Goal: Task Accomplishment & Management: Manage account settings

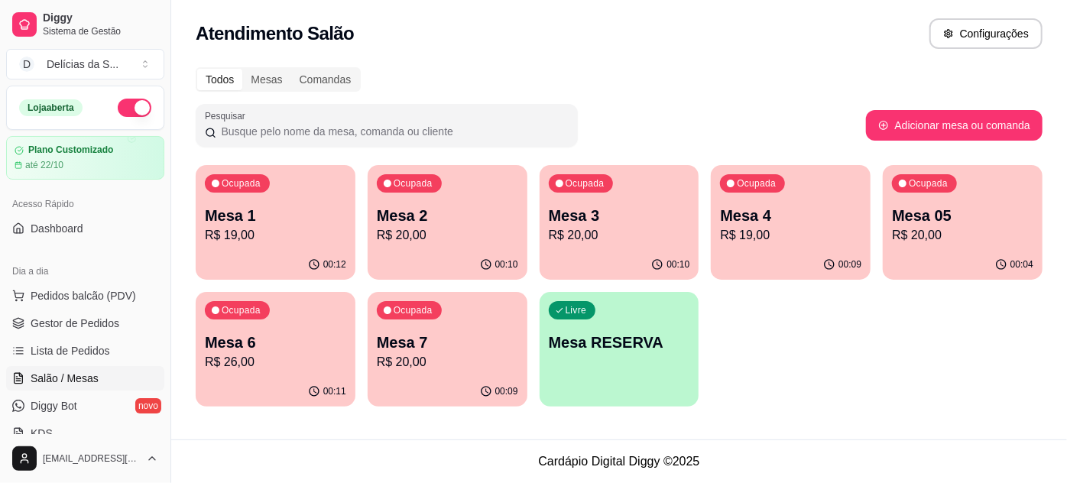
click at [255, 231] on p "R$ 19,00" at bounding box center [275, 235] width 141 height 18
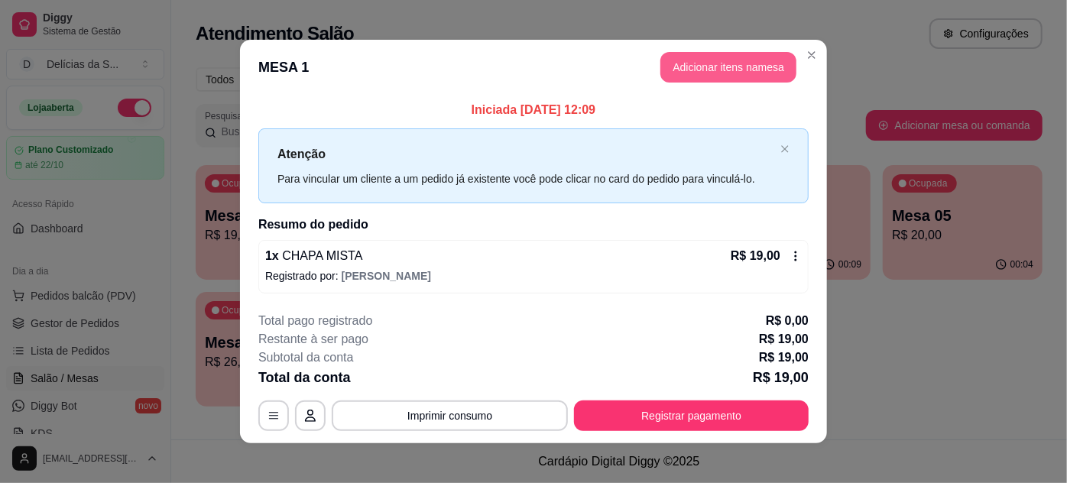
click at [712, 75] on button "Adicionar itens na mesa" at bounding box center [728, 67] width 136 height 31
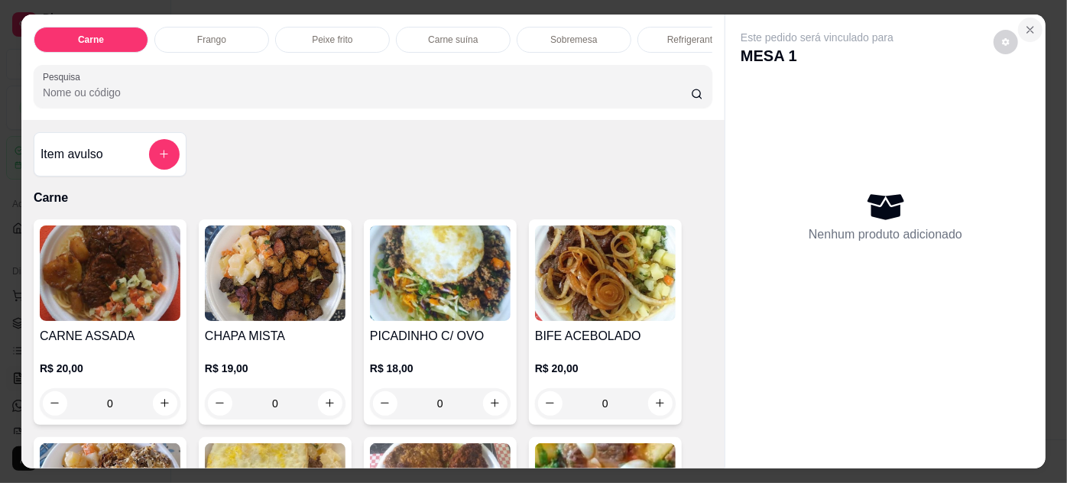
click at [1029, 28] on icon "Close" at bounding box center [1030, 30] width 12 height 12
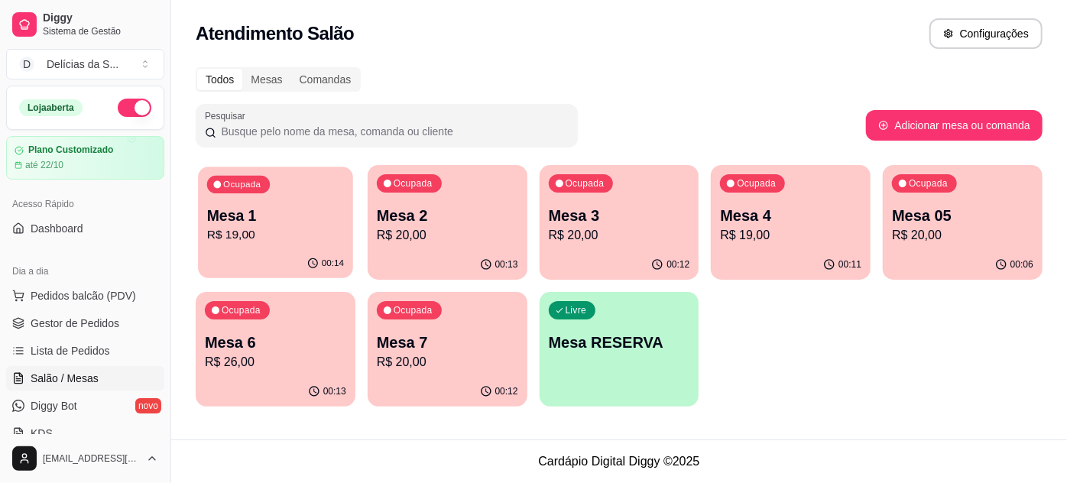
click at [242, 198] on div "Ocupada Mesa 1 R$ 19,00" at bounding box center [275, 208] width 155 height 83
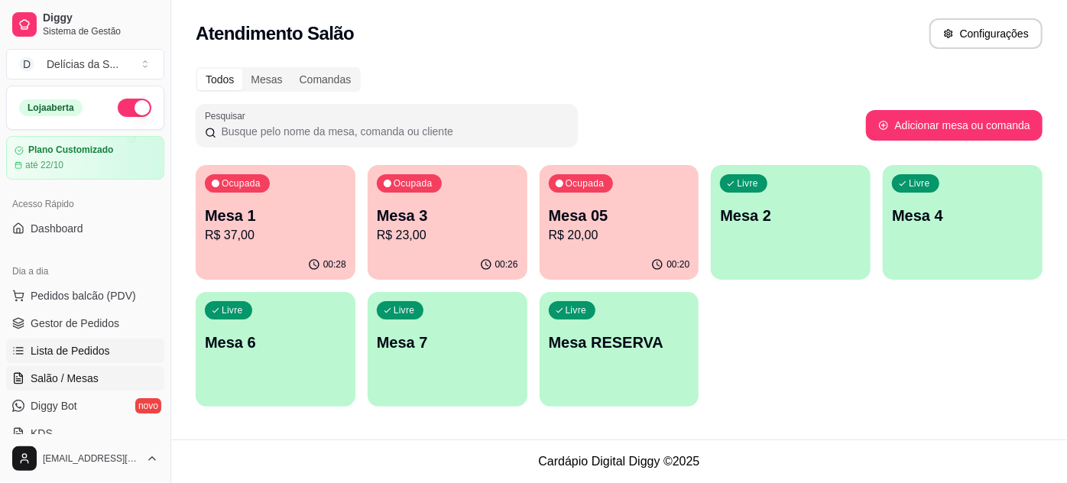
click at [67, 348] on span "Lista de Pedidos" at bounding box center [70, 350] width 79 height 15
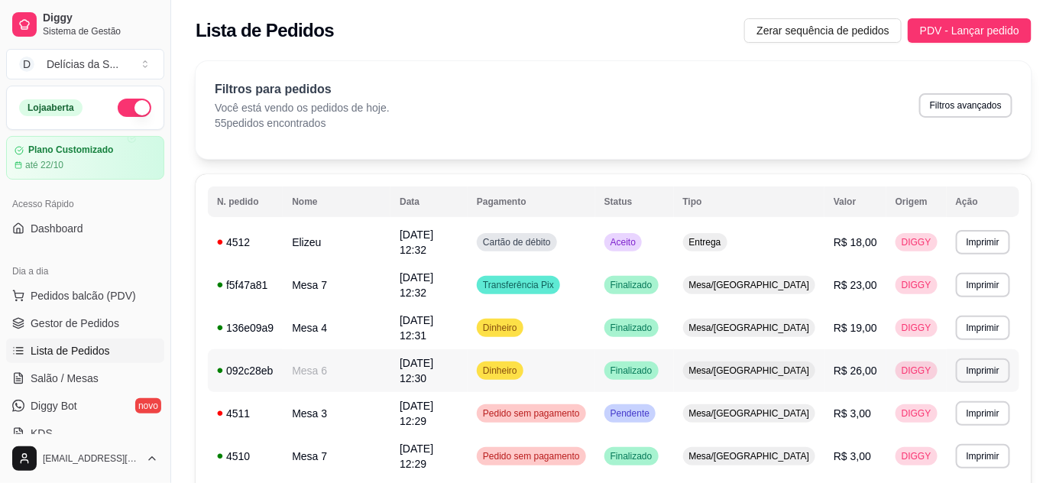
scroll to position [138, 0]
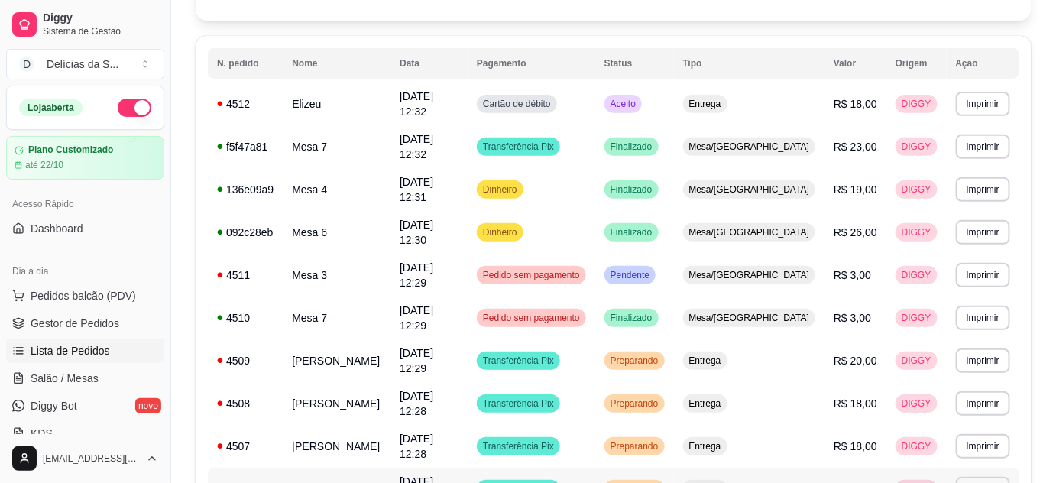
click at [390, 468] on td "[PERSON_NAME]" at bounding box center [337, 489] width 108 height 43
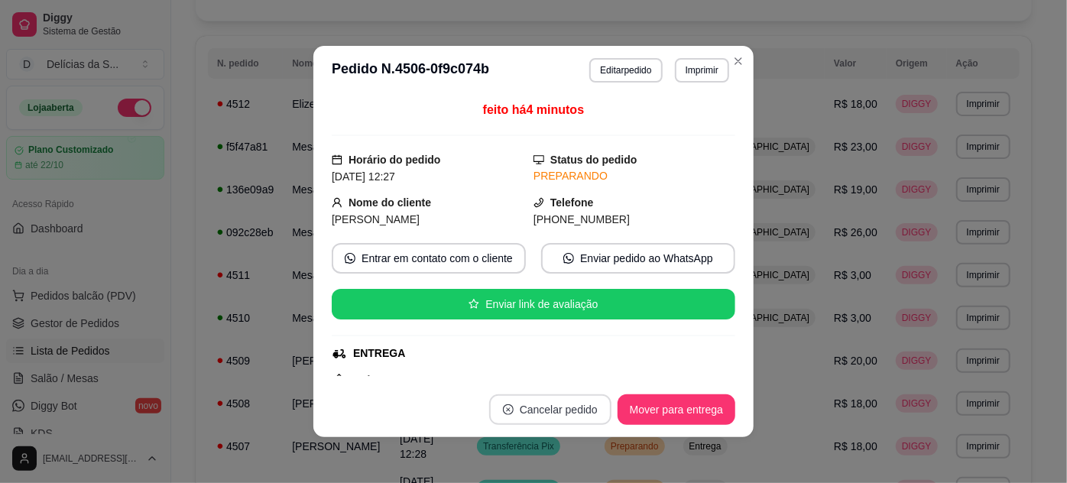
click at [561, 400] on button "Cancelar pedido" at bounding box center [550, 409] width 122 height 31
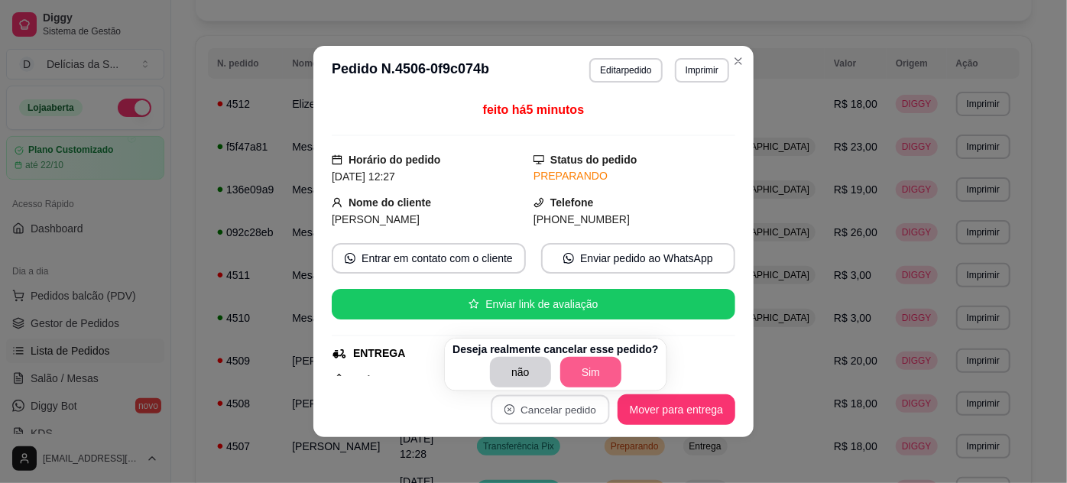
click at [582, 374] on button "Sim" at bounding box center [590, 372] width 61 height 31
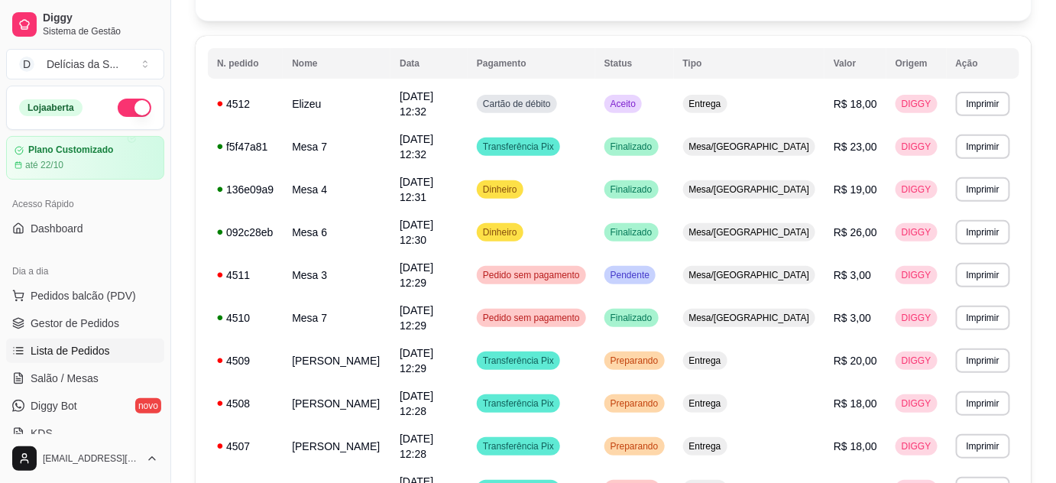
scroll to position [277, 0]
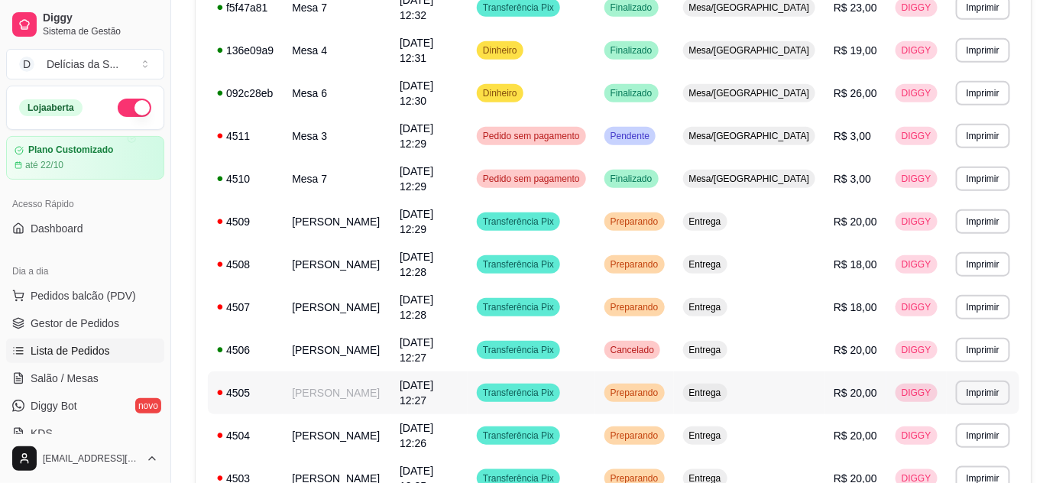
click at [277, 371] on td "4505" at bounding box center [245, 392] width 75 height 43
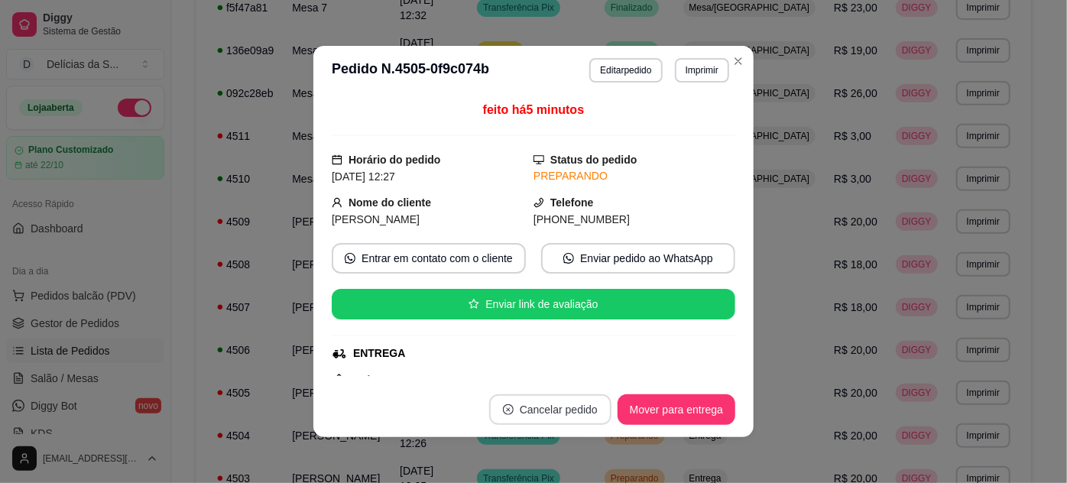
click at [546, 406] on button "Cancelar pedido" at bounding box center [550, 409] width 122 height 31
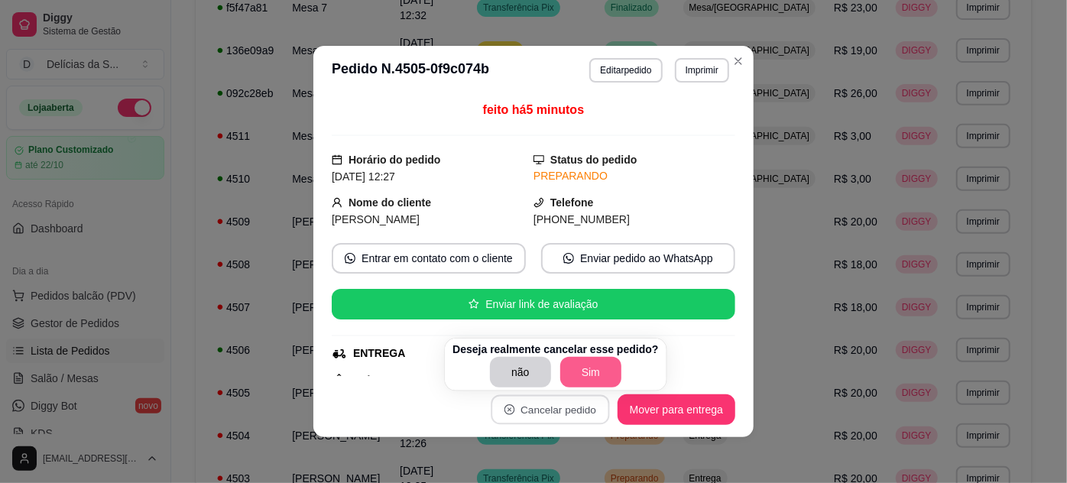
click at [571, 366] on button "Sim" at bounding box center [590, 372] width 61 height 31
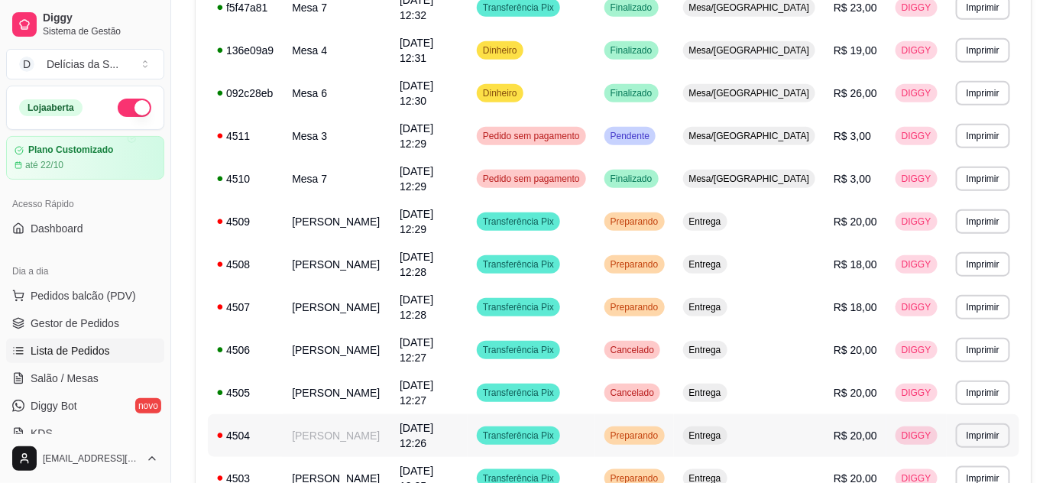
click at [267, 428] on div "4504" at bounding box center [245, 435] width 57 height 15
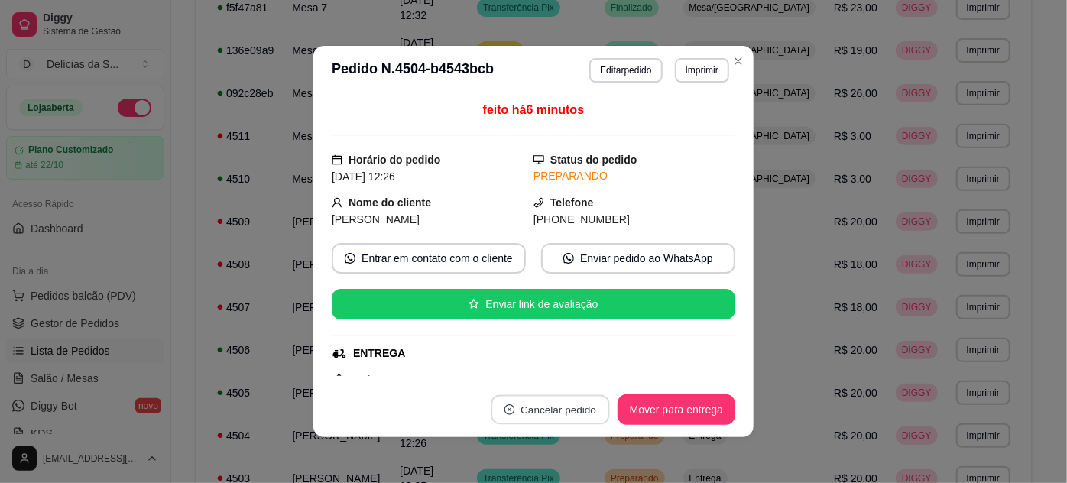
click at [560, 409] on button "Cancelar pedido" at bounding box center [550, 410] width 118 height 30
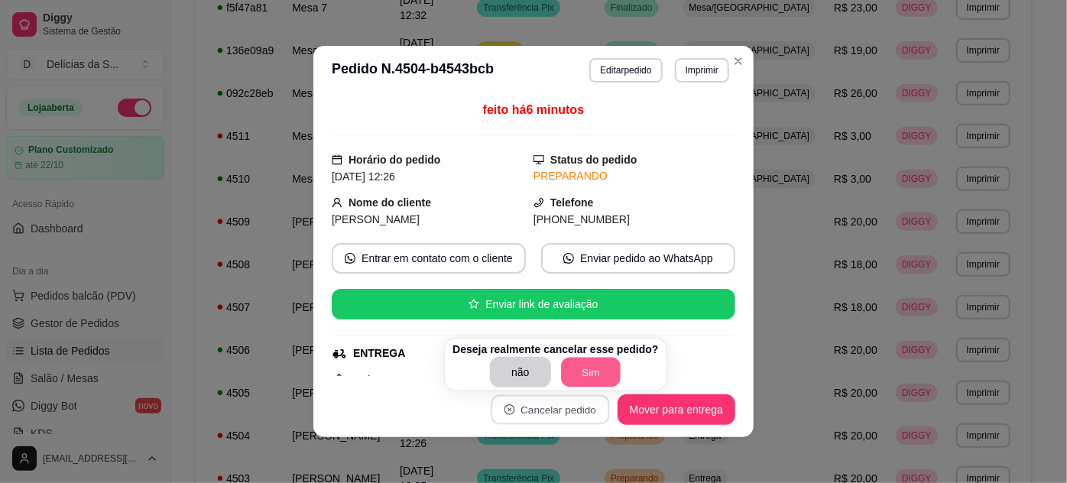
click at [577, 366] on button "Sim" at bounding box center [591, 373] width 60 height 30
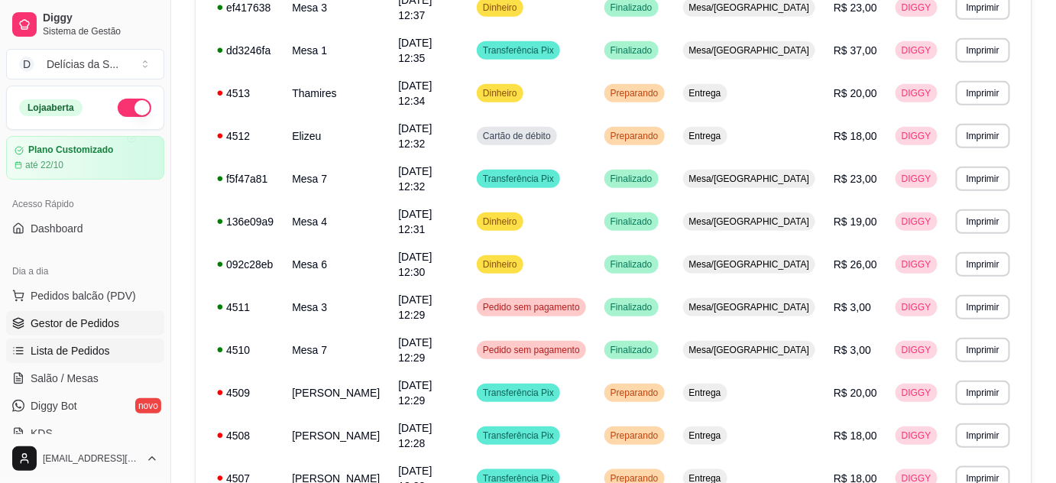
click at [102, 319] on span "Gestor de Pedidos" at bounding box center [75, 323] width 89 height 15
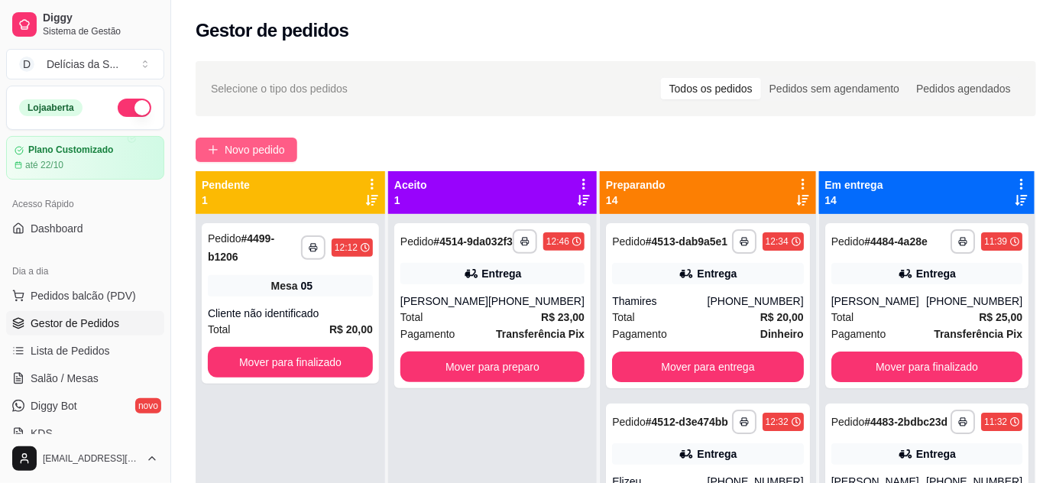
click at [262, 140] on button "Novo pedido" at bounding box center [247, 150] width 102 height 24
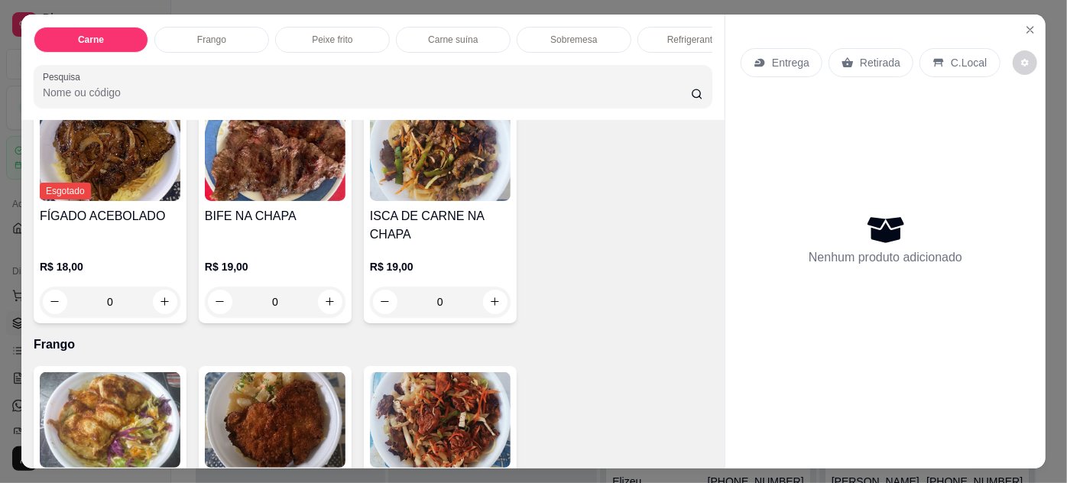
scroll to position [695, 0]
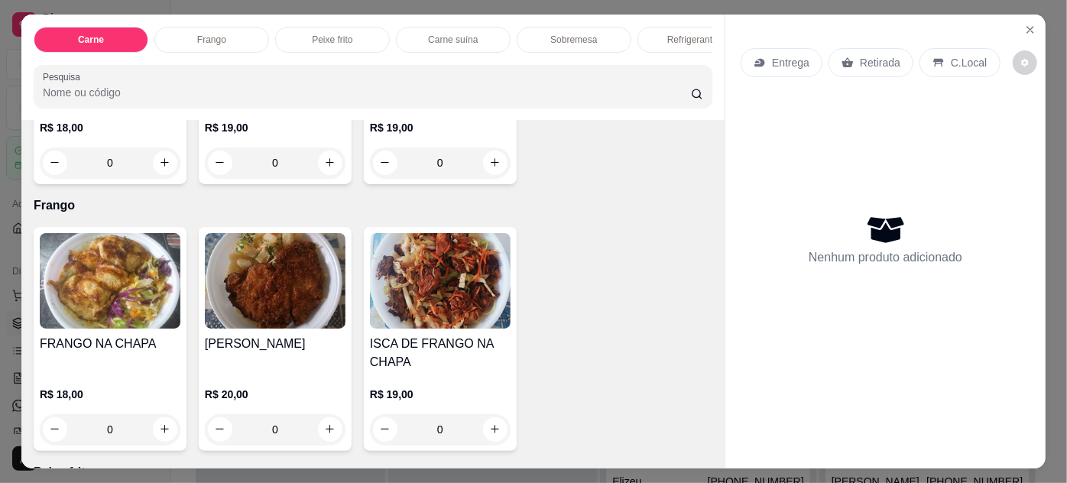
click at [122, 271] on img at bounding box center [110, 281] width 141 height 96
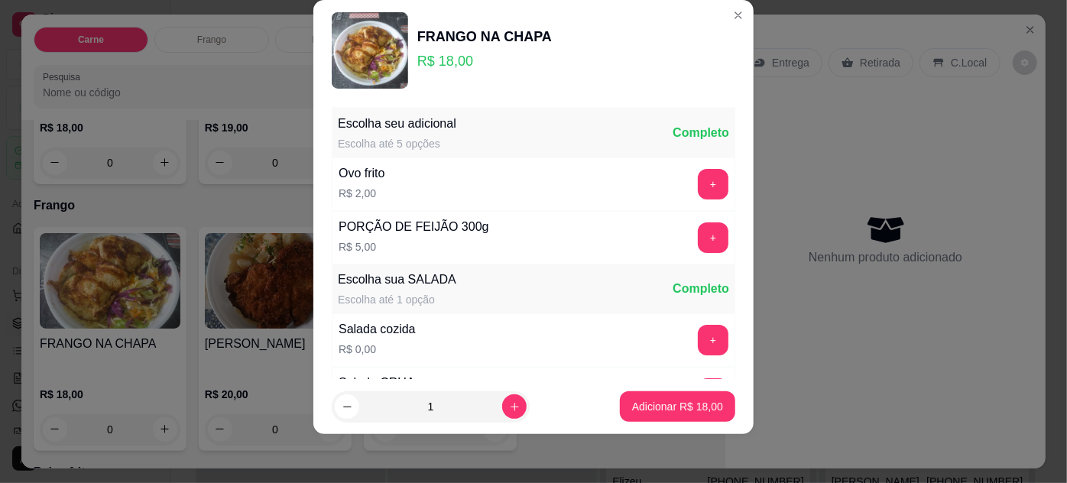
scroll to position [152, 0]
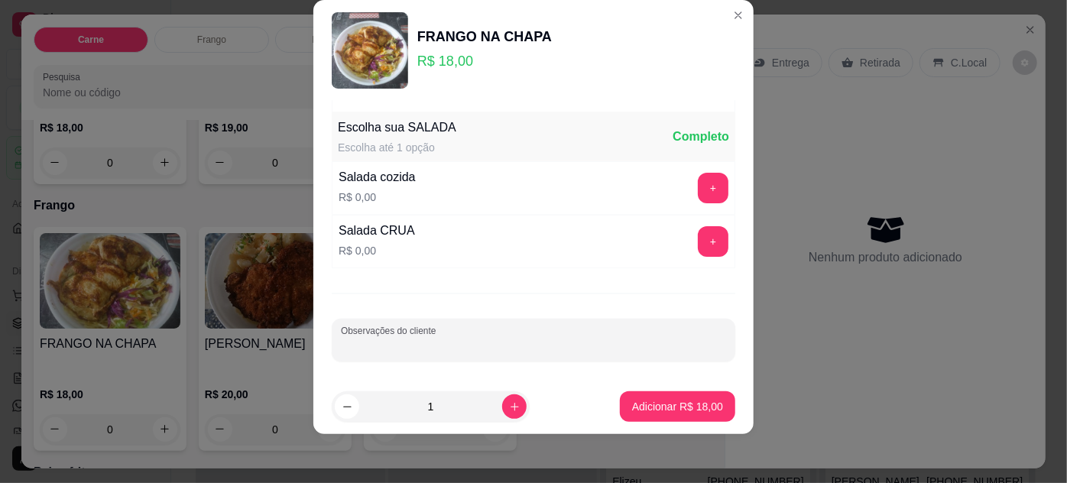
click at [399, 338] on input "Observações do cliente" at bounding box center [533, 345] width 385 height 15
type input "SOMENTE COM MACARRÃOM E FAROFA"
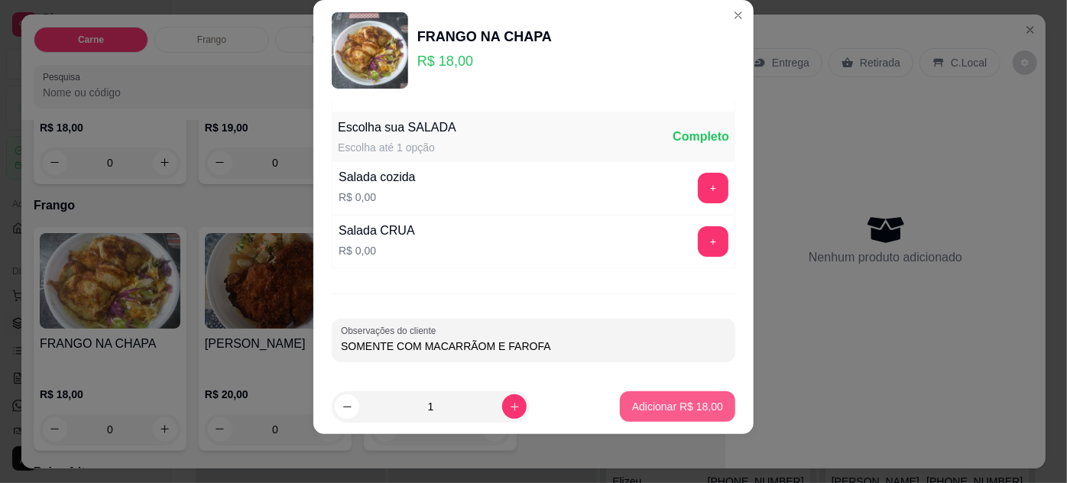
click at [670, 407] on p "Adicionar R$ 18,00" at bounding box center [677, 406] width 91 height 15
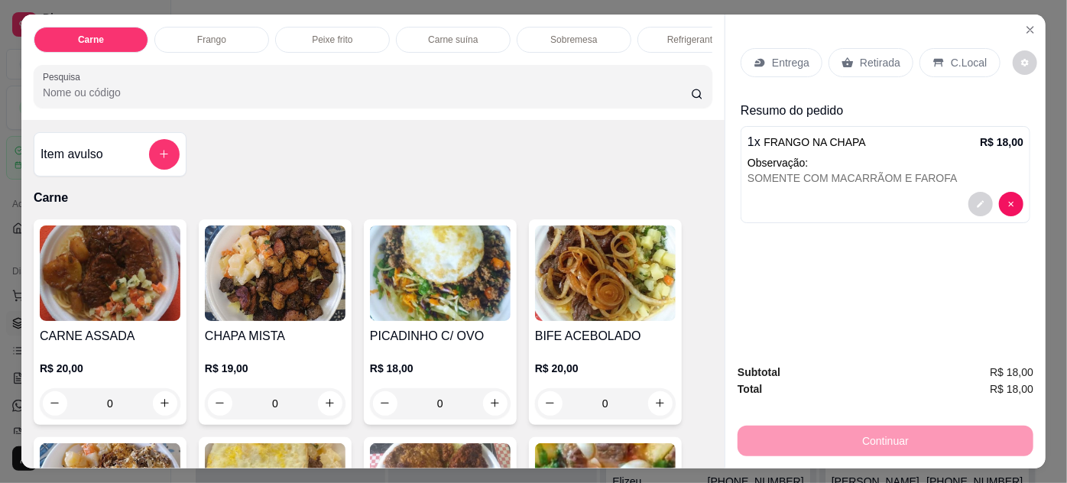
scroll to position [138, 0]
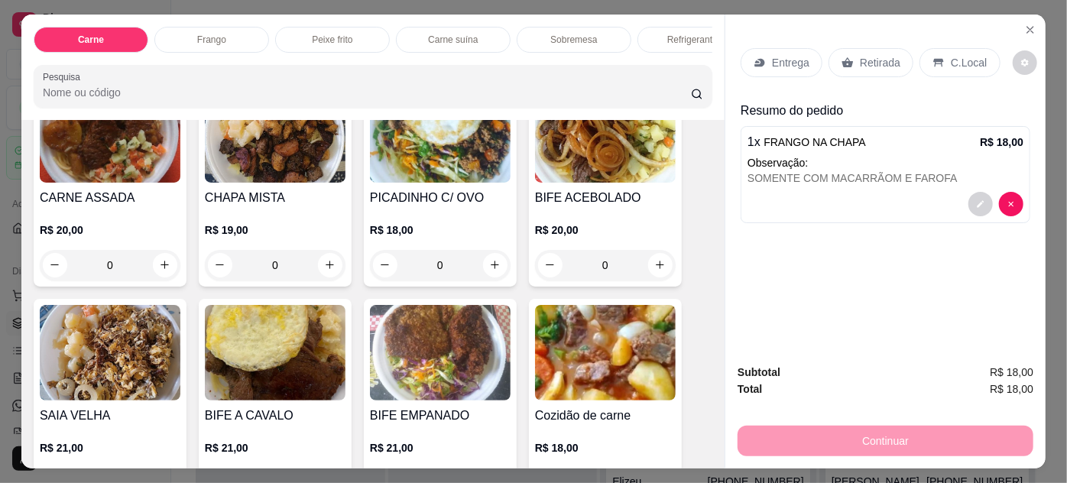
click at [91, 376] on img at bounding box center [110, 353] width 141 height 96
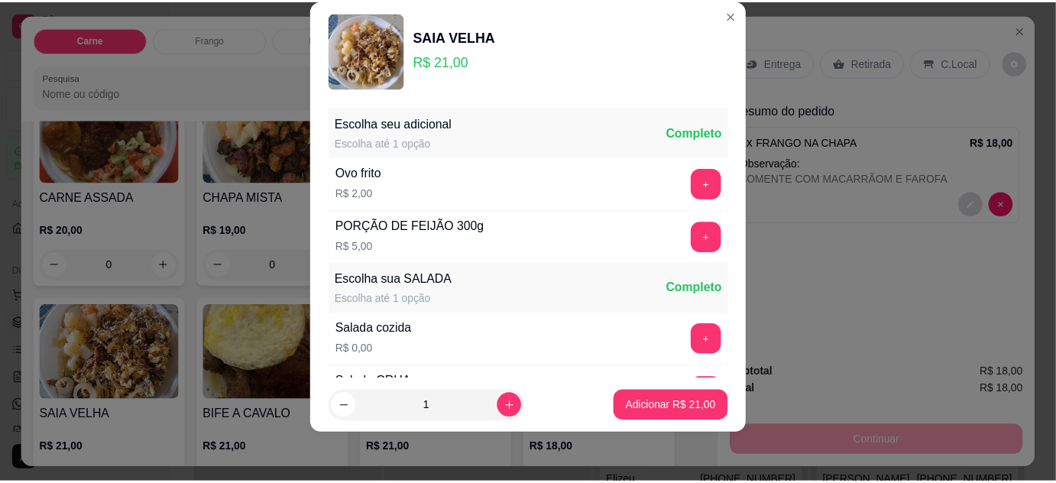
scroll to position [152, 0]
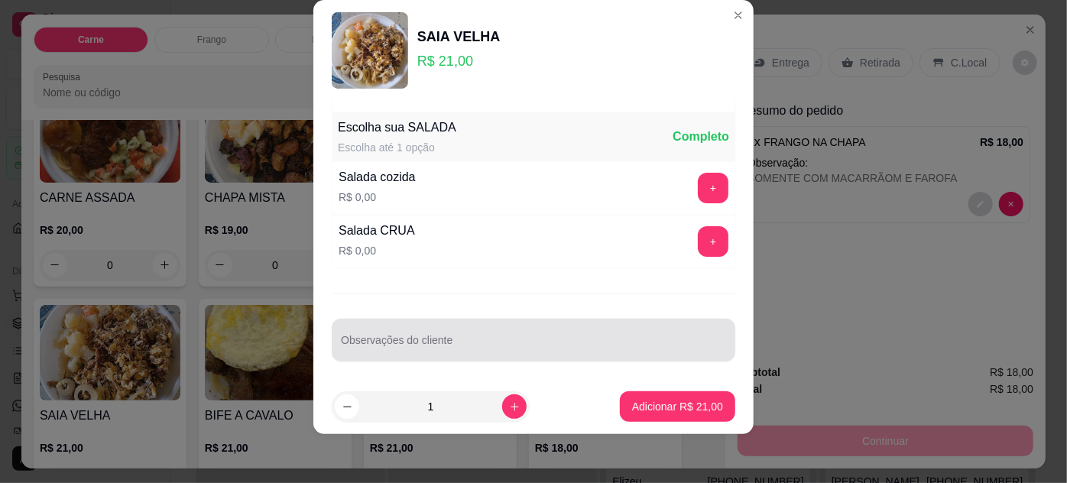
click at [444, 327] on div at bounding box center [533, 340] width 385 height 31
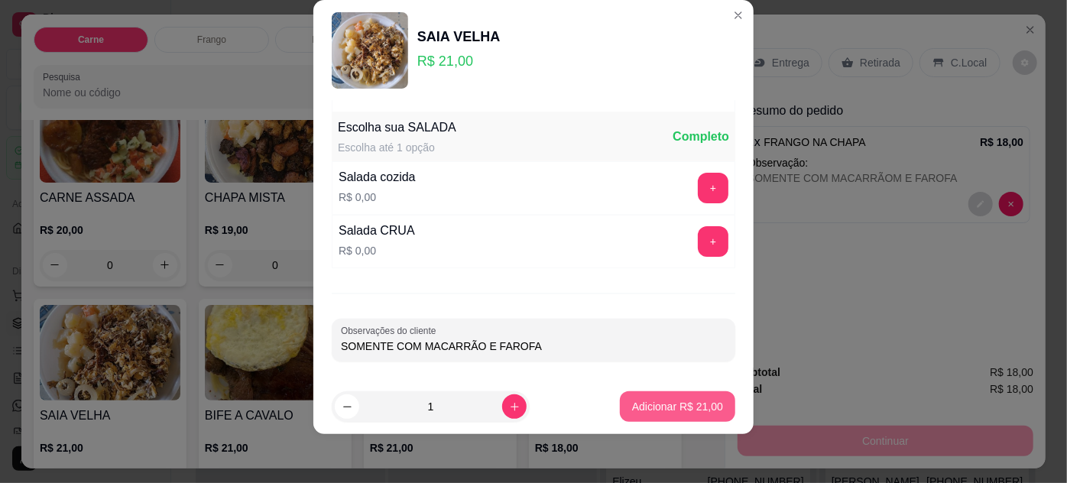
type input "SOMENTE COM MACARRÃO E FAROFA"
click at [666, 403] on p "Adicionar R$ 21,00" at bounding box center [677, 406] width 91 height 15
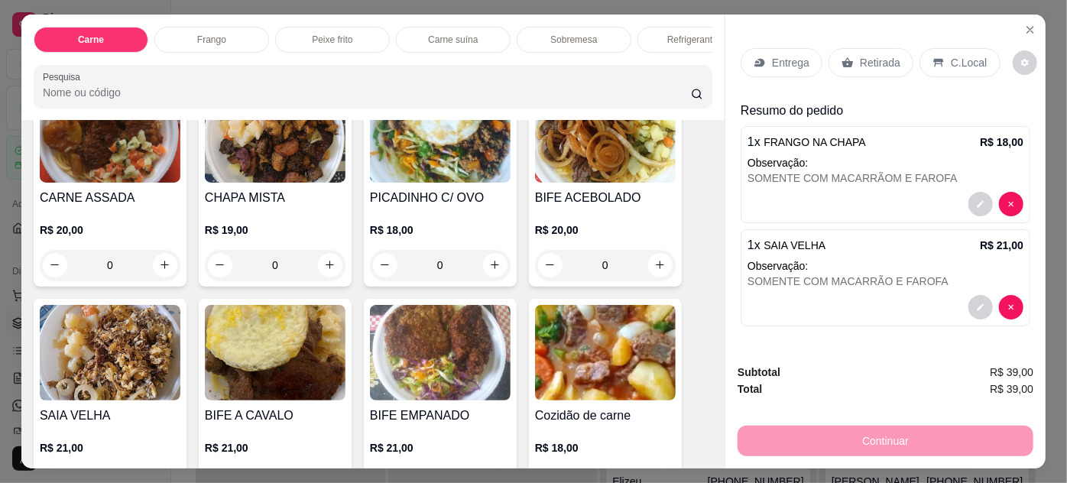
click at [790, 56] on p "Entrega" at bounding box center [790, 62] width 37 height 15
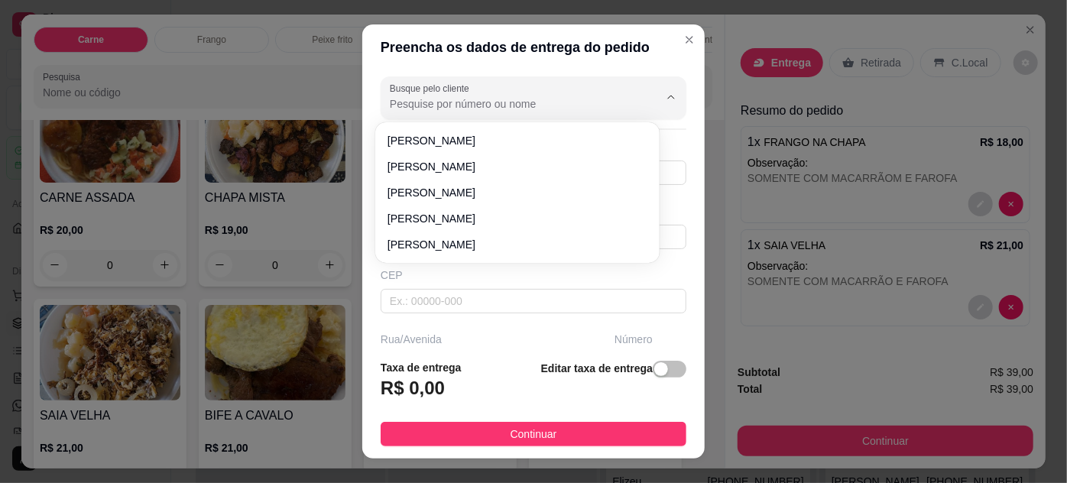
click at [552, 106] on input "Busque pelo cliente" at bounding box center [512, 103] width 244 height 15
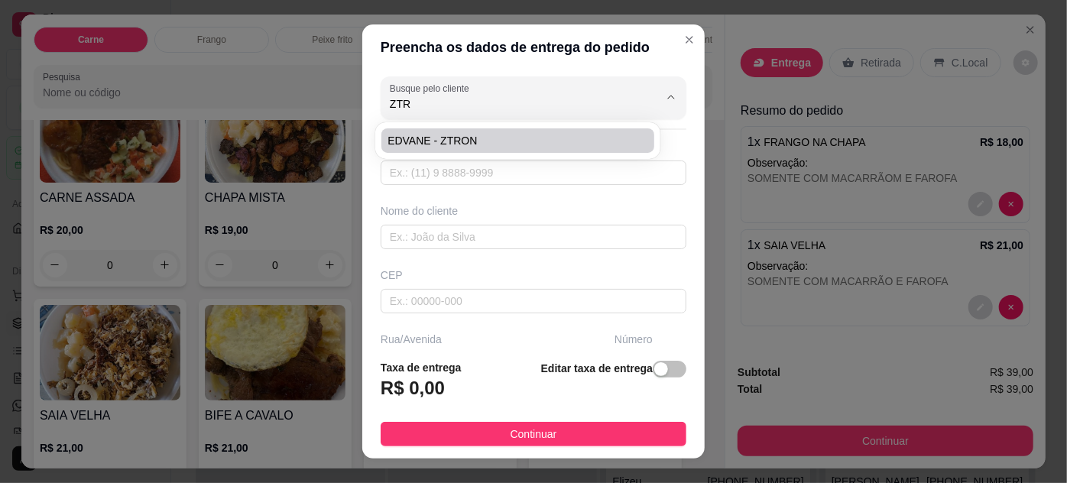
click at [493, 145] on span "EDVANE - ZTRON" at bounding box center [509, 140] width 244 height 15
type input "EDVANE - ZTRON"
type input "91989772480"
type input "EDVANE - ZTRON"
type input "ENTREGAR NA ZTRON, ESCRITORIO"
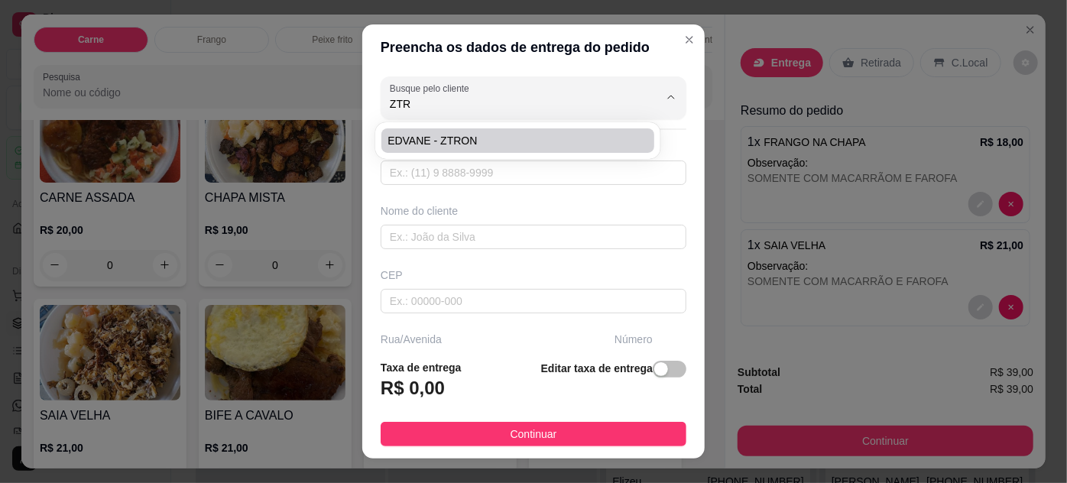
type input "1716"
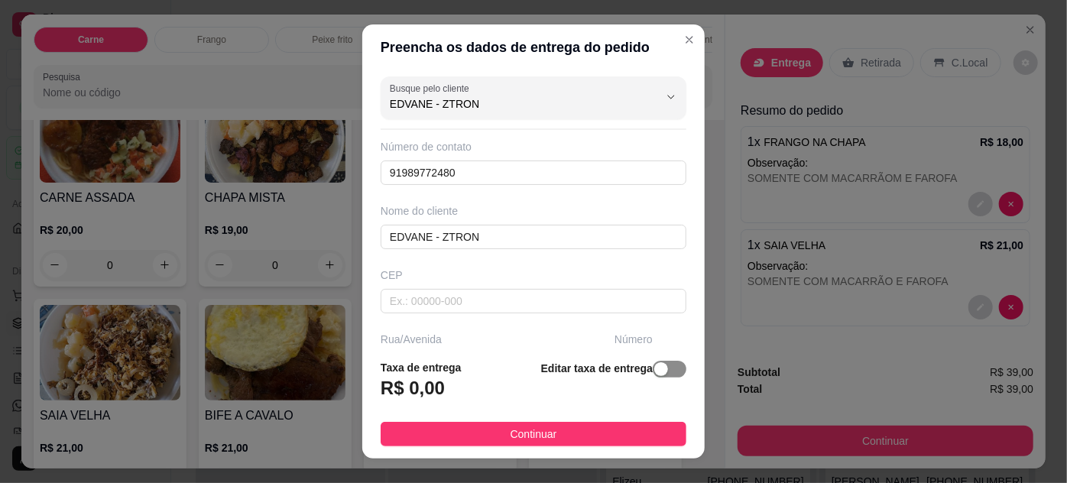
type input "EDVANE - ZTRON"
click at [656, 368] on span "button" at bounding box center [669, 369] width 34 height 17
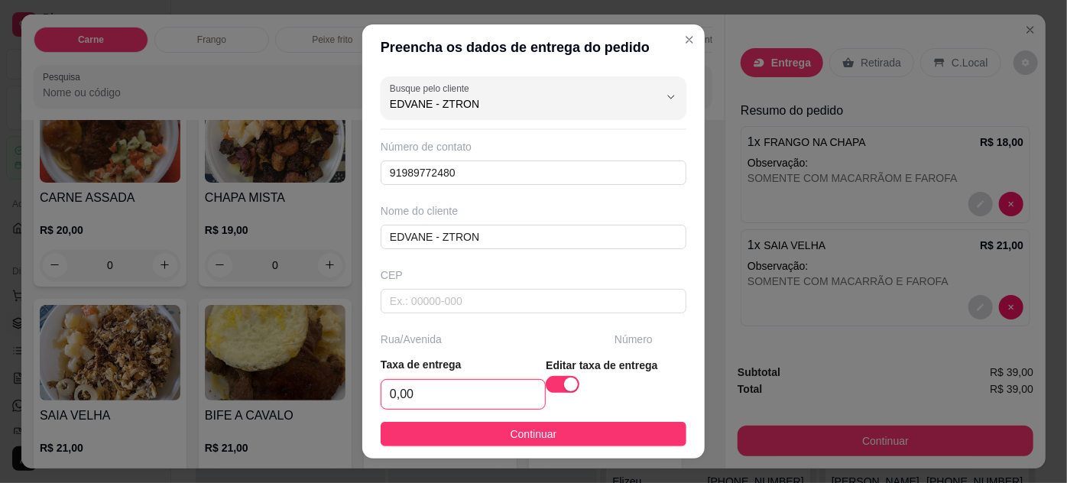
click at [489, 406] on input "0,00" at bounding box center [463, 394] width 164 height 29
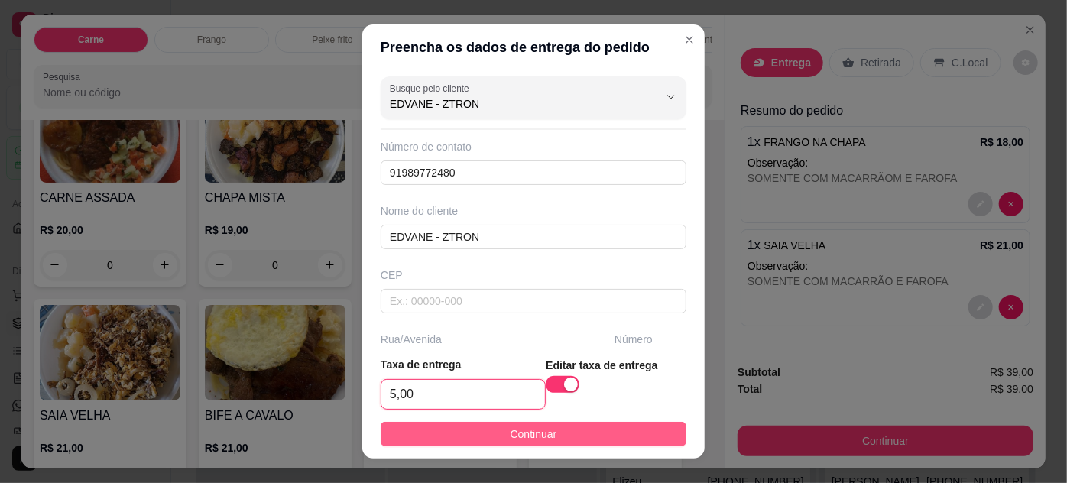
type input "5,00"
click at [539, 428] on span "Continuar" at bounding box center [533, 434] width 47 height 17
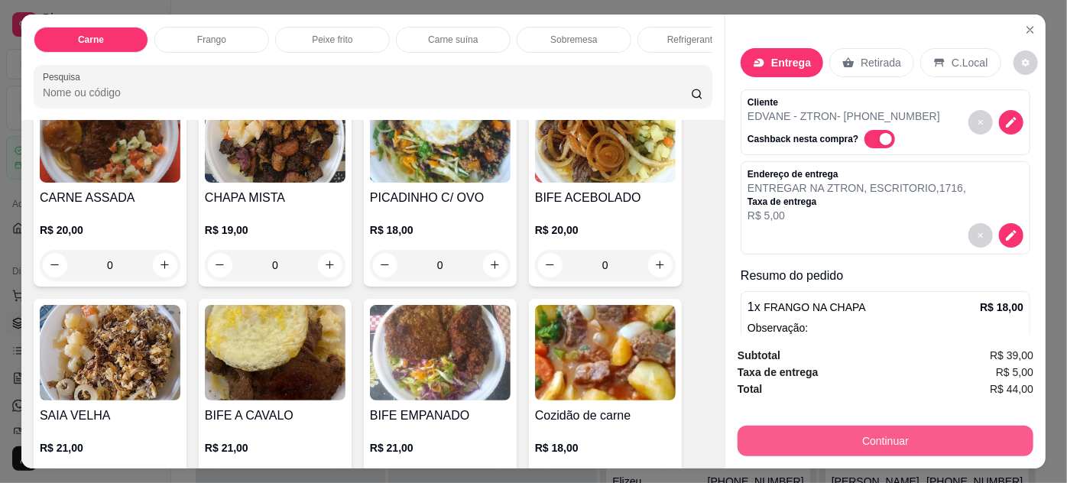
click at [805, 441] on button "Continuar" at bounding box center [885, 441] width 296 height 31
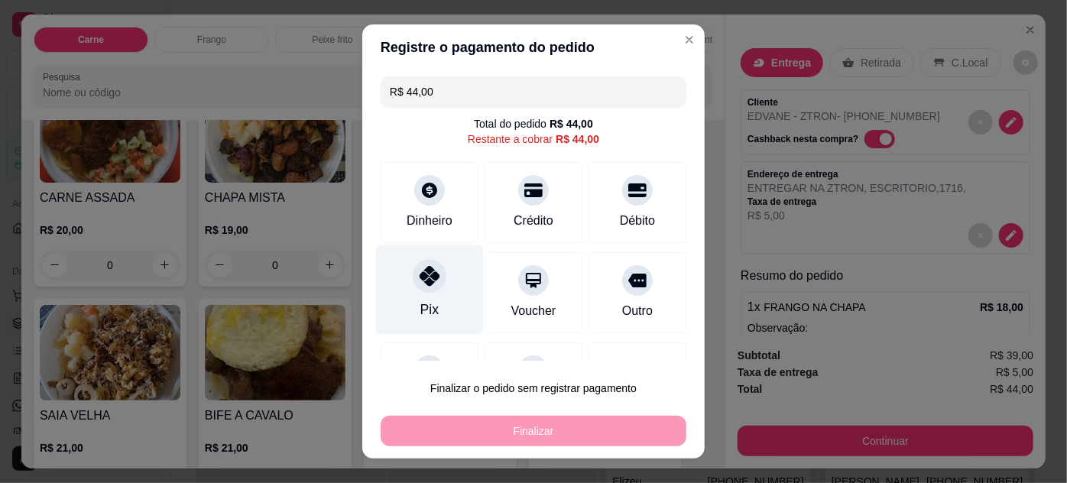
click at [413, 286] on div at bounding box center [430, 276] width 34 height 34
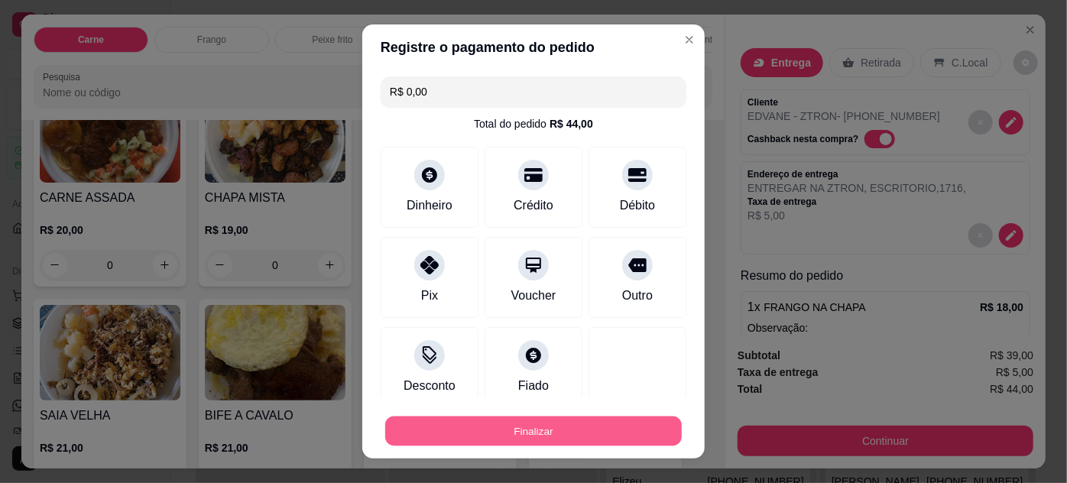
click at [598, 429] on button "Finalizar" at bounding box center [533, 431] width 296 height 30
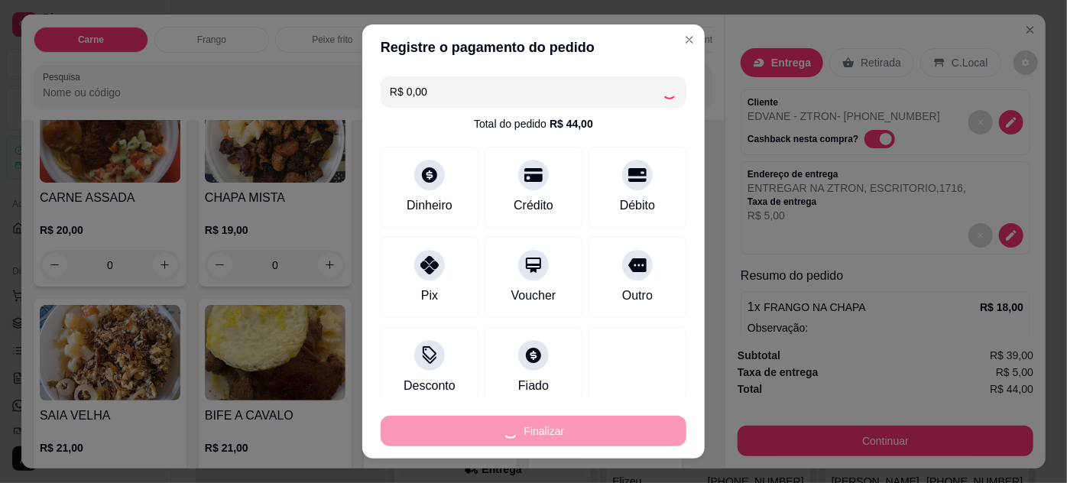
type input "-R$ 44,00"
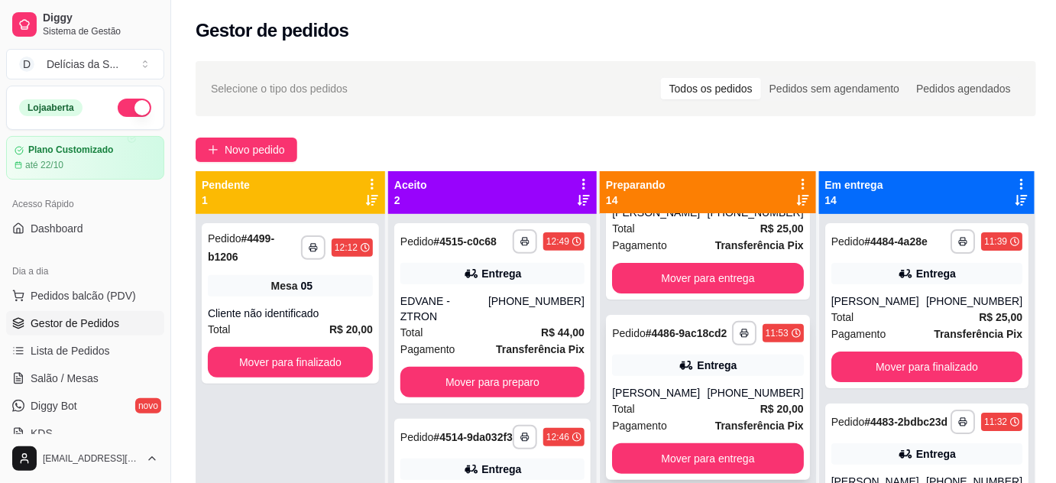
scroll to position [43, 0]
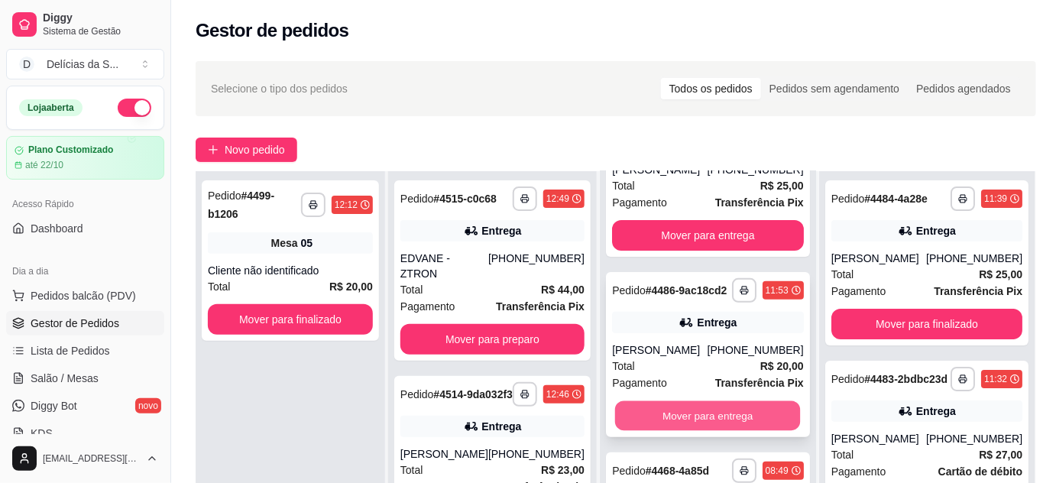
click at [724, 417] on button "Mover para entrega" at bounding box center [708, 416] width 186 height 30
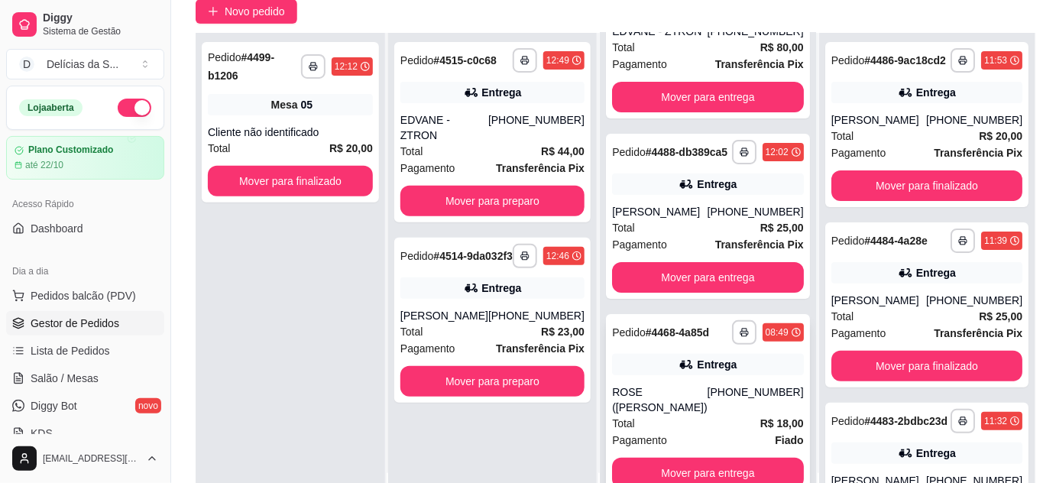
scroll to position [232, 0]
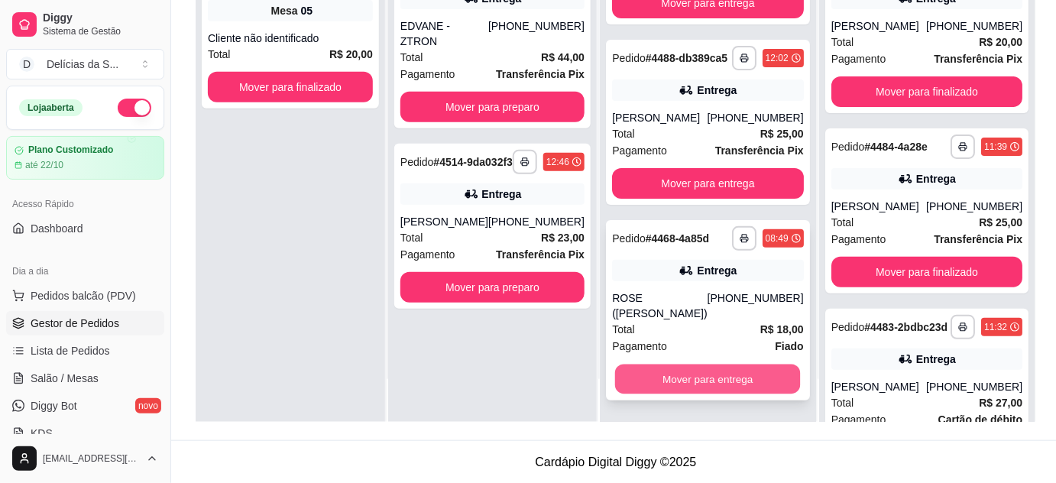
click at [724, 377] on button "Mover para entrega" at bounding box center [708, 379] width 186 height 30
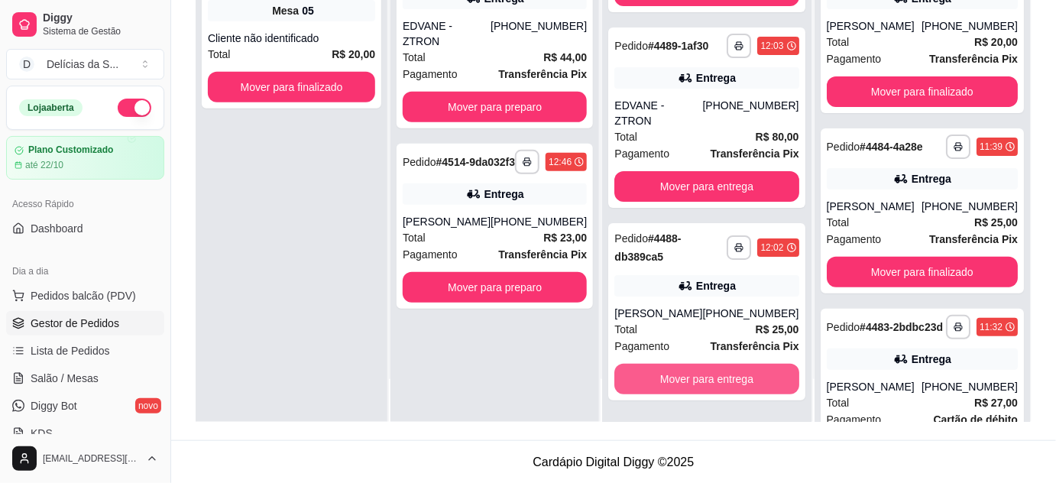
scroll to position [1834, 0]
click at [724, 377] on button "Mover para entrega" at bounding box center [706, 379] width 184 height 31
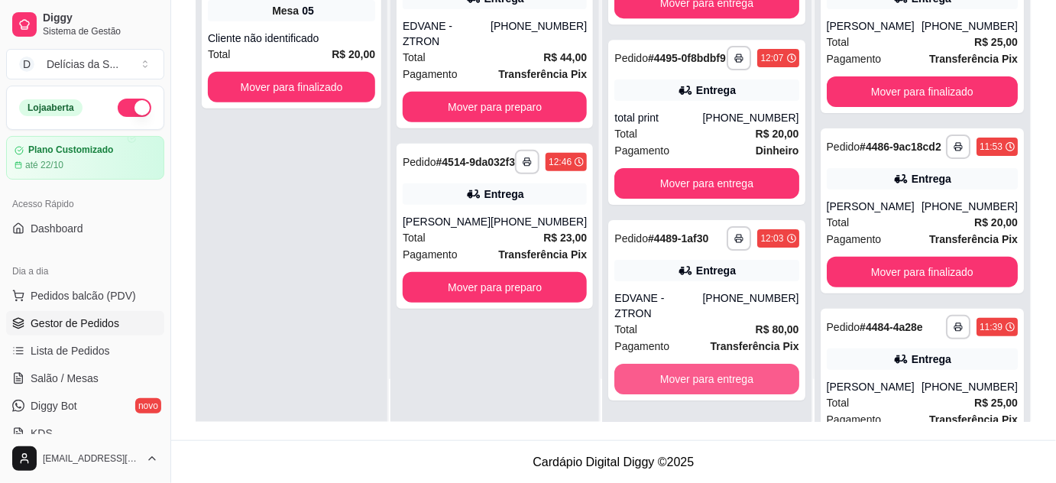
scroll to position [1640, 0]
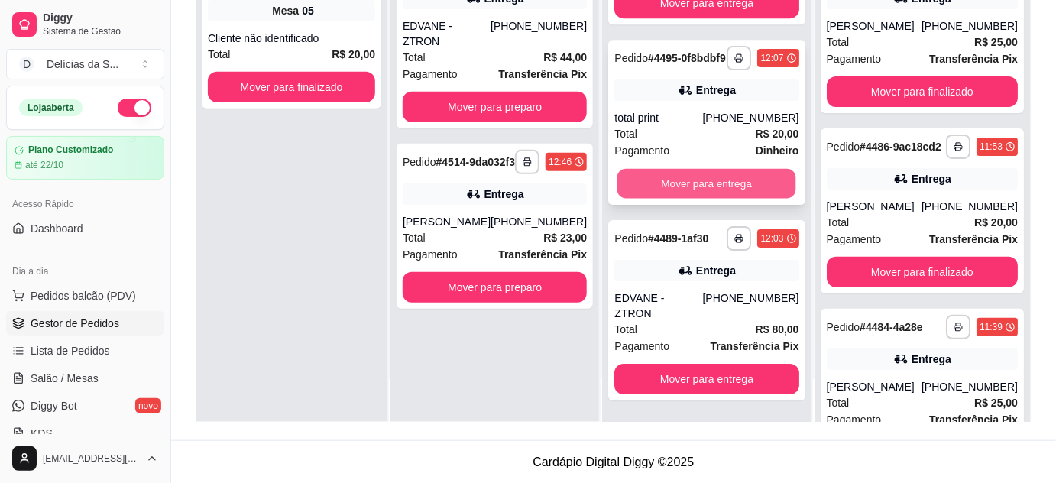
click at [707, 199] on button "Mover para entrega" at bounding box center [706, 184] width 179 height 30
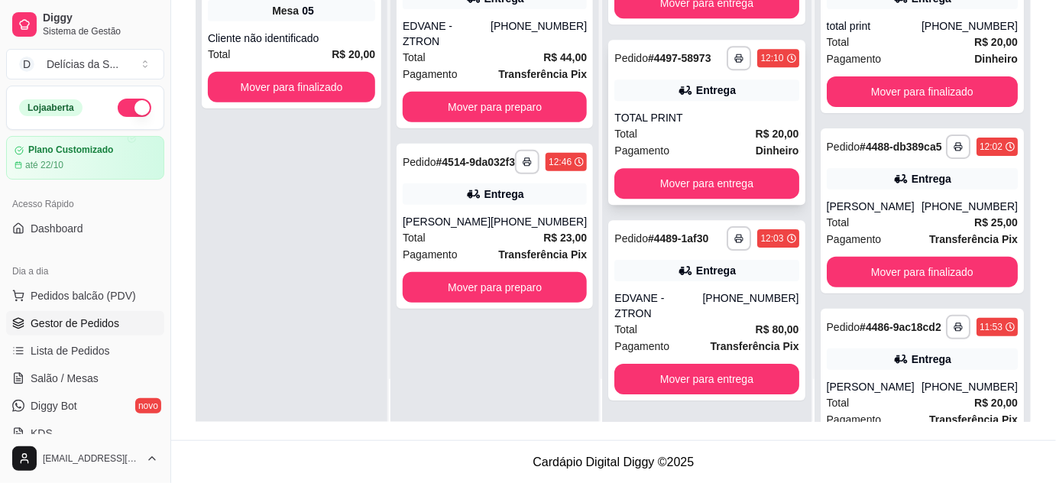
click at [727, 125] on div "TOTAL PRINT" at bounding box center [706, 117] width 184 height 15
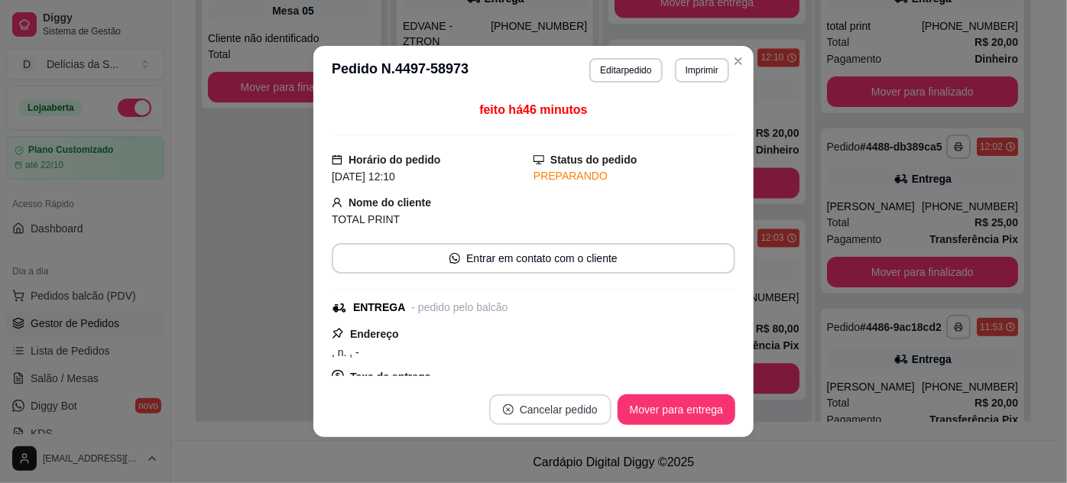
click at [540, 406] on button "Cancelar pedido" at bounding box center [550, 409] width 122 height 31
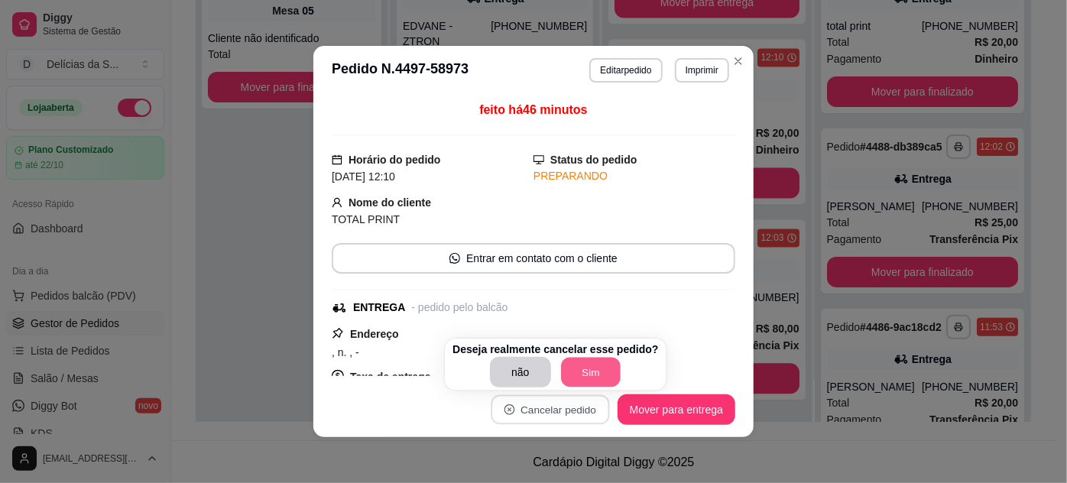
click at [578, 378] on button "Sim" at bounding box center [591, 373] width 60 height 30
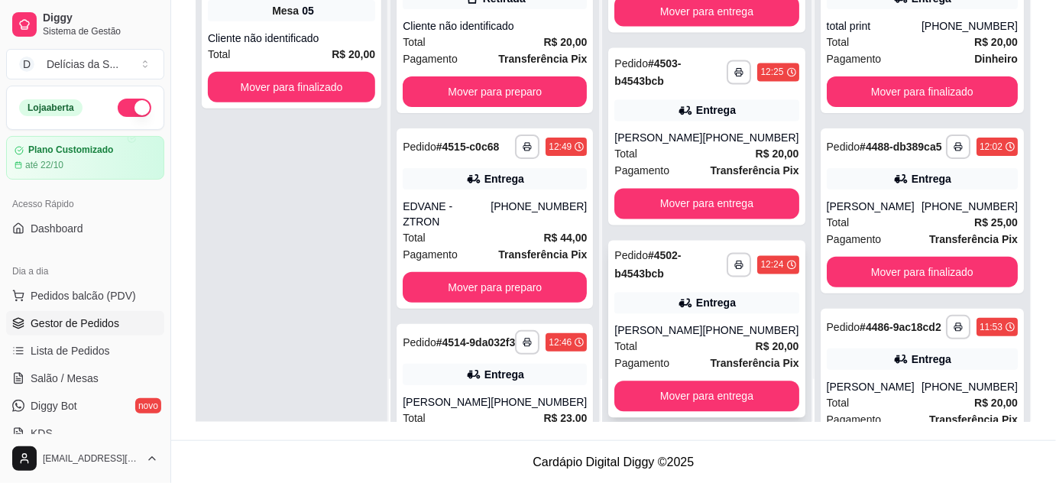
scroll to position [977, 0]
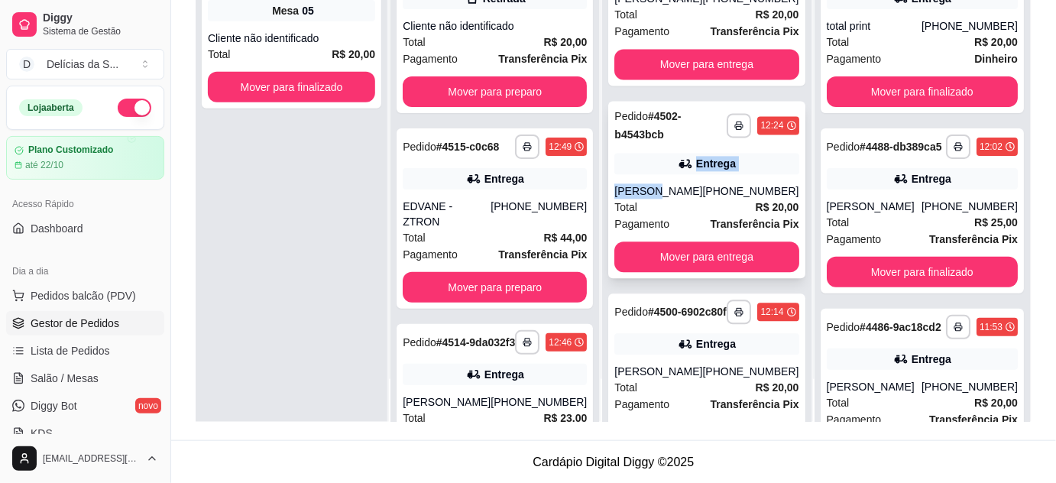
click at [678, 200] on div "**********" at bounding box center [706, 190] width 196 height 177
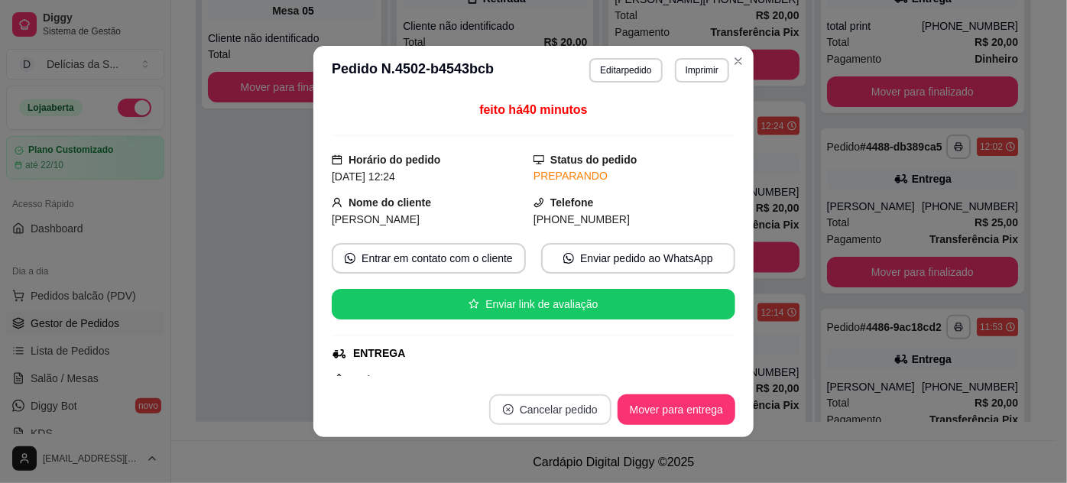
click at [539, 406] on button "Cancelar pedido" at bounding box center [550, 409] width 122 height 31
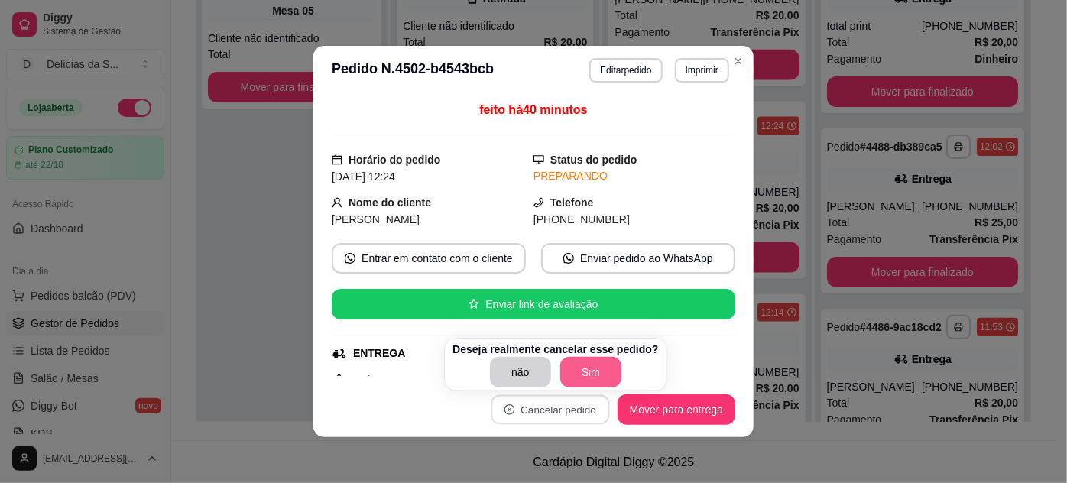
click at [582, 371] on button "Sim" at bounding box center [590, 372] width 61 height 31
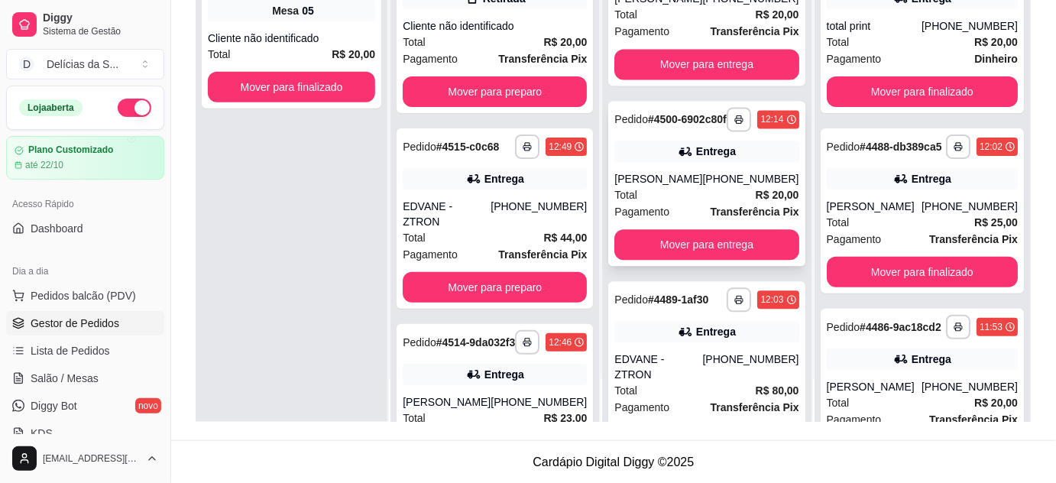
scroll to position [1062, 0]
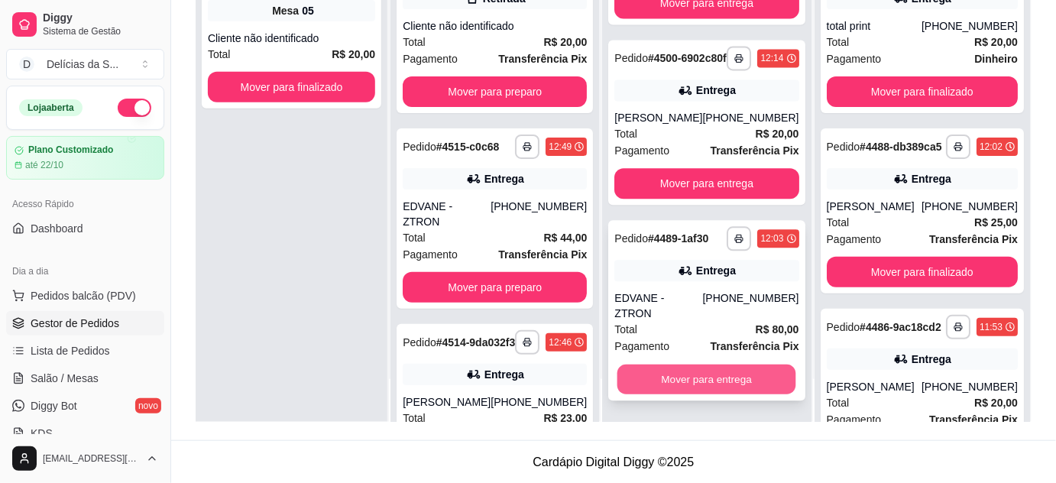
click at [714, 374] on button "Mover para entrega" at bounding box center [706, 379] width 179 height 30
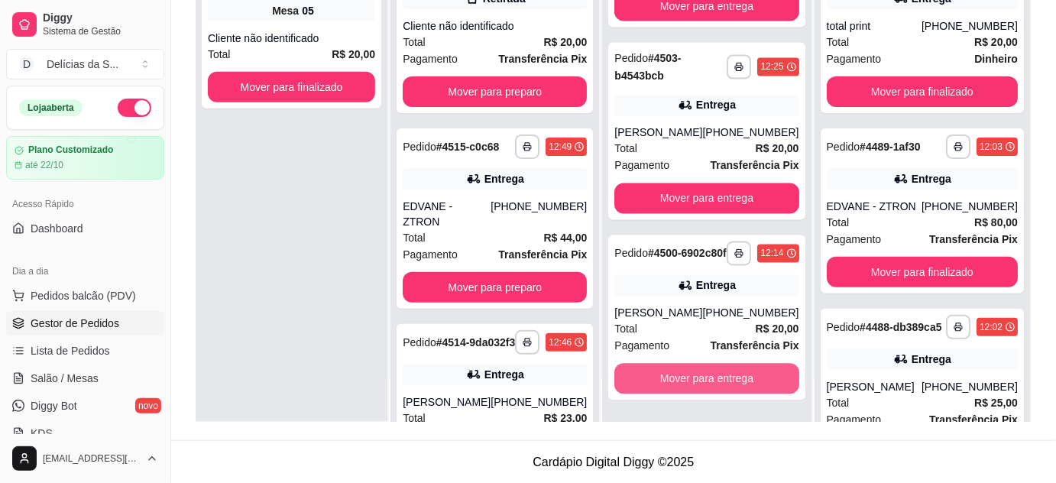
scroll to position [882, 0]
click at [715, 374] on button "Mover para entrega" at bounding box center [706, 379] width 184 height 31
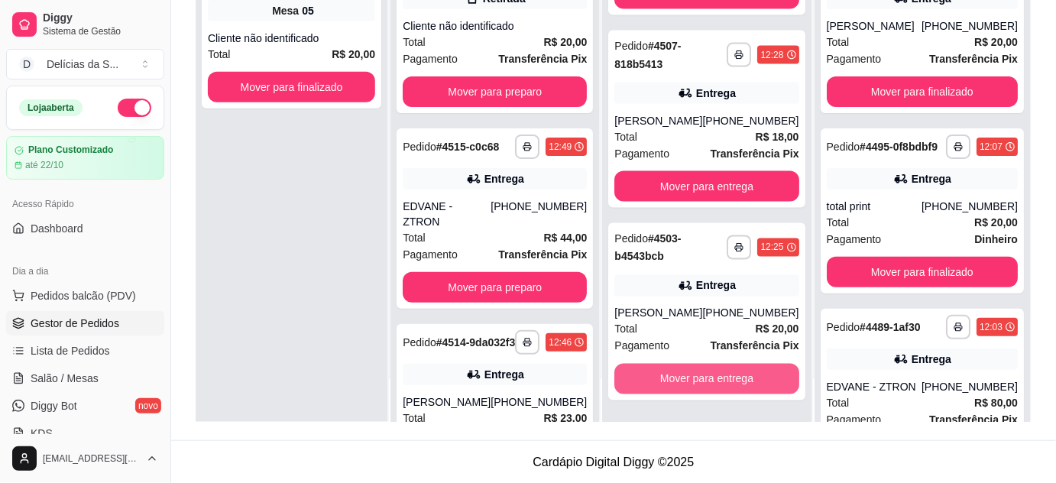
scroll to position [689, 0]
click at [715, 374] on button "Mover para entrega" at bounding box center [706, 379] width 179 height 30
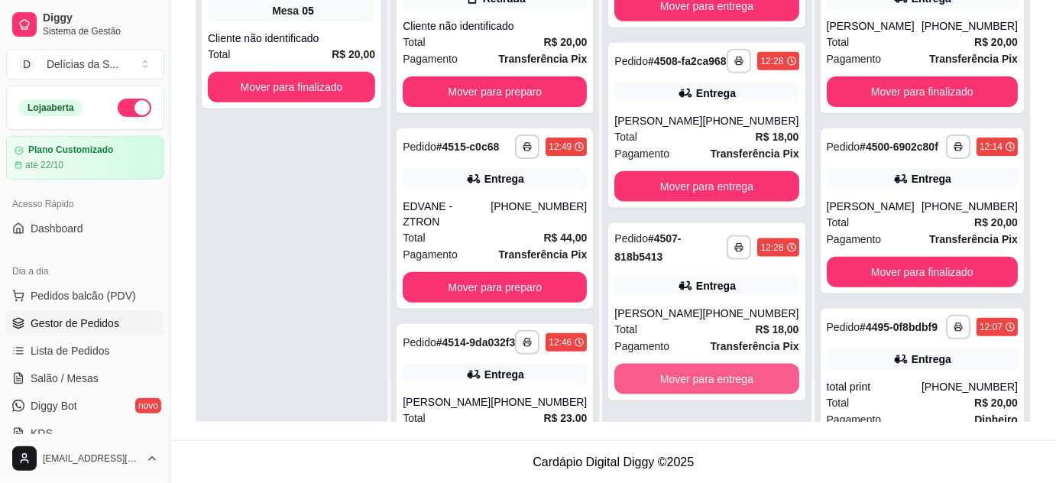
scroll to position [497, 0]
click at [715, 374] on button "Mover para entrega" at bounding box center [706, 379] width 179 height 30
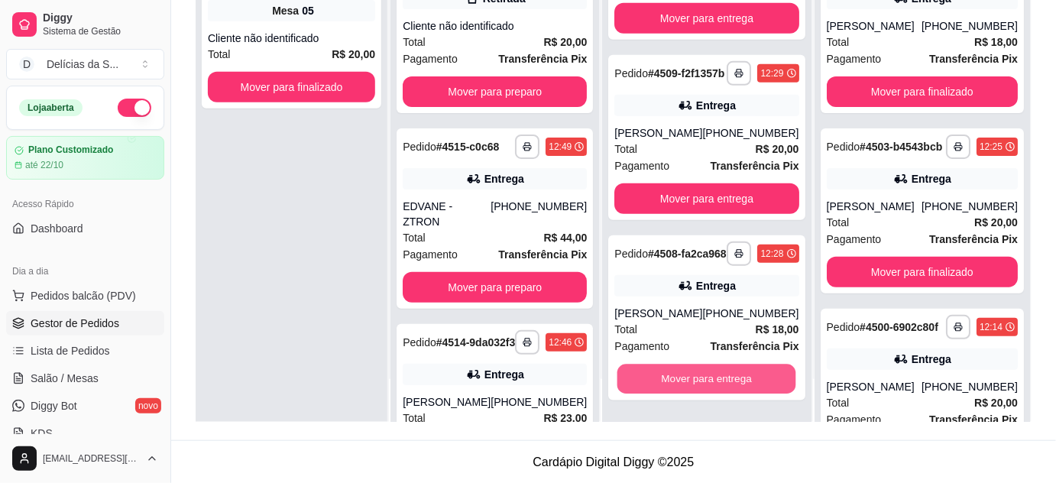
click at [715, 374] on button "Mover para entrega" at bounding box center [706, 379] width 179 height 30
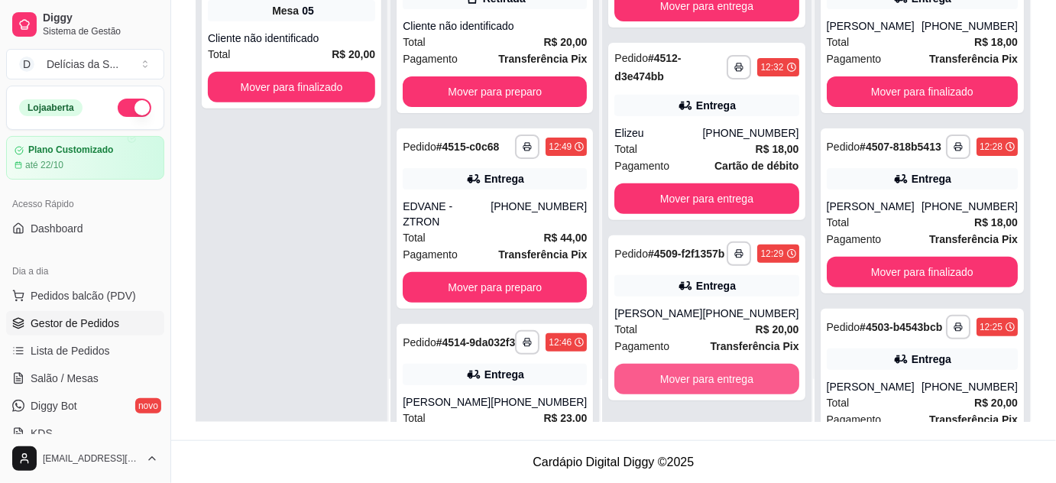
scroll to position [111, 0]
click at [715, 373] on button "Mover para entrega" at bounding box center [706, 379] width 179 height 30
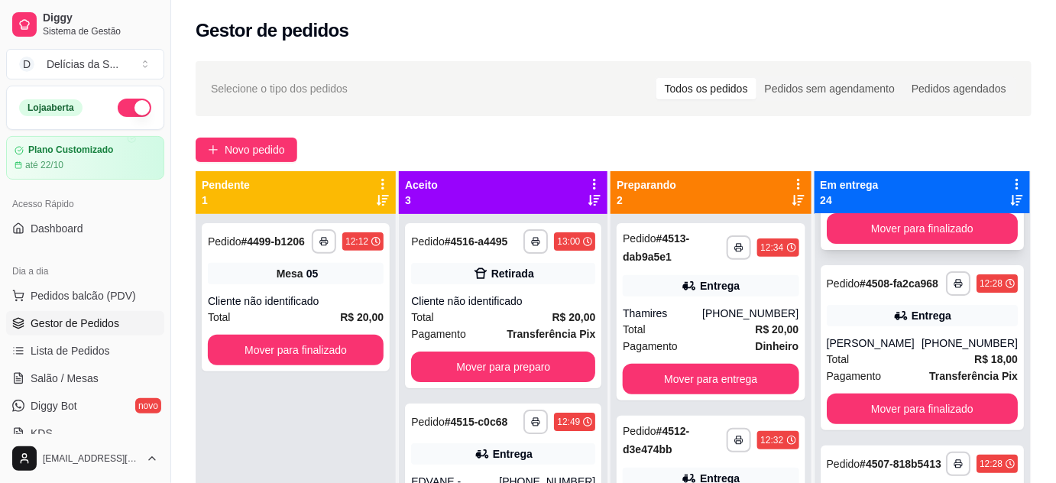
scroll to position [277, 0]
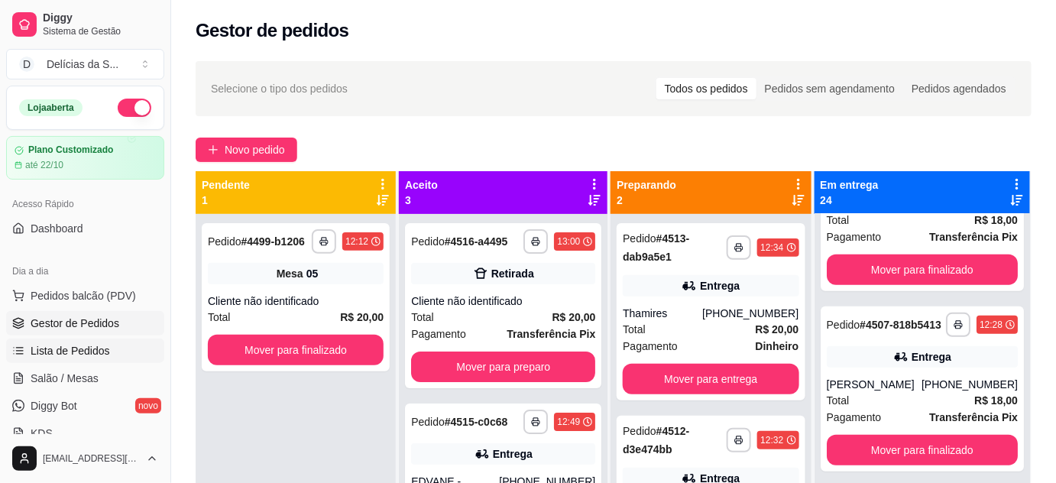
click at [89, 353] on span "Lista de Pedidos" at bounding box center [70, 350] width 79 height 15
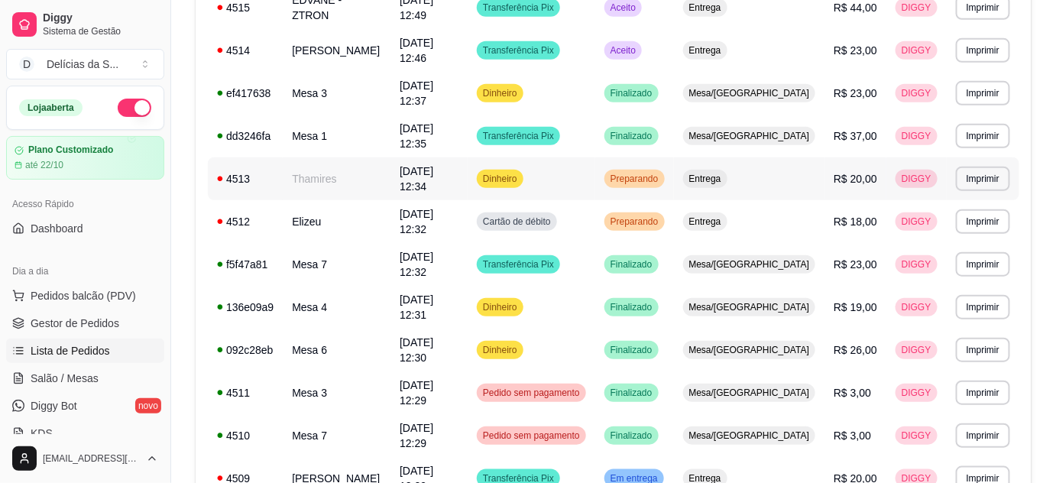
scroll to position [138, 0]
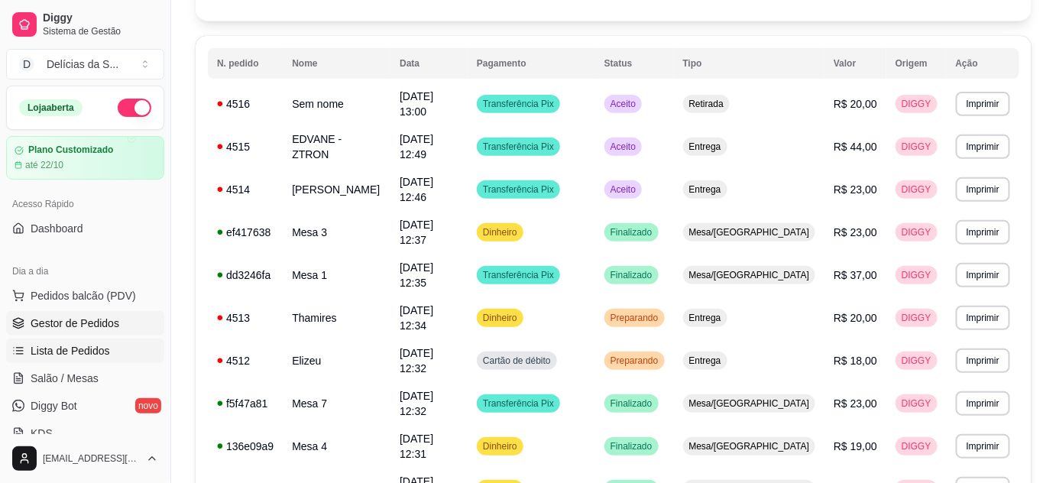
click at [75, 317] on span "Gestor de Pedidos" at bounding box center [75, 323] width 89 height 15
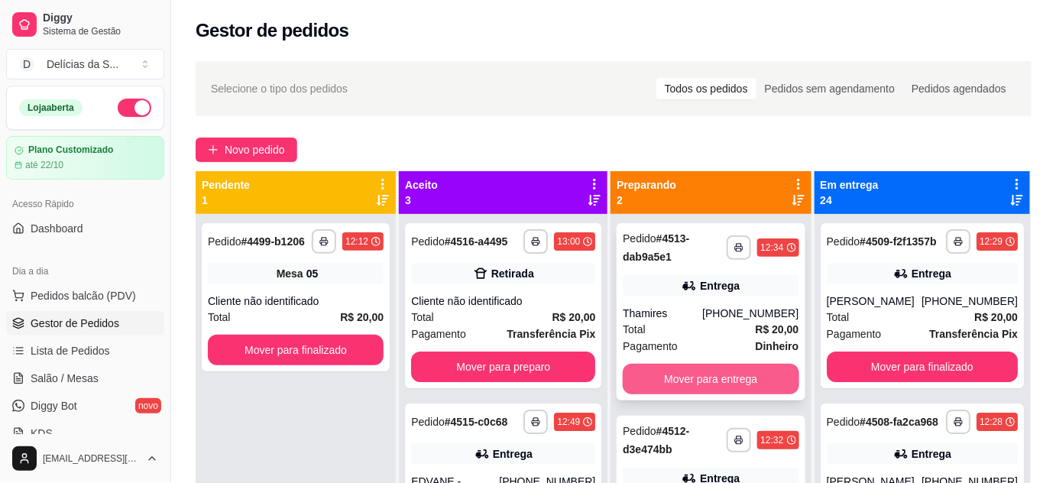
click at [656, 378] on button "Mover para entrega" at bounding box center [711, 379] width 176 height 31
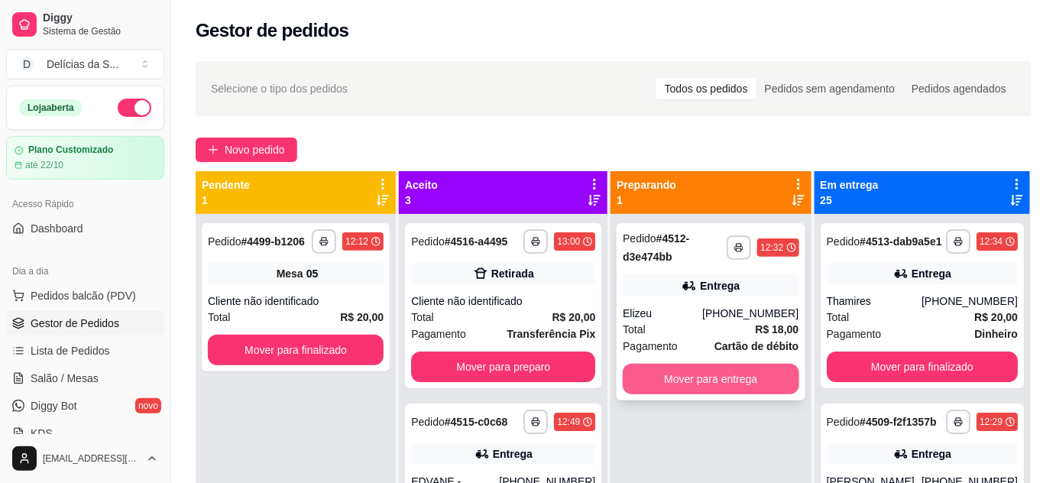
click at [656, 377] on button "Mover para entrega" at bounding box center [711, 379] width 176 height 31
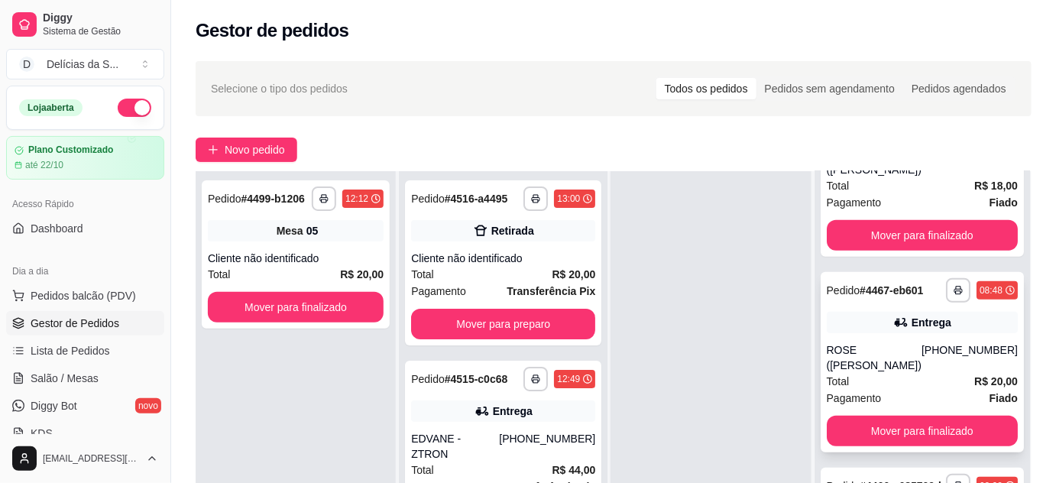
scroll to position [232, 0]
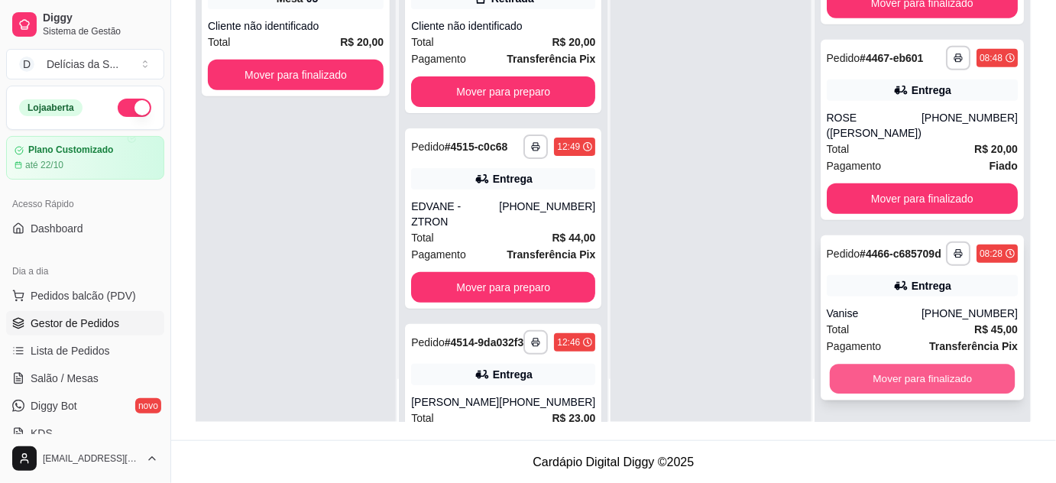
click at [937, 378] on button "Mover para finalizado" at bounding box center [922, 379] width 186 height 30
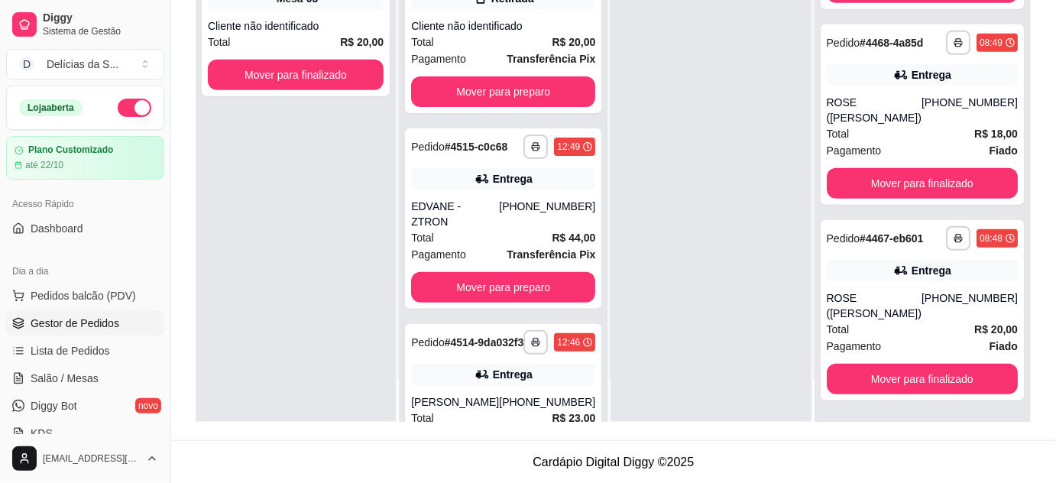
scroll to position [4303, 0]
click at [937, 378] on button "Mover para finalizado" at bounding box center [922, 379] width 186 height 30
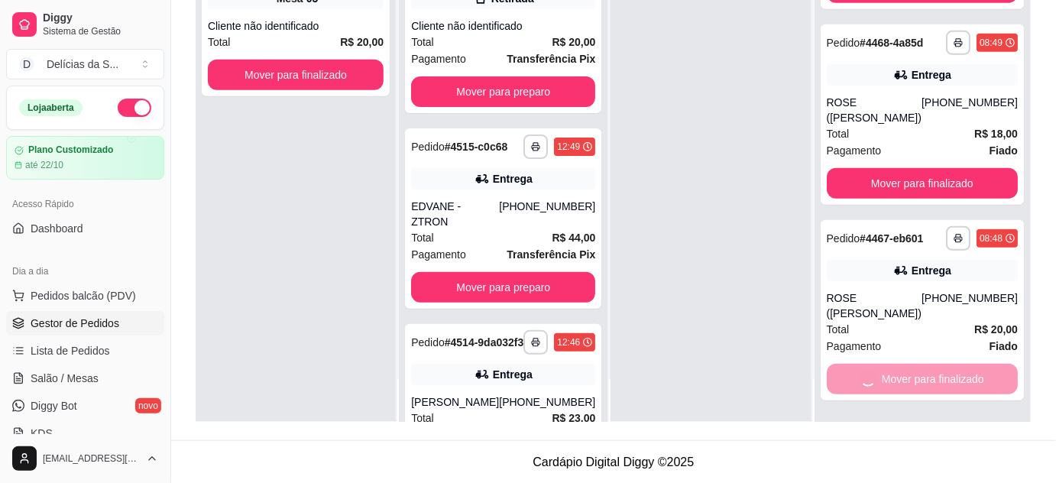
scroll to position [4122, 0]
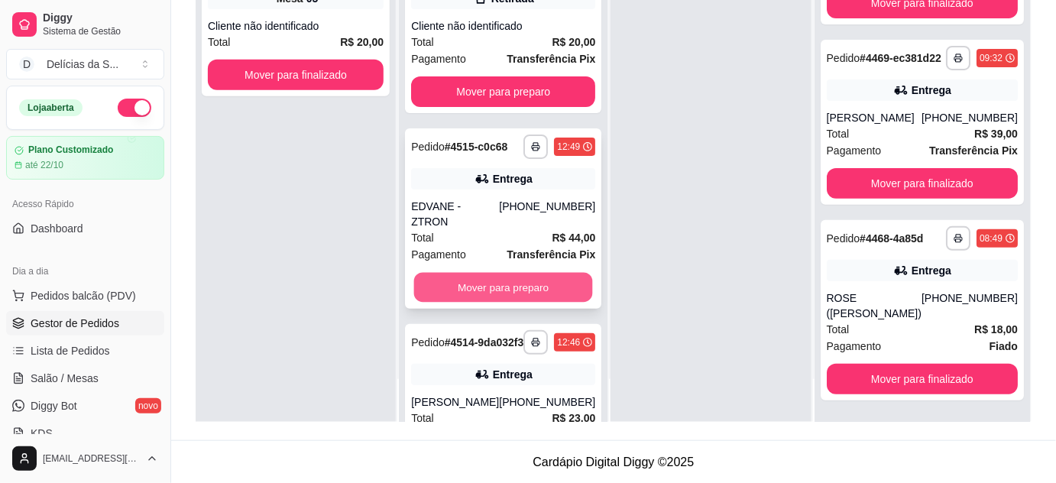
click at [539, 274] on button "Mover para preparo" at bounding box center [503, 288] width 179 height 30
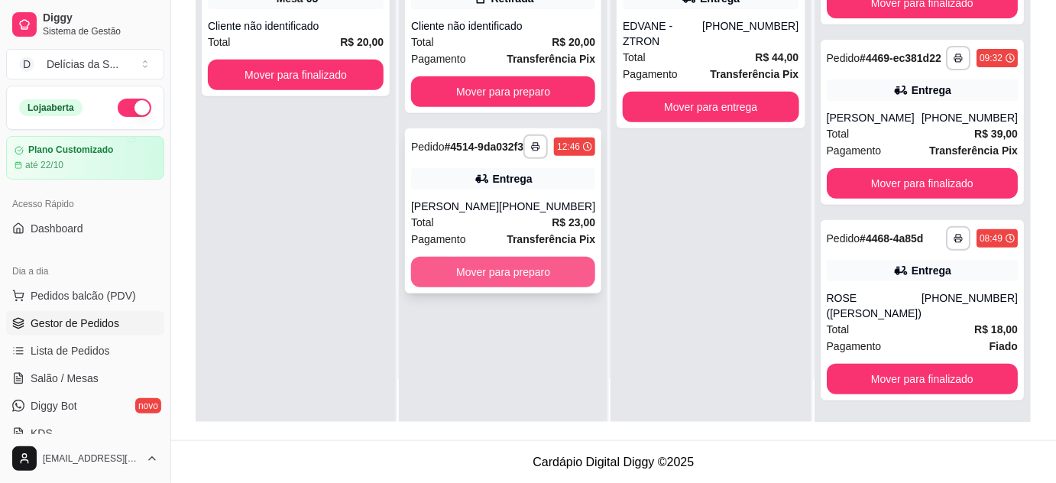
scroll to position [0, 0]
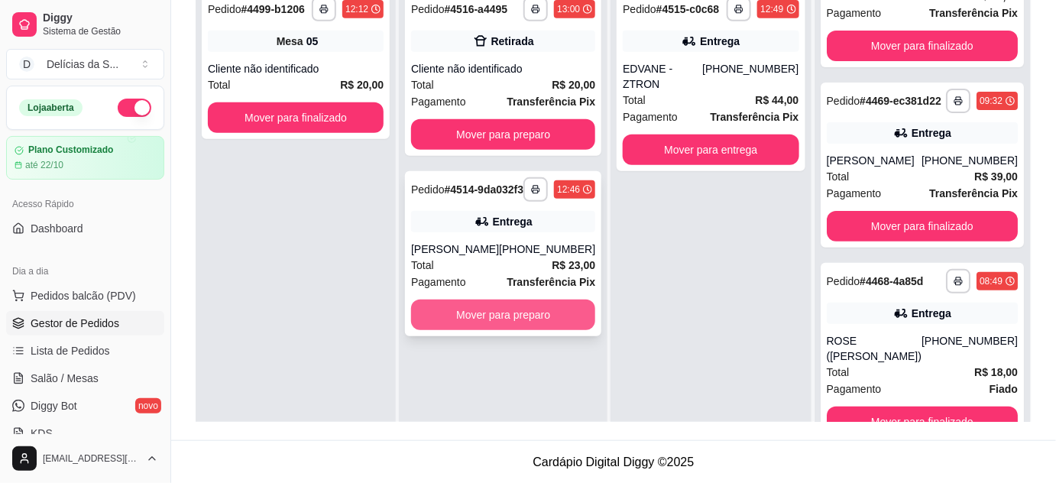
click at [551, 327] on button "Mover para preparo" at bounding box center [503, 315] width 184 height 31
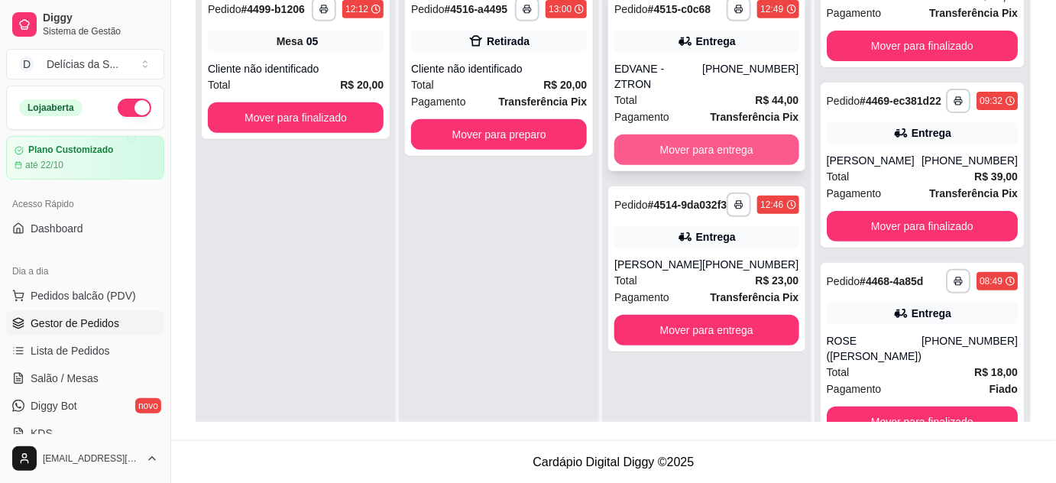
click at [720, 138] on button "Mover para entrega" at bounding box center [706, 149] width 184 height 31
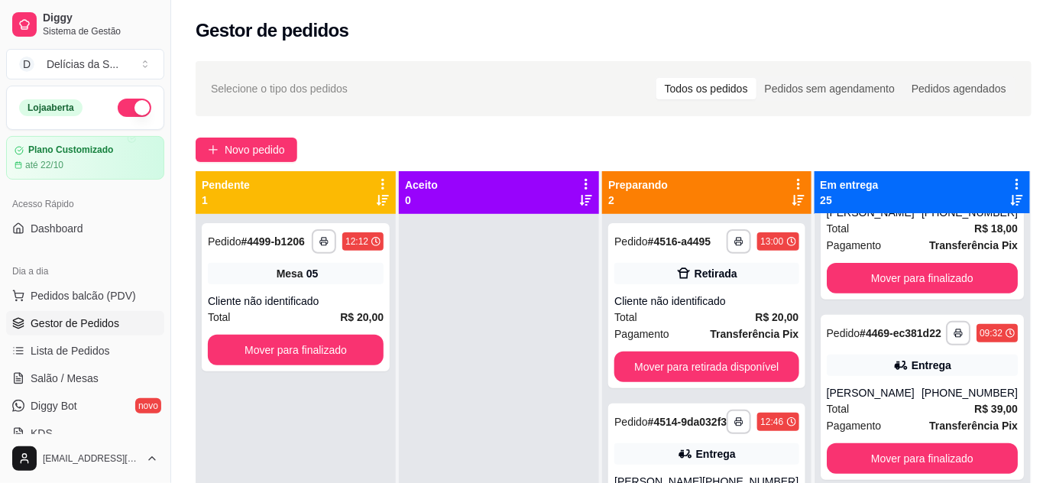
scroll to position [43, 0]
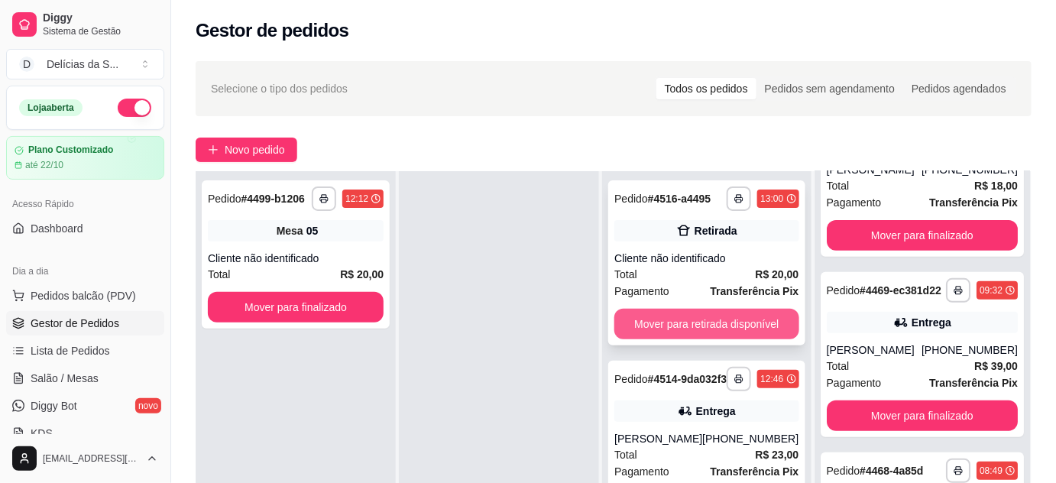
click at [737, 320] on button "Mover para retirada disponível" at bounding box center [706, 324] width 184 height 31
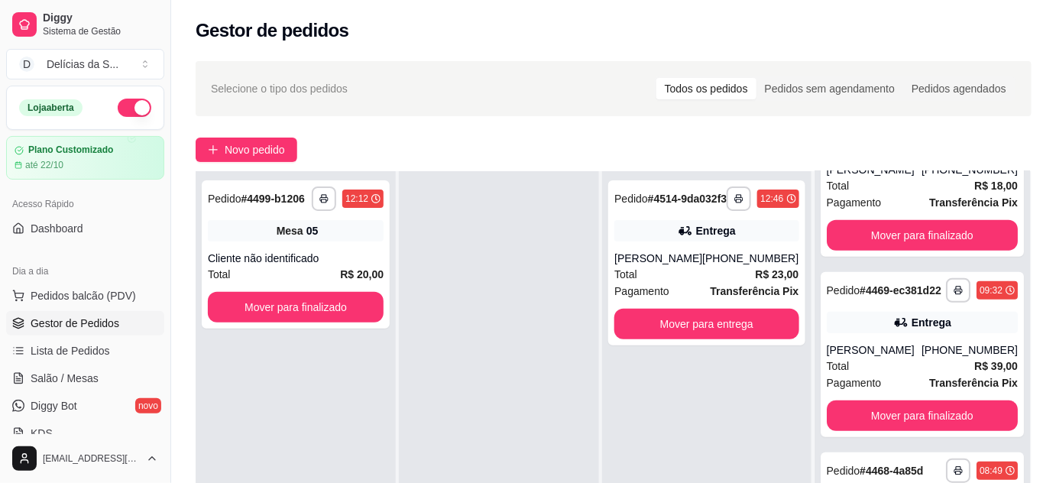
scroll to position [4483, 0]
click at [749, 338] on button "Mover para entrega" at bounding box center [706, 324] width 179 height 30
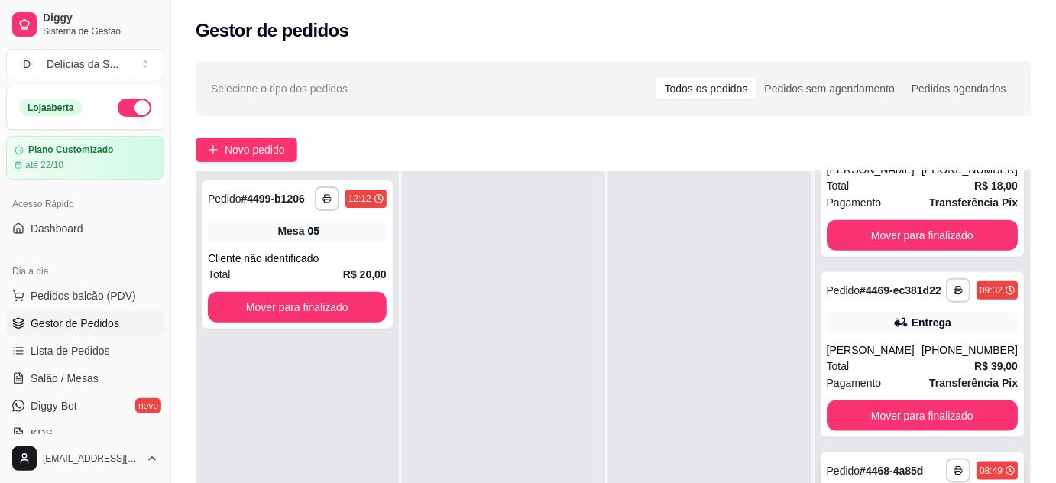
scroll to position [232, 0]
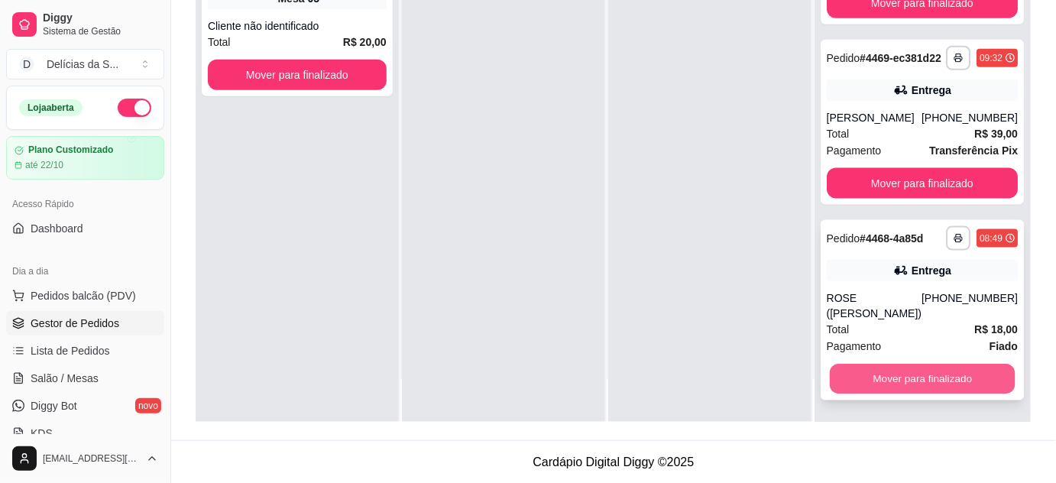
click at [918, 372] on button "Mover para finalizado" at bounding box center [922, 379] width 186 height 30
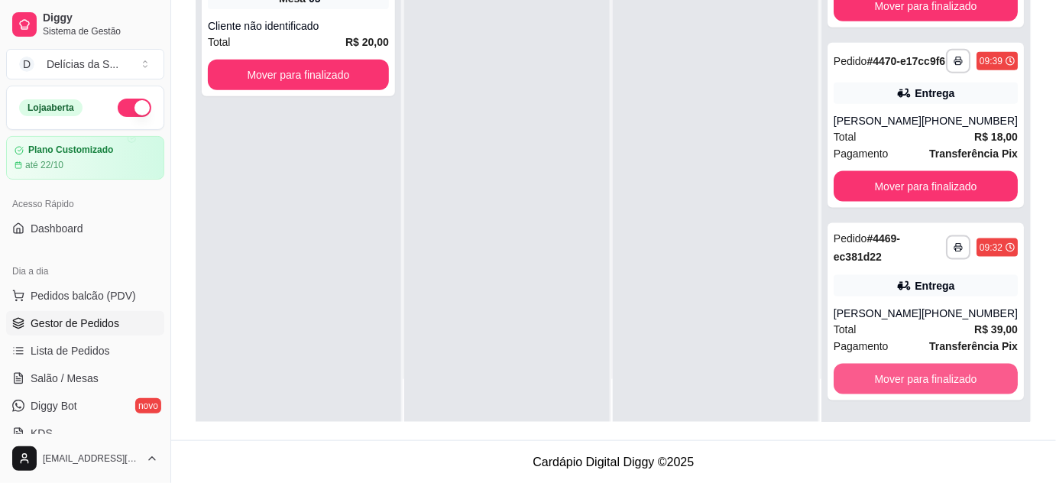
scroll to position [4483, 0]
click at [926, 378] on button "Mover para finalizado" at bounding box center [925, 379] width 179 height 30
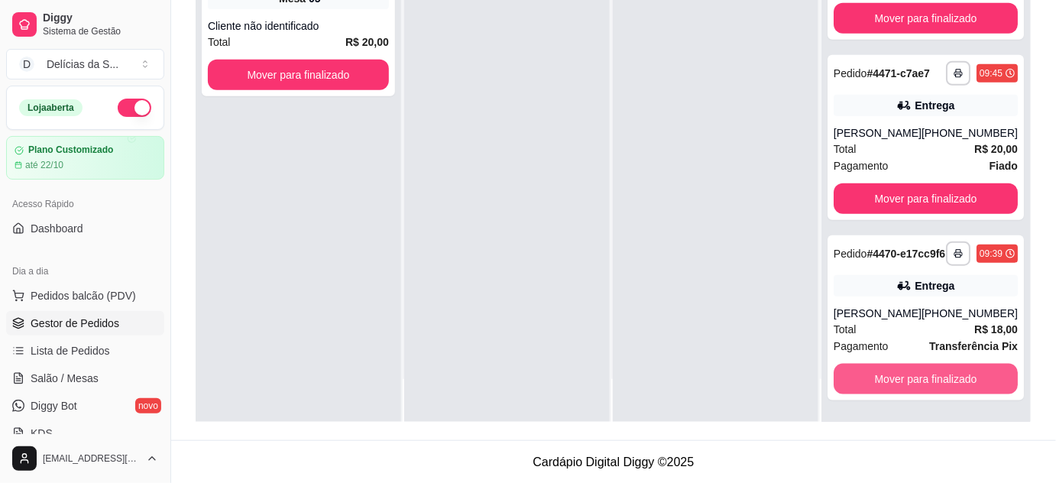
scroll to position [4290, 0]
click at [926, 378] on button "Mover para finalizado" at bounding box center [925, 379] width 179 height 30
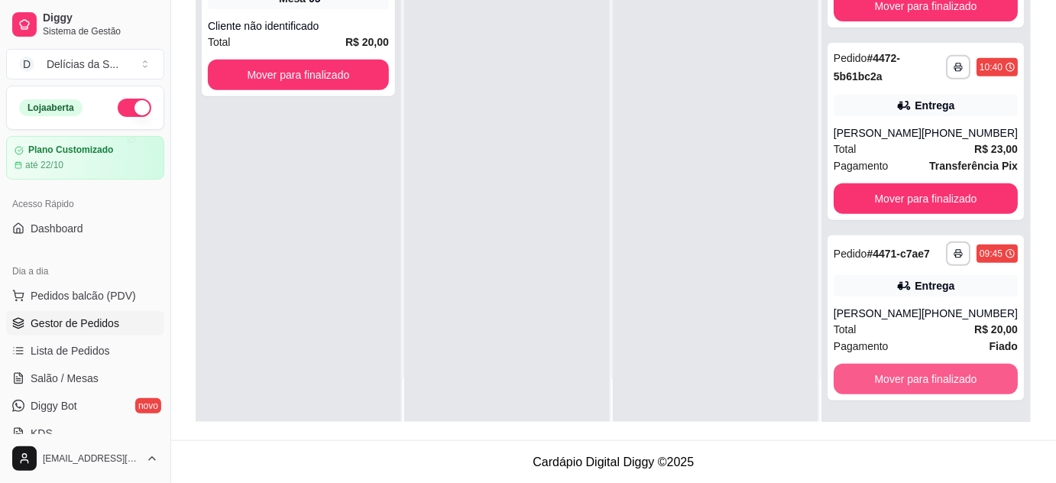
scroll to position [4097, 0]
click at [926, 378] on button "Mover para finalizado" at bounding box center [925, 379] width 179 height 30
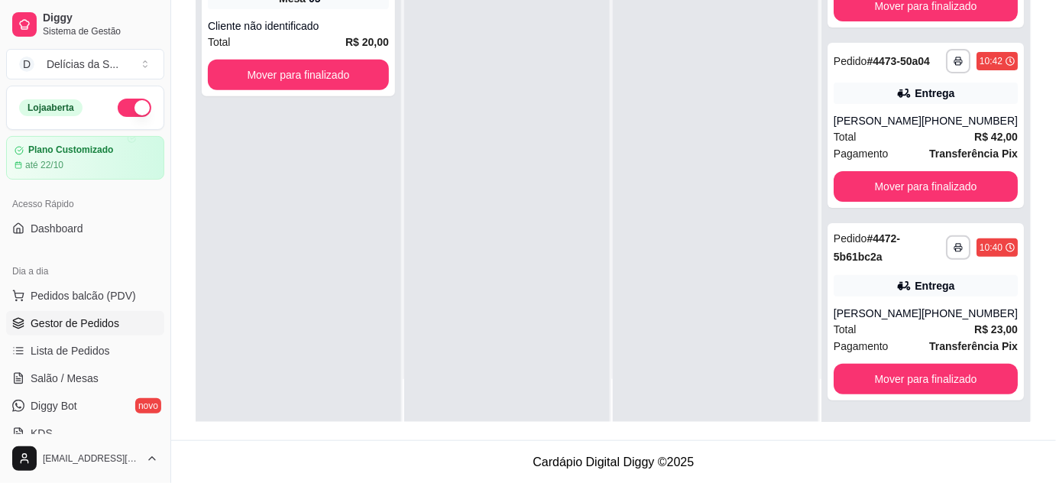
scroll to position [3917, 0]
click at [926, 378] on button "Mover para finalizado" at bounding box center [925, 379] width 179 height 30
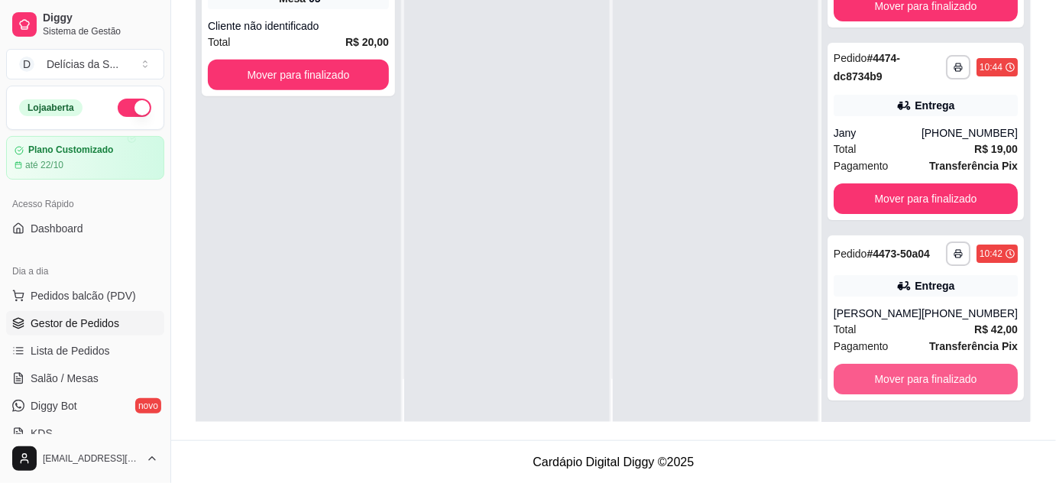
scroll to position [3724, 0]
click at [926, 378] on button "Mover para finalizado" at bounding box center [925, 379] width 179 height 30
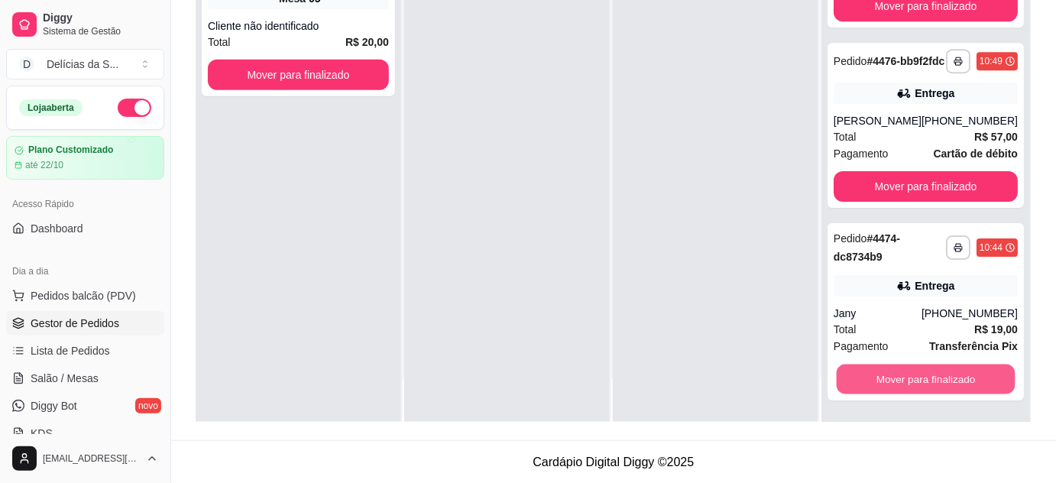
click at [926, 378] on button "Mover para finalizado" at bounding box center [925, 379] width 179 height 30
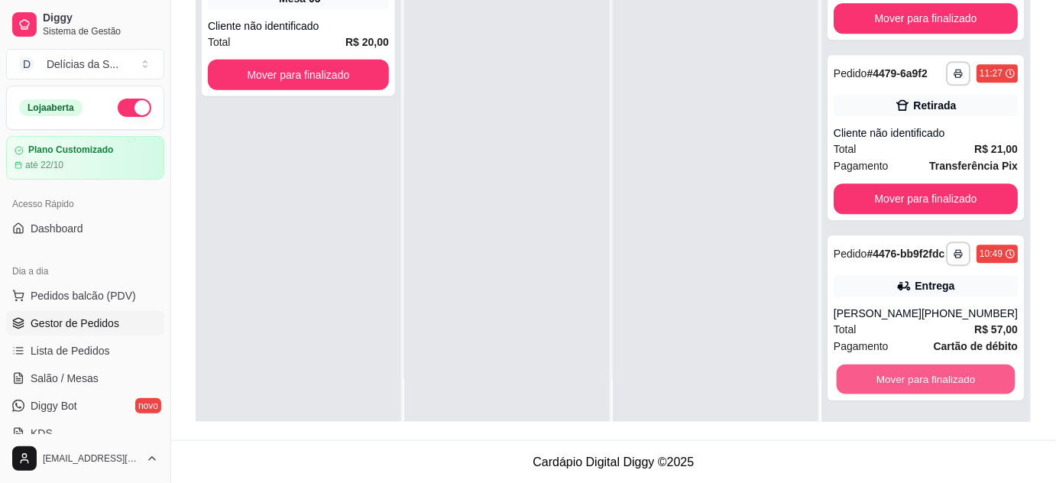
click at [926, 378] on button "Mover para finalizado" at bounding box center [925, 379] width 179 height 30
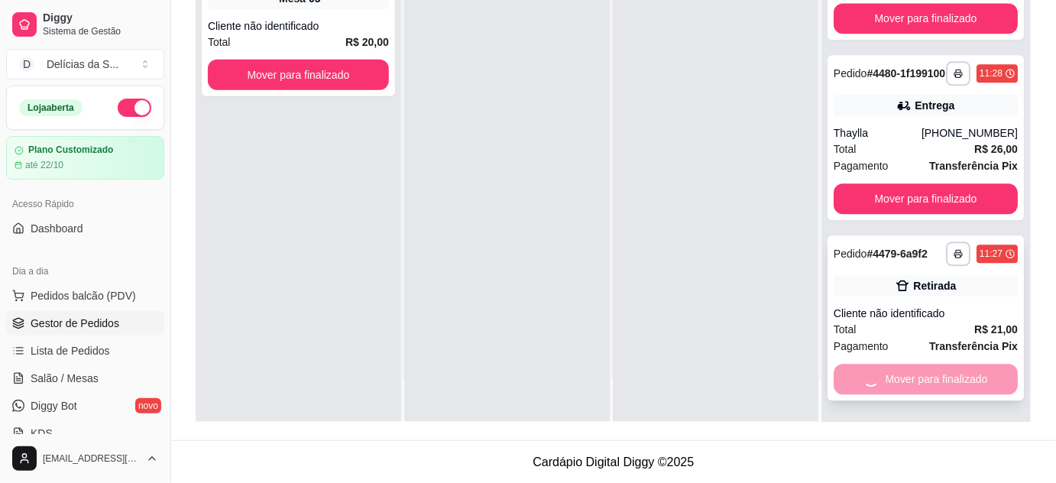
scroll to position [2965, 0]
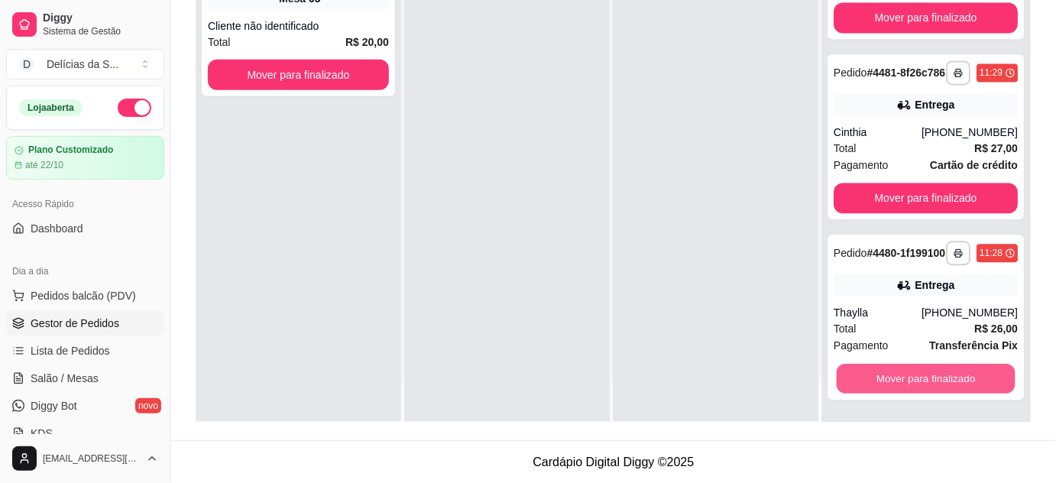
click at [926, 379] on button "Mover para finalizado" at bounding box center [925, 379] width 179 height 30
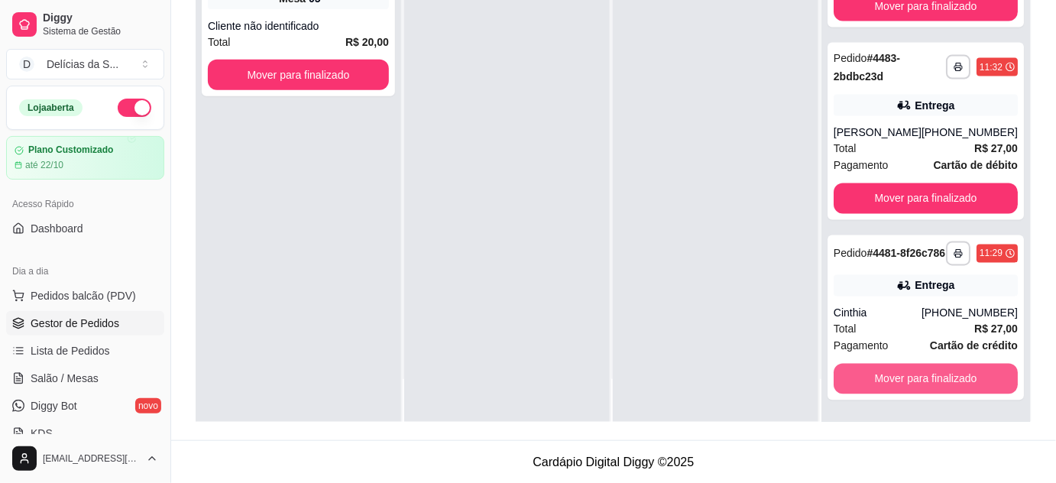
scroll to position [2773, 0]
click at [926, 379] on button "Mover para finalizado" at bounding box center [926, 379] width 184 height 31
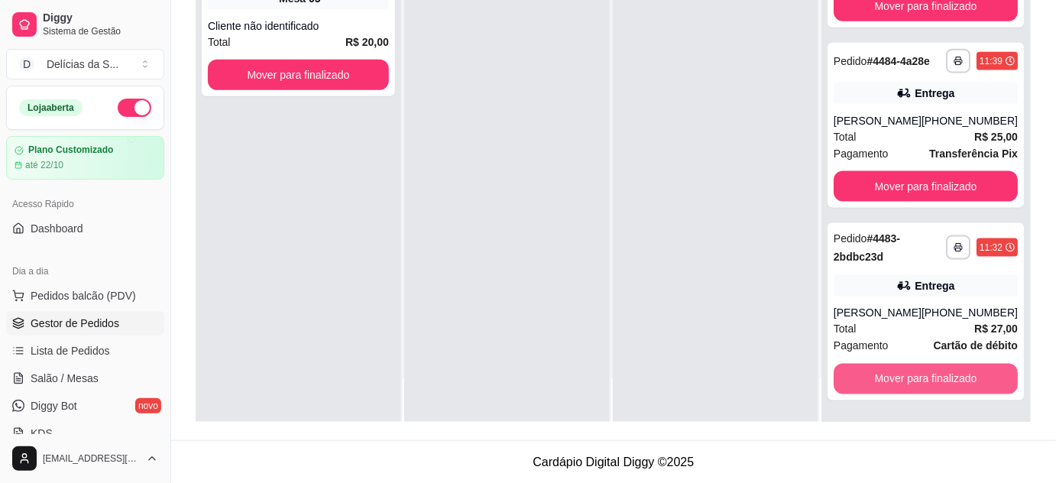
scroll to position [2579, 0]
click at [926, 379] on button "Mover para finalizado" at bounding box center [925, 379] width 179 height 30
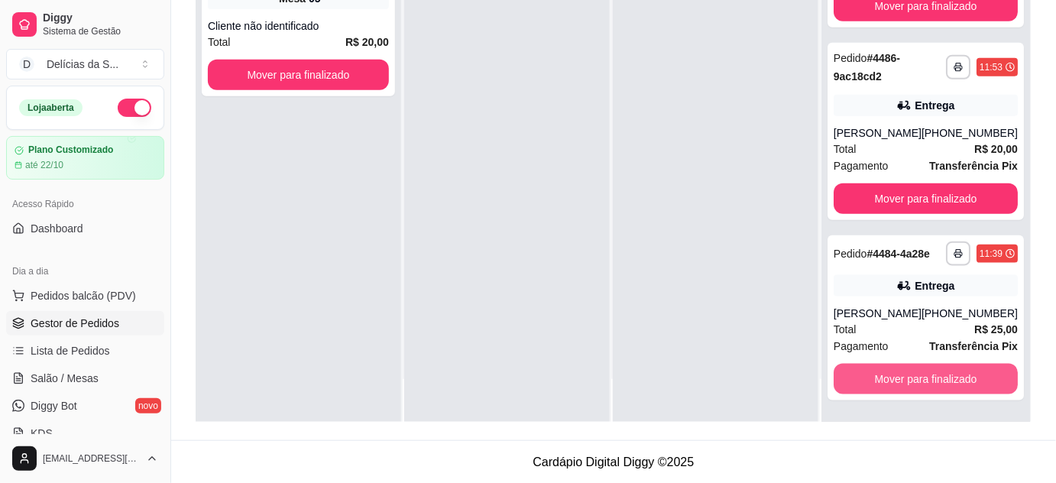
scroll to position [2387, 0]
click at [926, 379] on button "Mover para finalizado" at bounding box center [925, 379] width 179 height 30
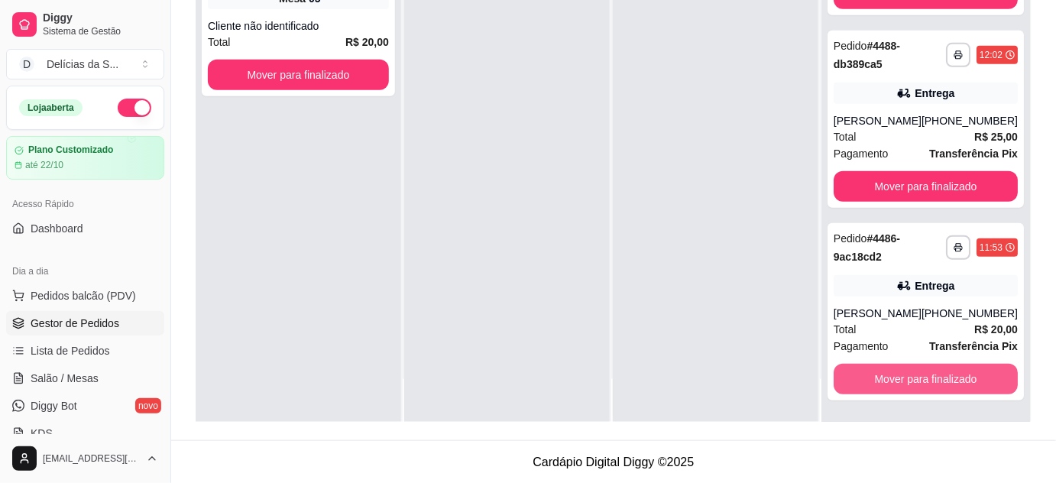
click at [926, 379] on button "Mover para finalizado" at bounding box center [926, 379] width 184 height 31
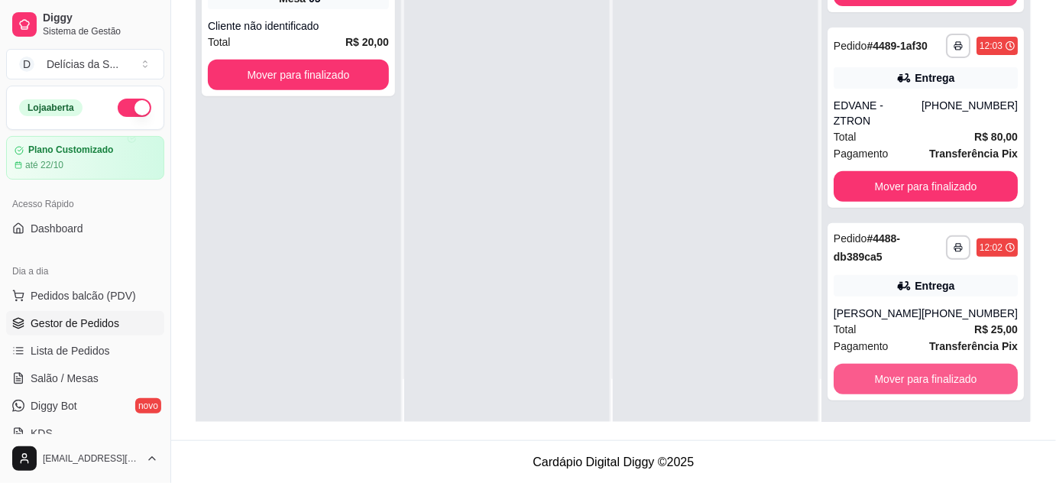
scroll to position [2001, 0]
click at [926, 379] on button "Mover para finalizado" at bounding box center [925, 379] width 179 height 30
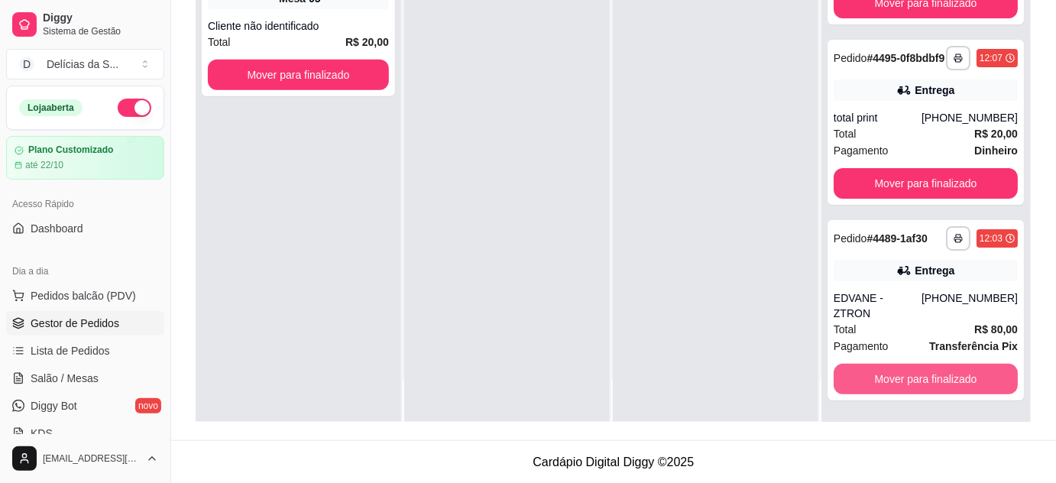
scroll to position [1808, 0]
click at [926, 379] on button "Mover para finalizado" at bounding box center [925, 379] width 179 height 30
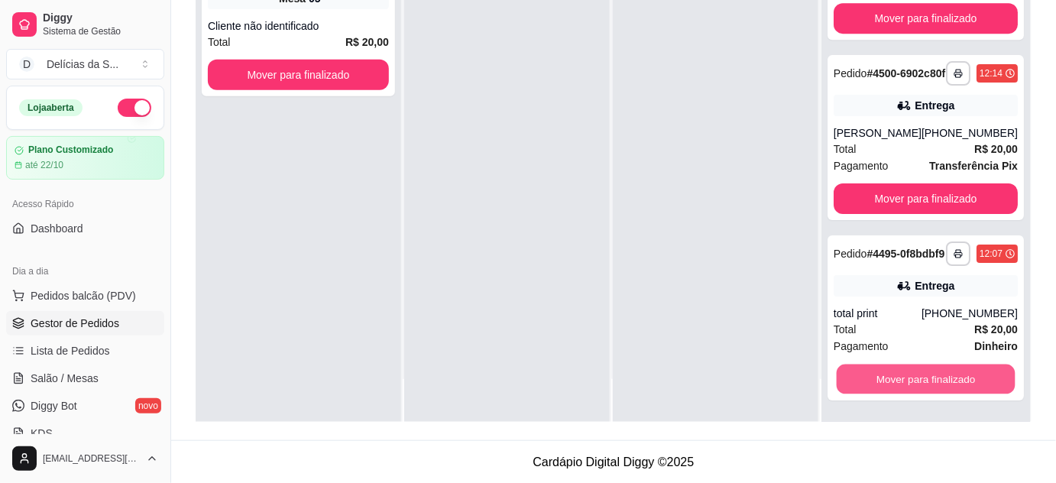
click at [926, 379] on button "Mover para finalizado" at bounding box center [925, 379] width 179 height 30
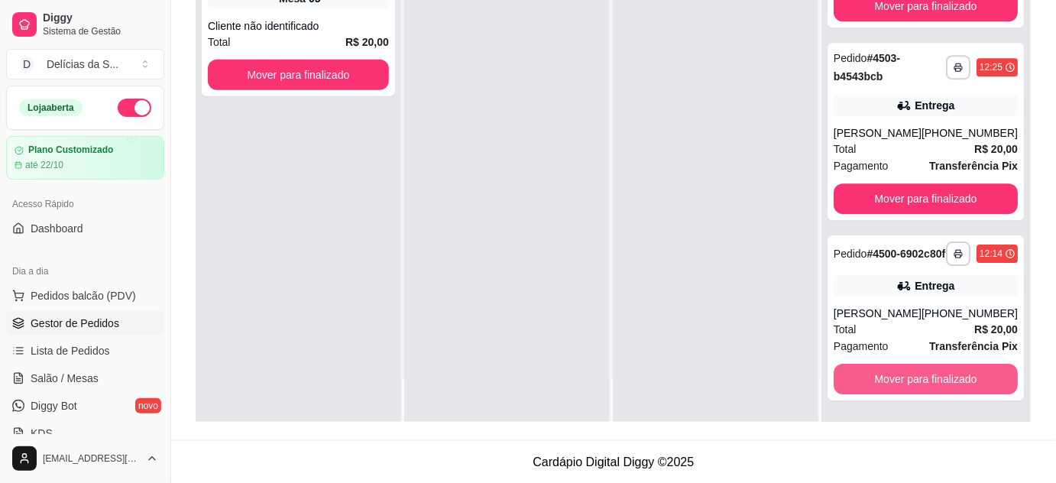
scroll to position [1436, 0]
click at [926, 379] on button "Mover para finalizado" at bounding box center [925, 379] width 179 height 30
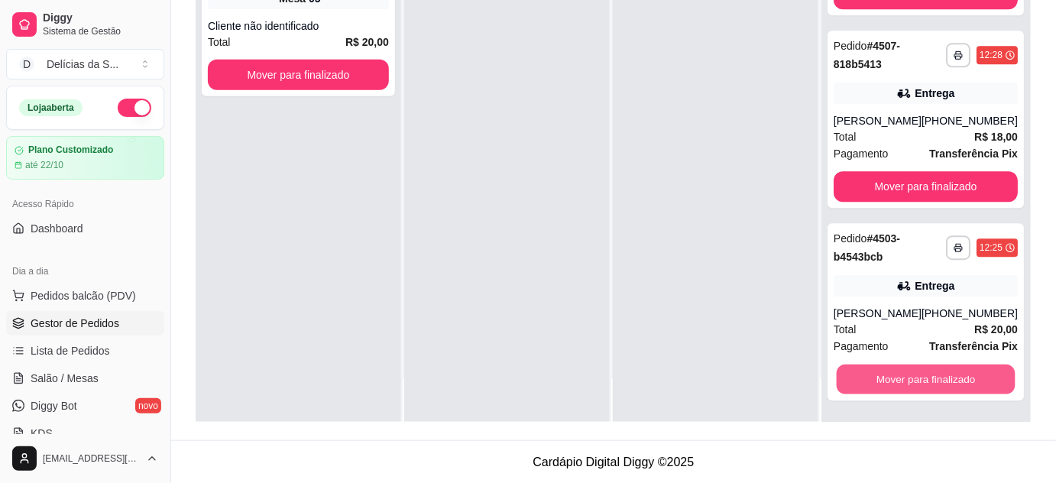
click at [926, 379] on button "Mover para finalizado" at bounding box center [925, 379] width 179 height 30
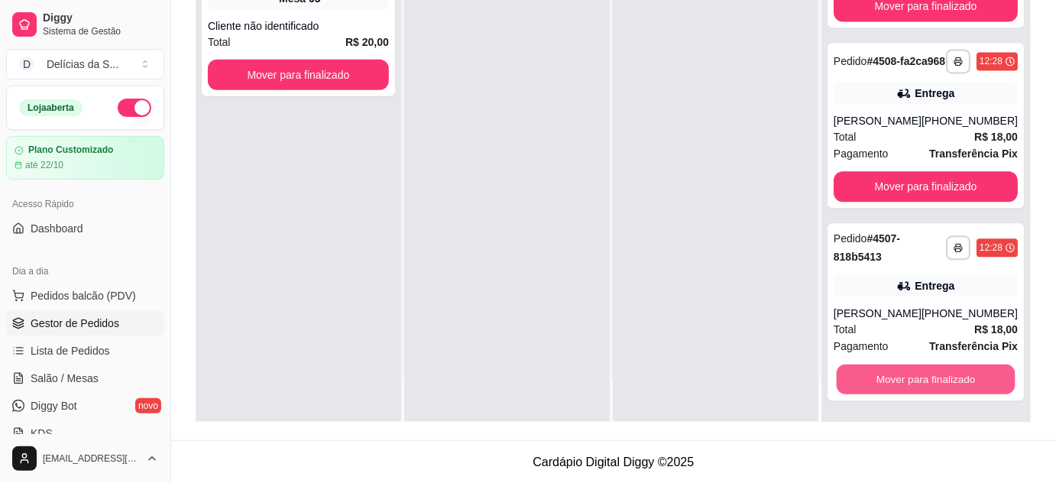
click at [926, 379] on button "Mover para finalizado" at bounding box center [925, 379] width 179 height 30
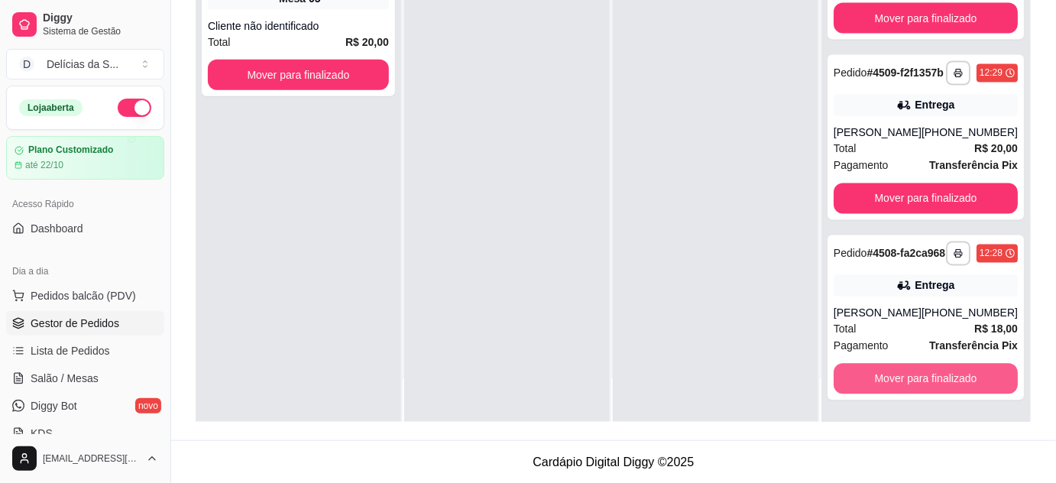
scroll to position [857, 0]
click at [926, 379] on button "Mover para finalizado" at bounding box center [925, 379] width 179 height 30
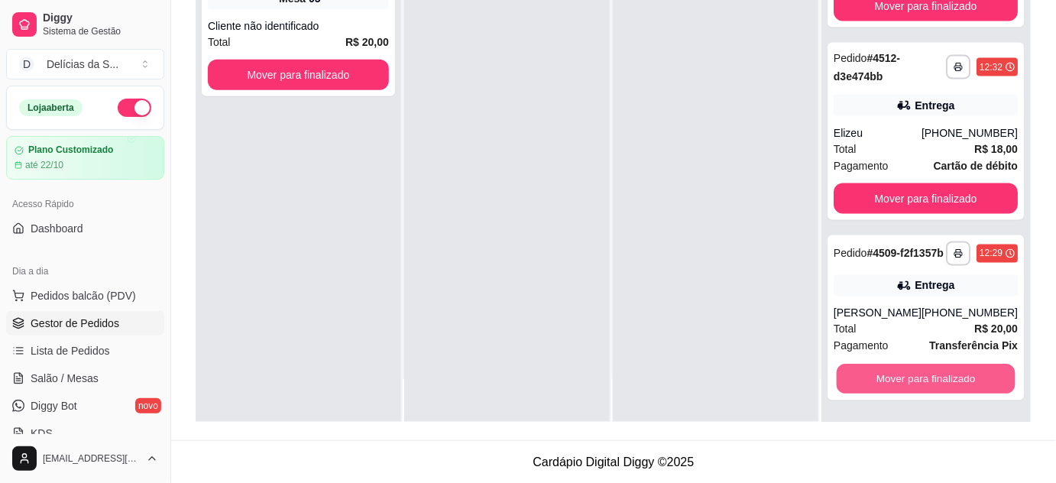
click at [926, 379] on button "Mover para finalizado" at bounding box center [925, 379] width 179 height 30
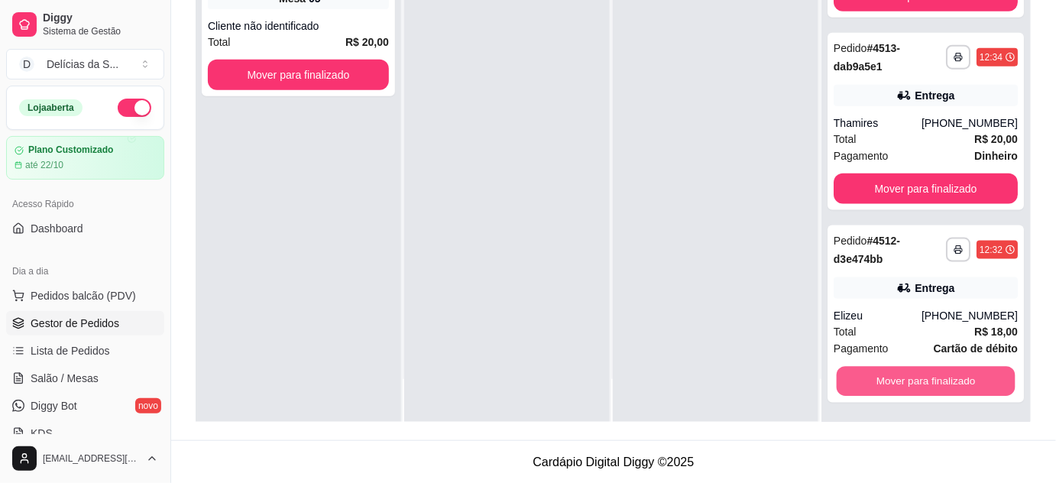
click at [926, 379] on button "Mover para finalizado" at bounding box center [925, 382] width 179 height 30
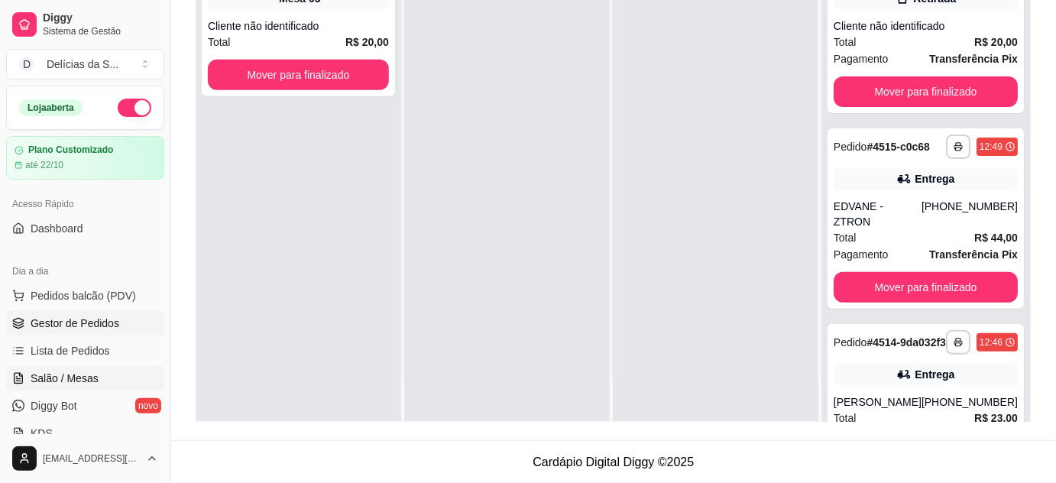
scroll to position [138, 0]
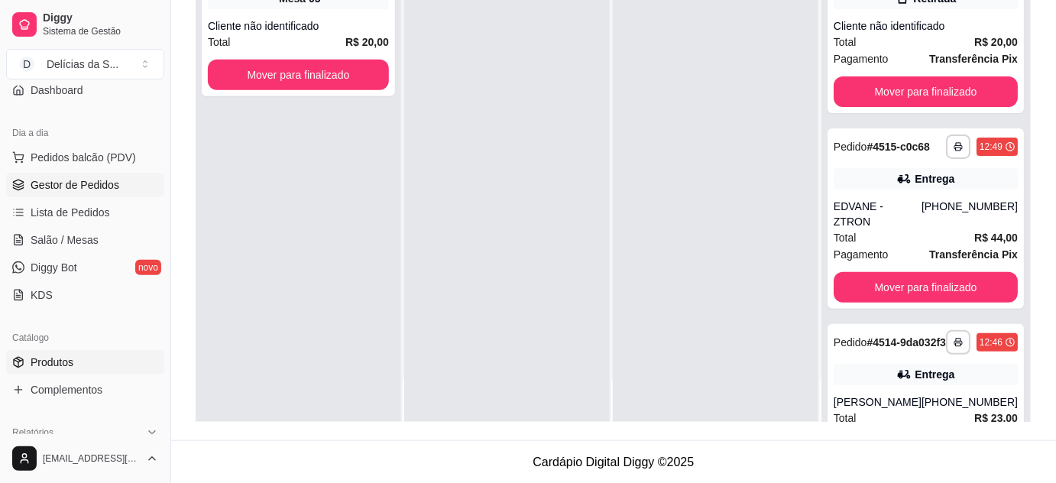
click at [61, 362] on span "Produtos" at bounding box center [52, 362] width 43 height 15
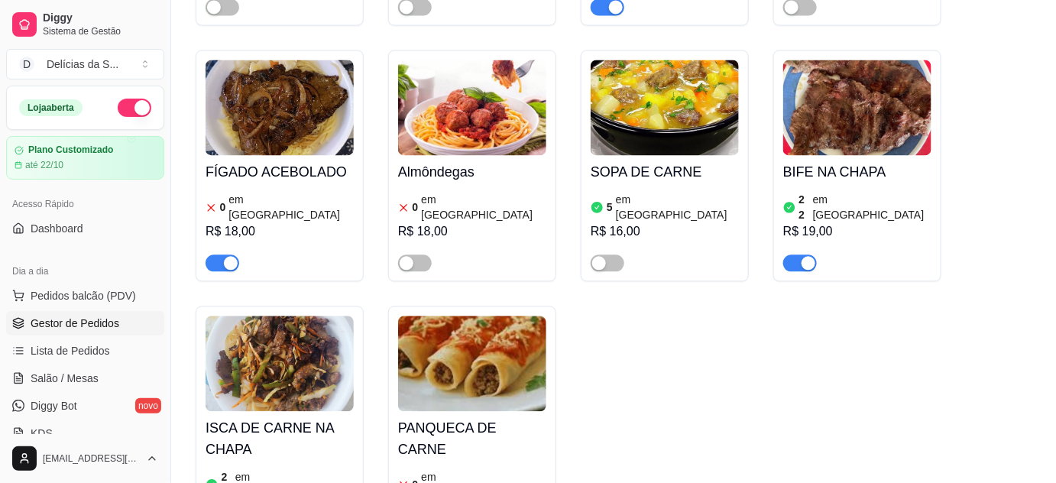
click at [96, 321] on span "Gestor de Pedidos" at bounding box center [75, 323] width 89 height 15
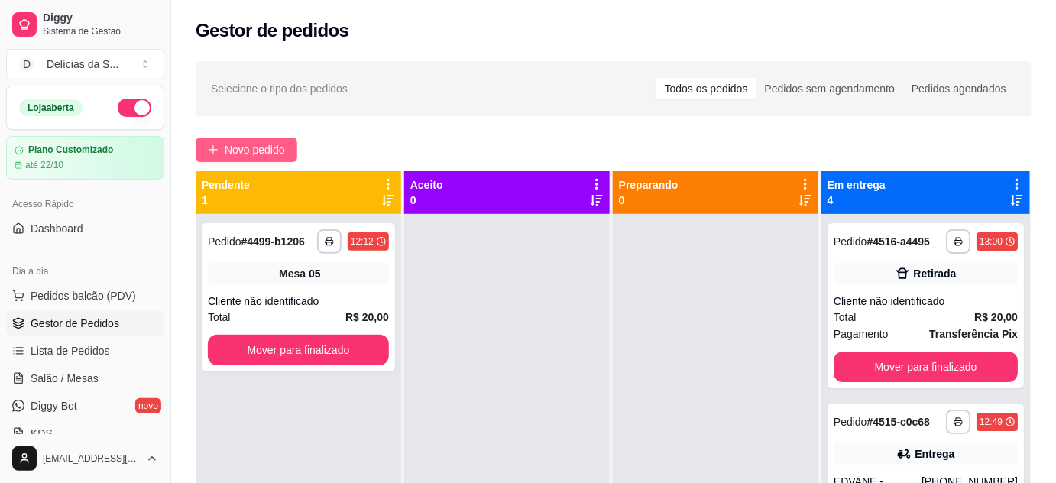
click at [241, 151] on span "Novo pedido" at bounding box center [255, 149] width 60 height 17
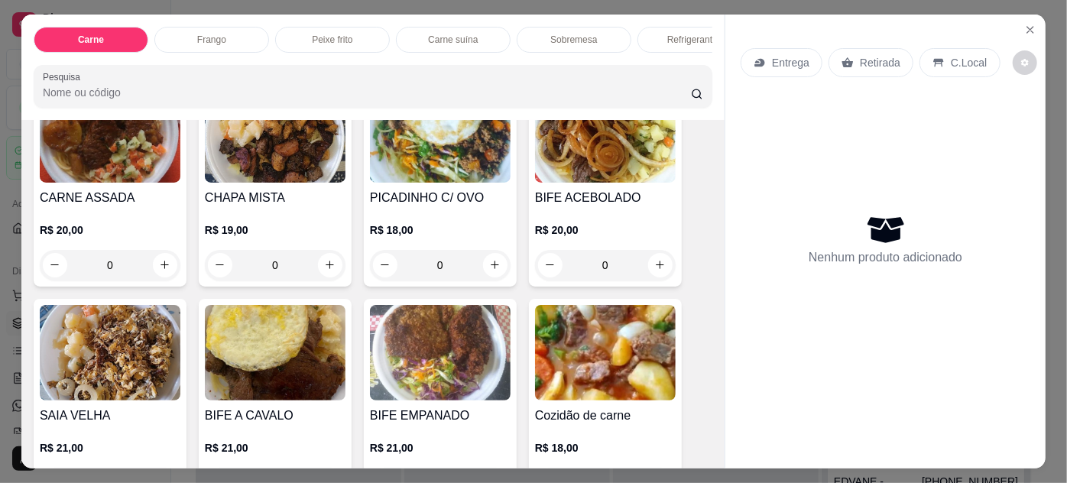
scroll to position [277, 0]
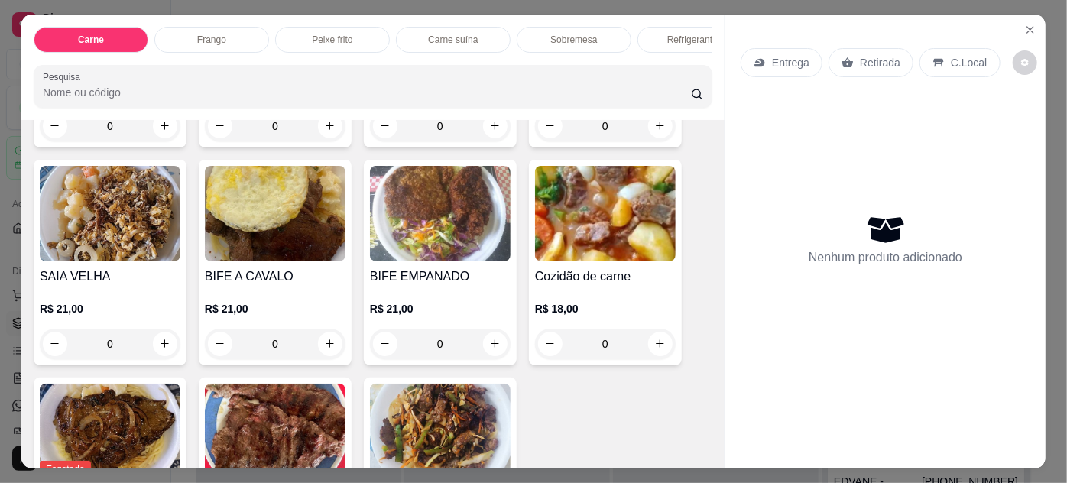
click at [554, 215] on img at bounding box center [605, 214] width 141 height 96
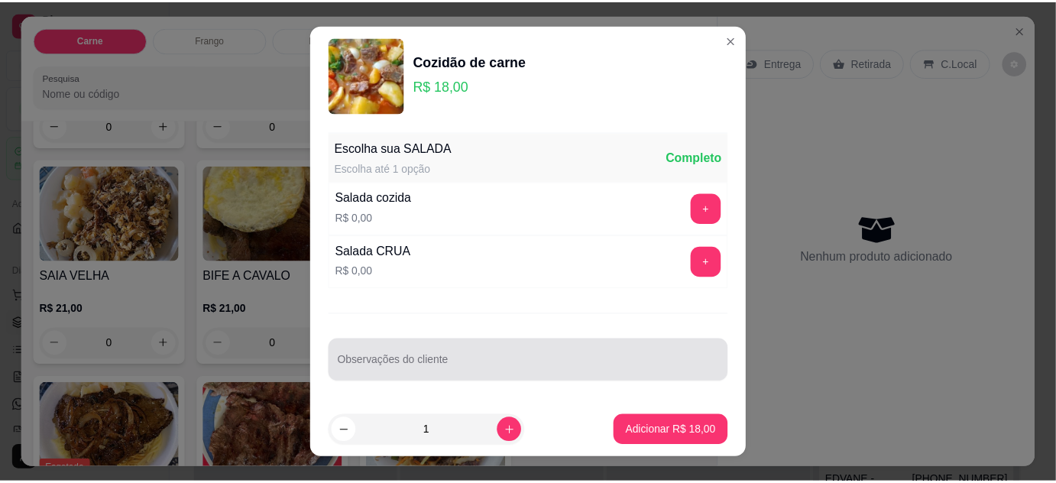
scroll to position [24, 0]
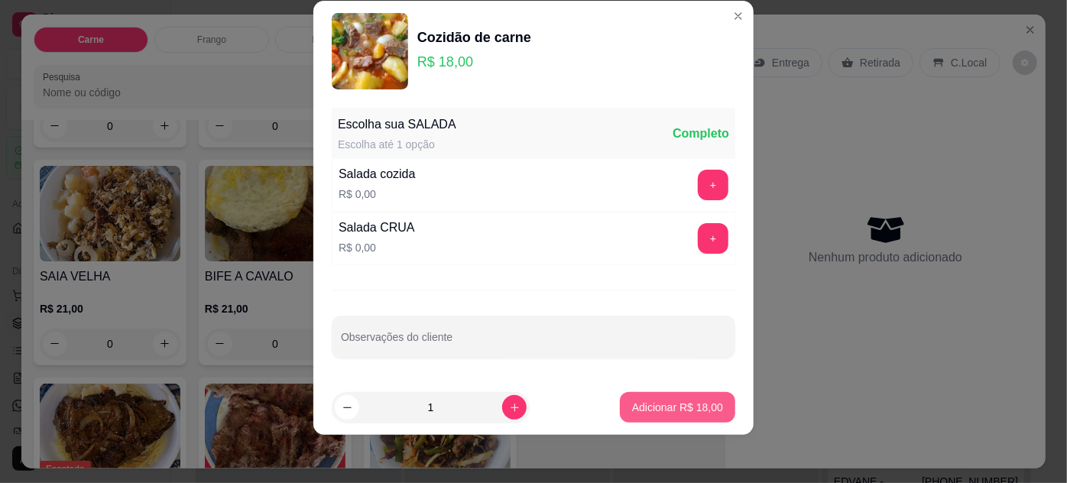
click at [672, 400] on p "Adicionar R$ 18,00" at bounding box center [677, 407] width 91 height 15
type input "1"
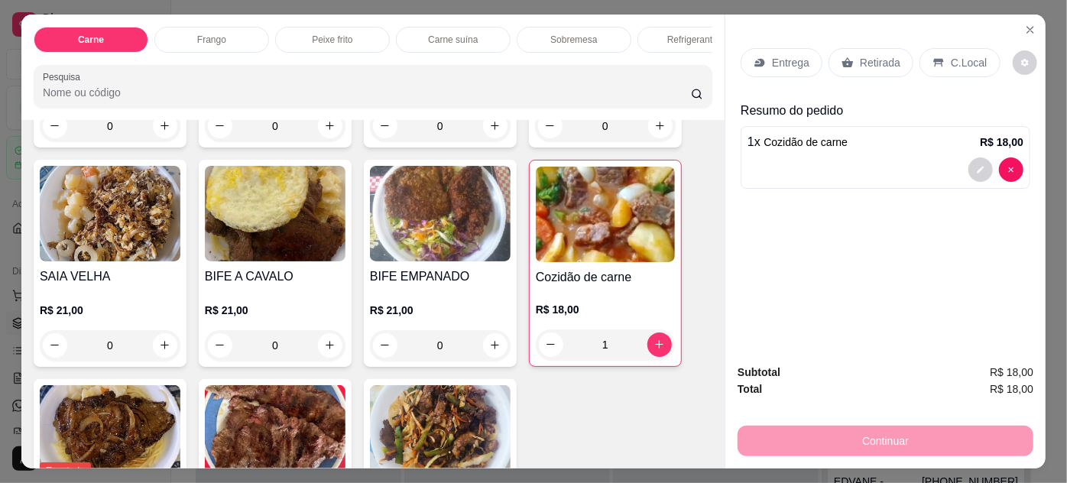
click at [764, 53] on div "Entrega" at bounding box center [781, 62] width 82 height 29
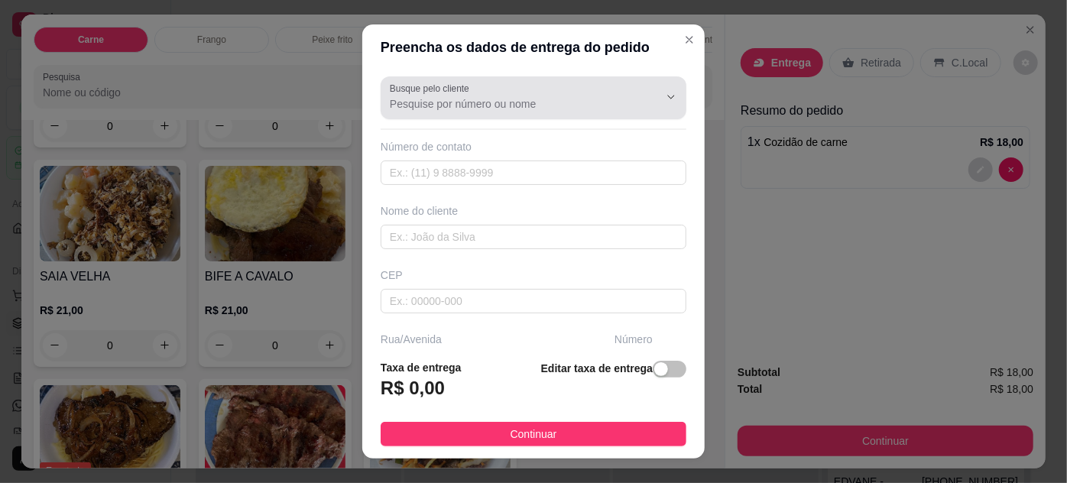
click at [497, 105] on input "Busque pelo cliente" at bounding box center [512, 103] width 244 height 15
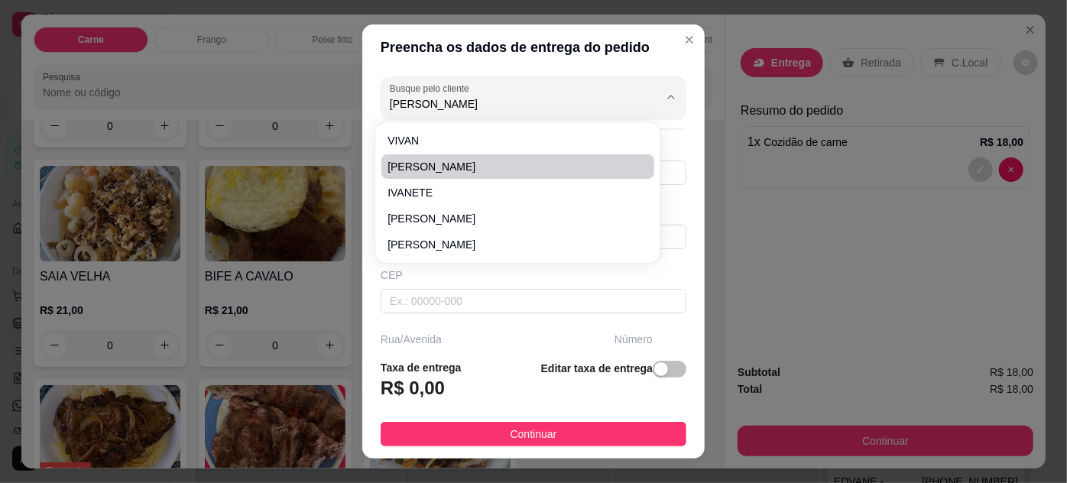
click at [468, 162] on span "[PERSON_NAME]" at bounding box center [509, 166] width 244 height 15
type input "[PERSON_NAME]"
type input "91984855912"
type input "[PERSON_NAME]"
type input "CRESCI-[GEOGRAPHIC_DATA]"
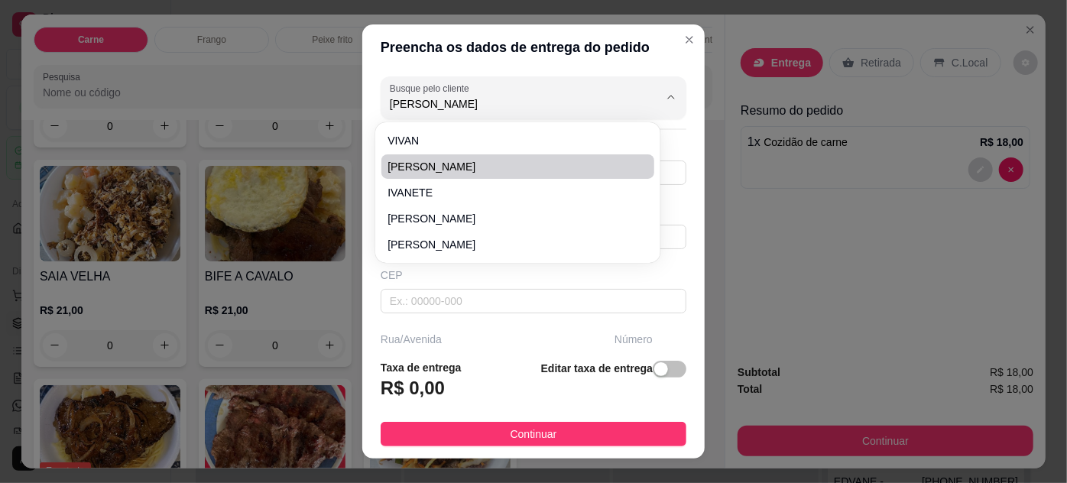
type input "12H"
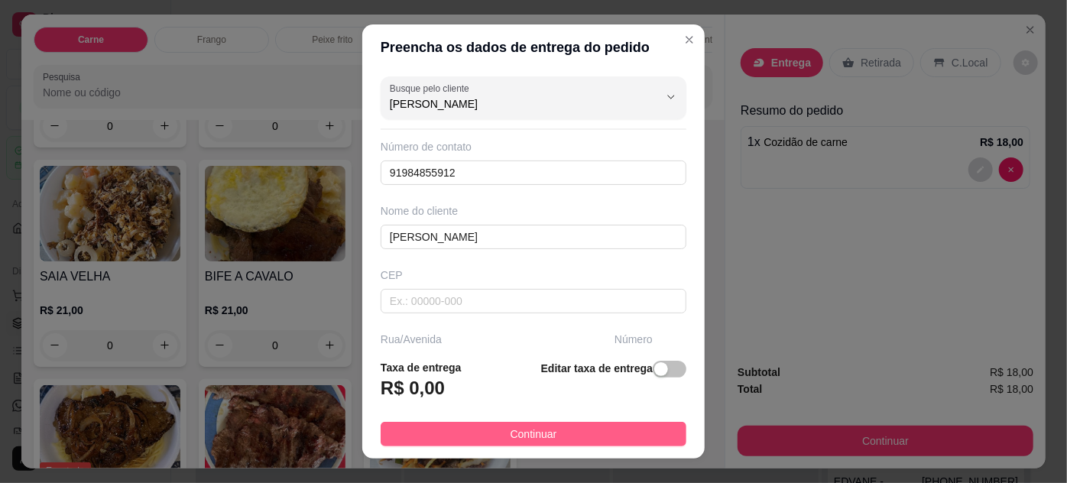
type input "[PERSON_NAME]"
click at [597, 431] on button "Continuar" at bounding box center [533, 434] width 306 height 24
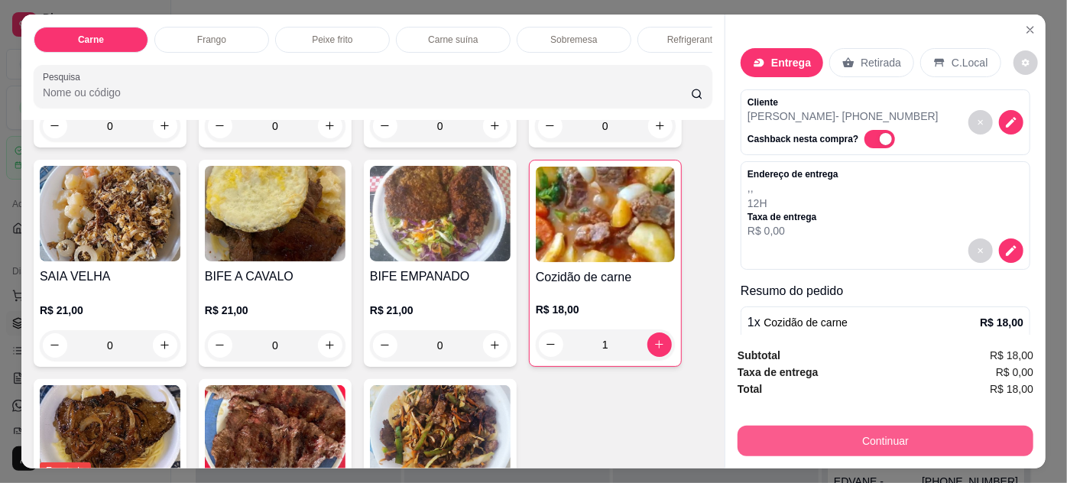
click at [756, 429] on button "Continuar" at bounding box center [885, 441] width 296 height 31
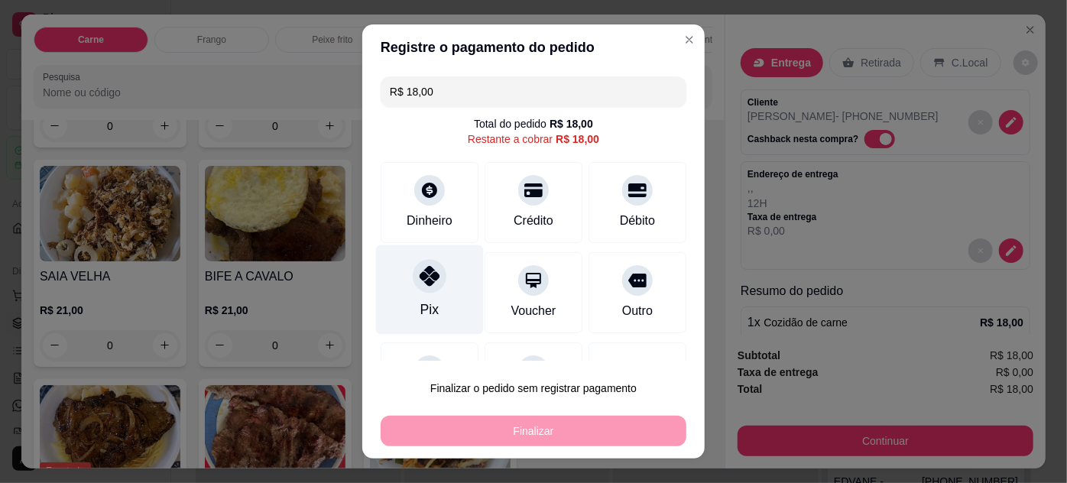
click at [411, 295] on div "Pix" at bounding box center [430, 288] width 108 height 89
type input "R$ 0,00"
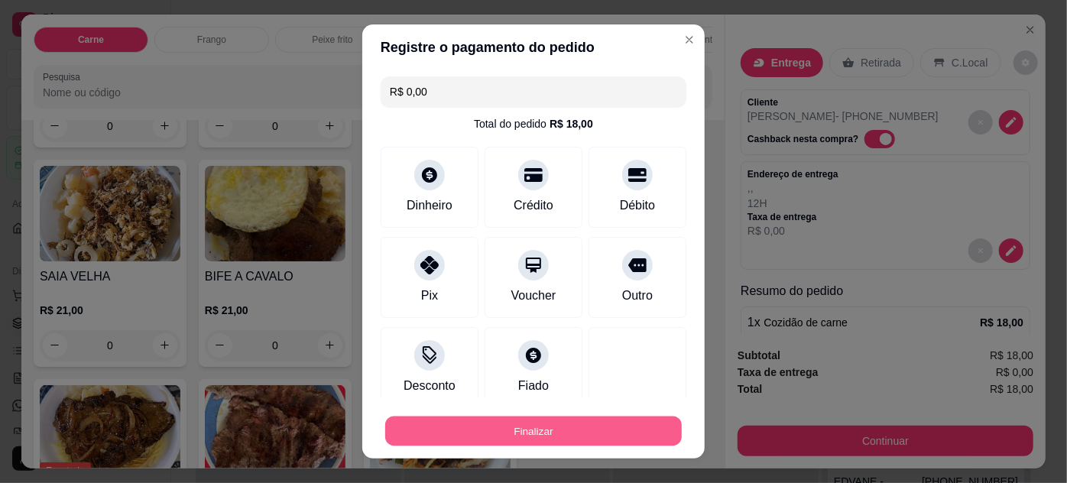
click at [596, 425] on button "Finalizar" at bounding box center [533, 431] width 296 height 30
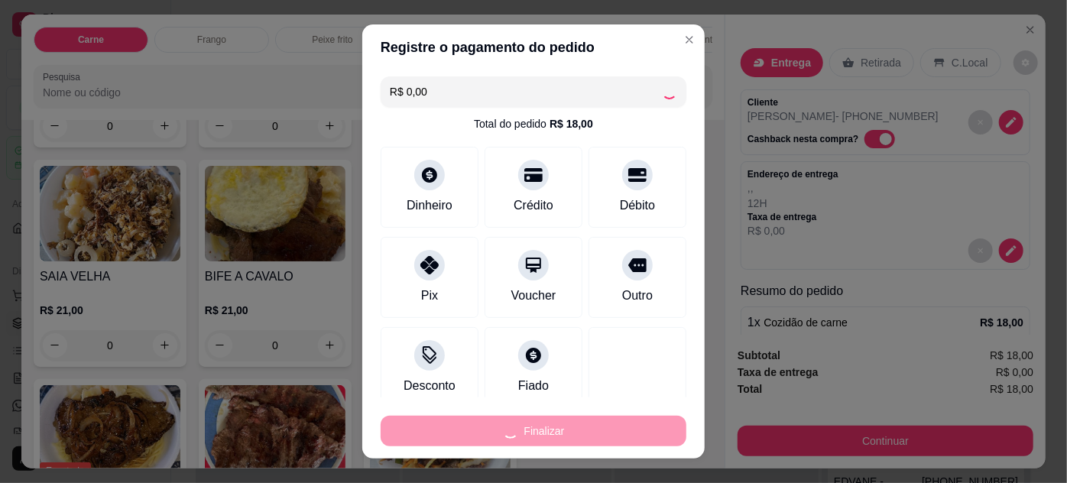
type input "0"
type input "-R$ 18,00"
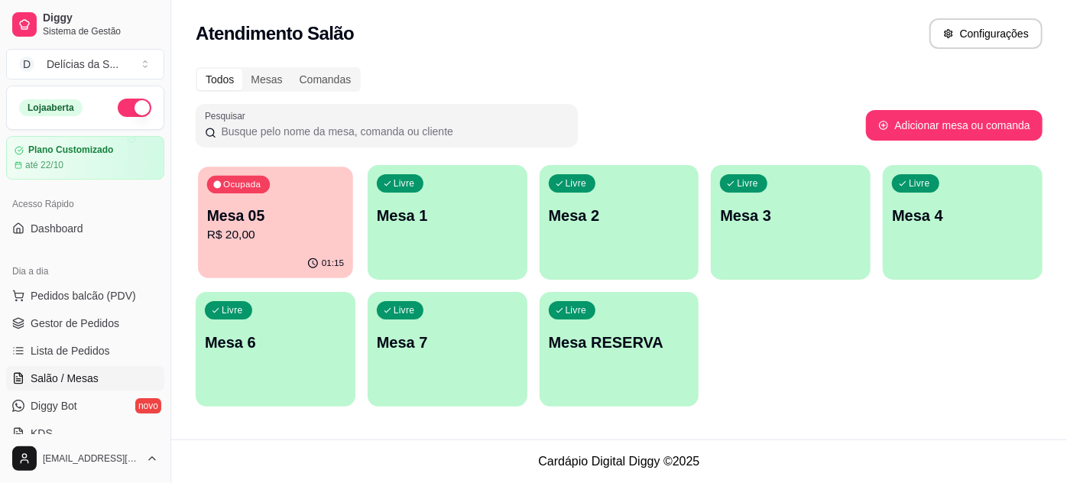
click at [319, 227] on p "R$ 20,00" at bounding box center [275, 235] width 137 height 18
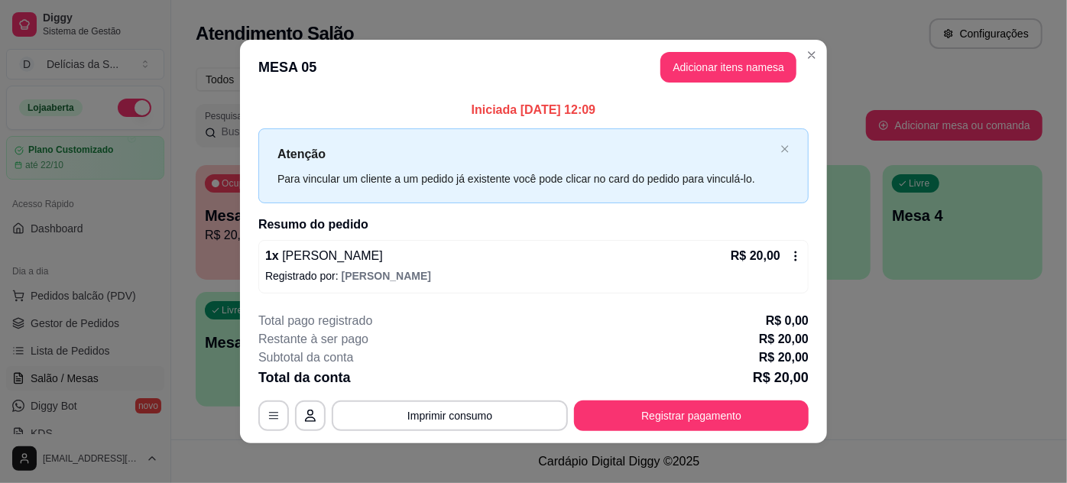
scroll to position [8, 0]
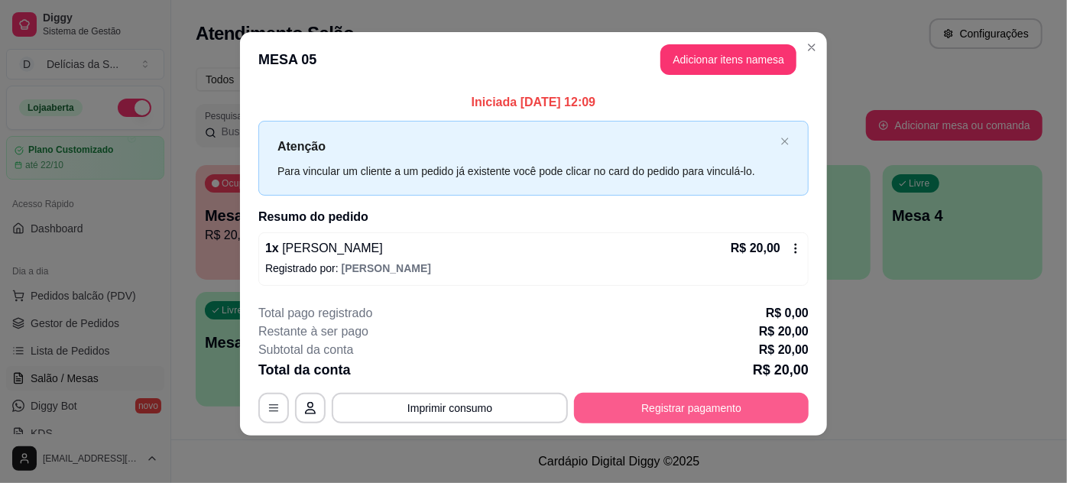
click at [673, 410] on button "Registrar pagamento" at bounding box center [691, 408] width 235 height 31
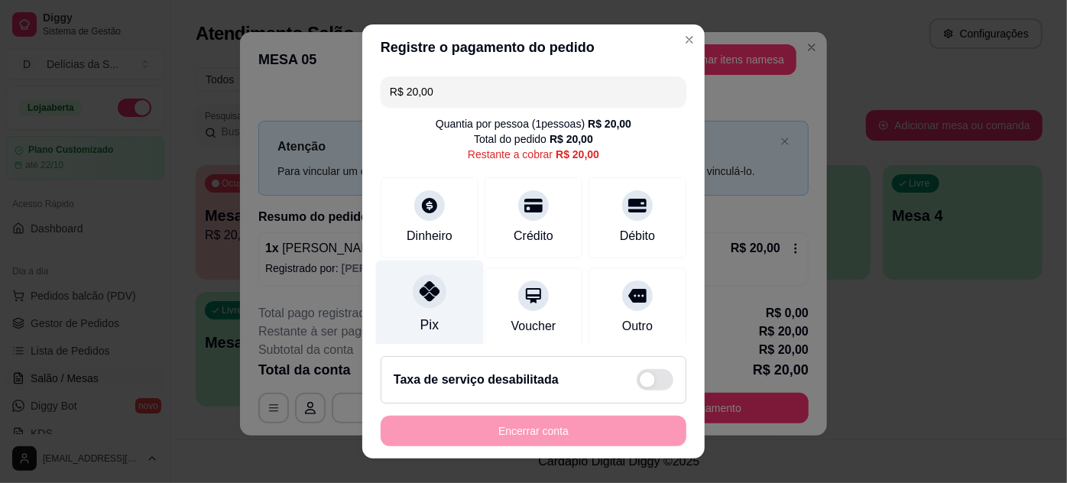
click at [426, 304] on div at bounding box center [430, 291] width 34 height 34
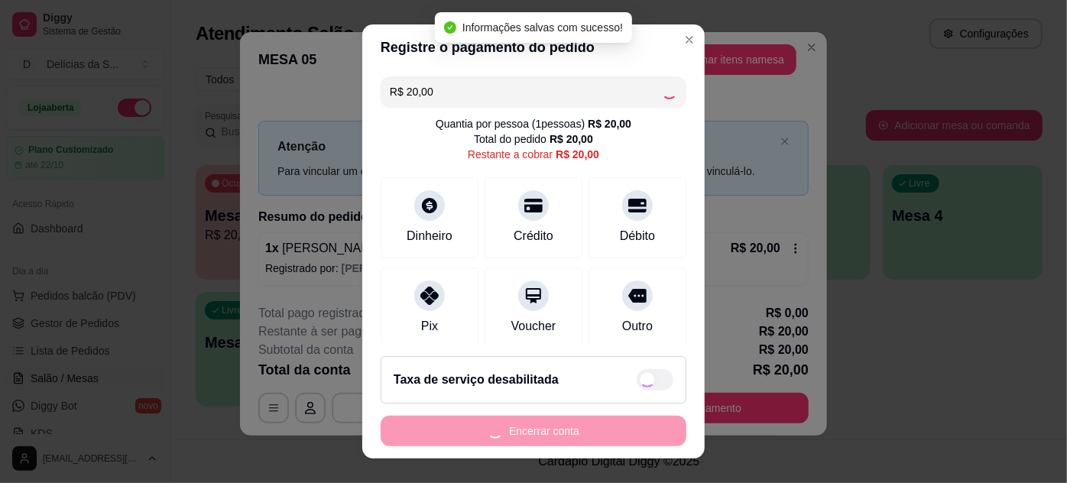
type input "R$ 0,00"
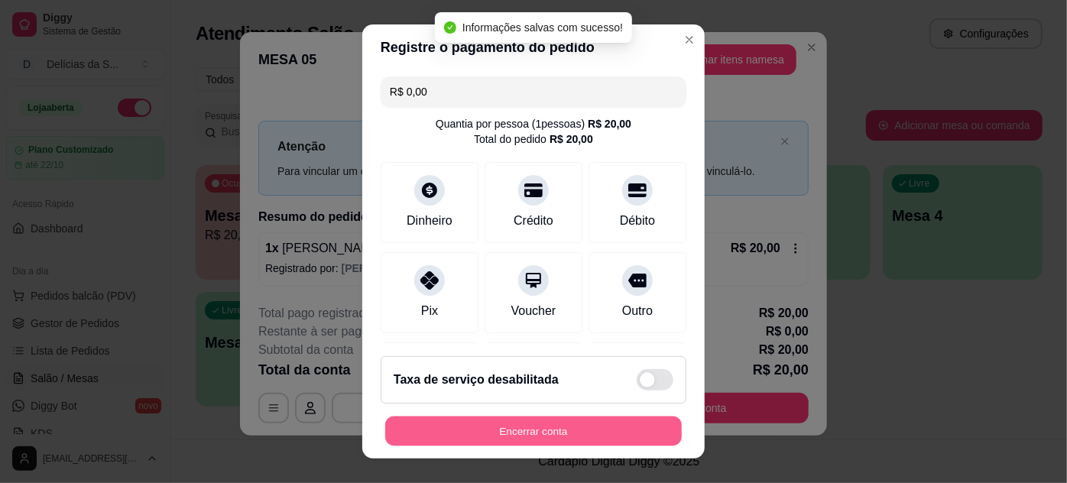
click at [601, 436] on button "Encerrar conta" at bounding box center [533, 431] width 296 height 30
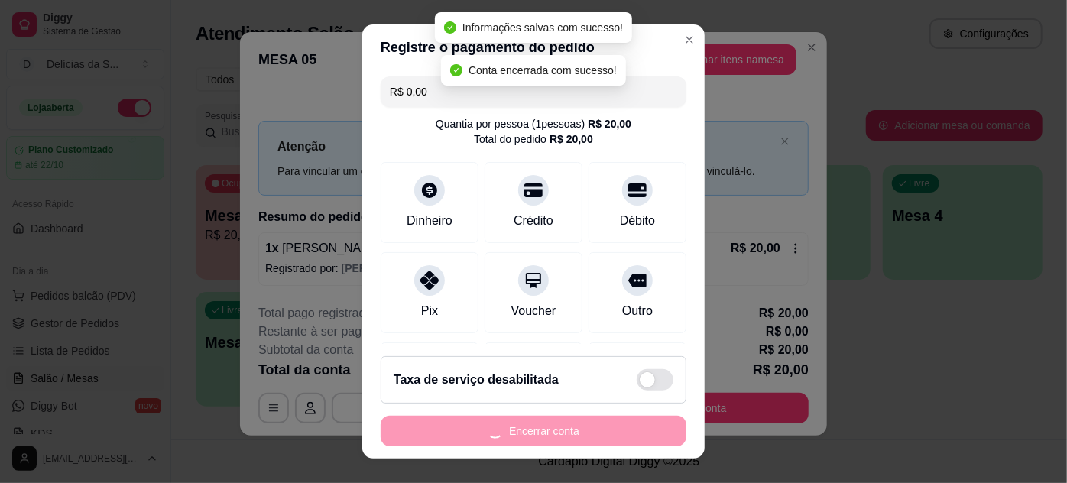
scroll to position [0, 0]
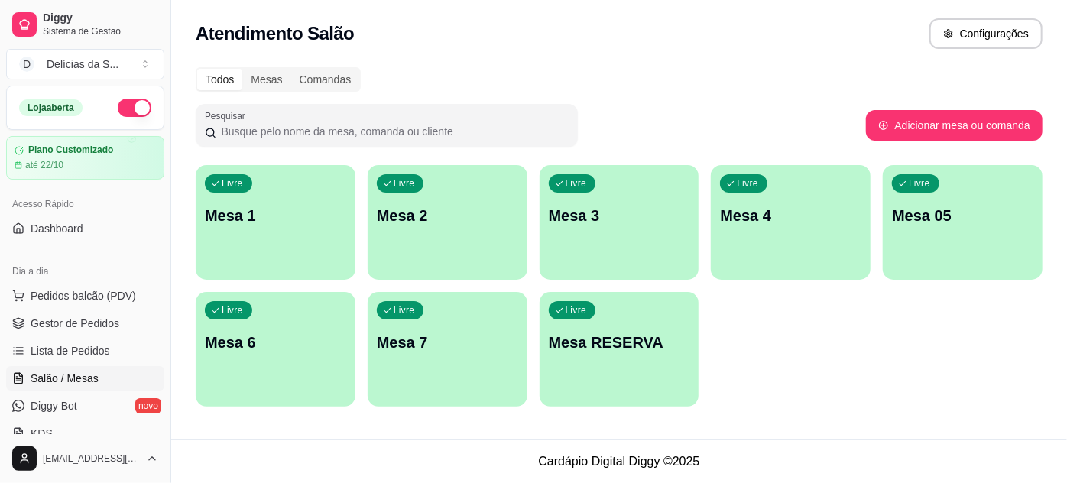
click at [474, 238] on div "Livre Mesa 2" at bounding box center [448, 213] width 160 height 96
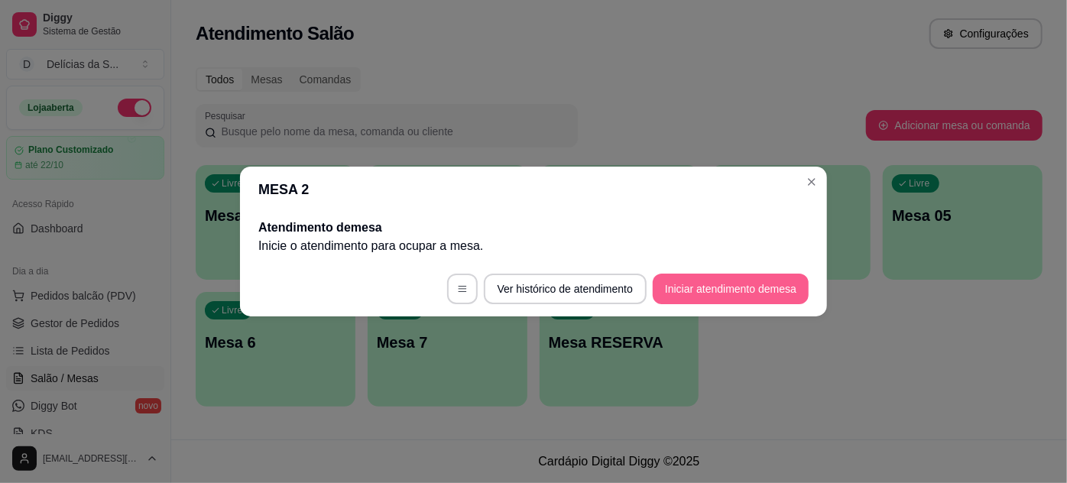
click at [697, 287] on button "Iniciar atendimento de mesa" at bounding box center [730, 289] width 156 height 31
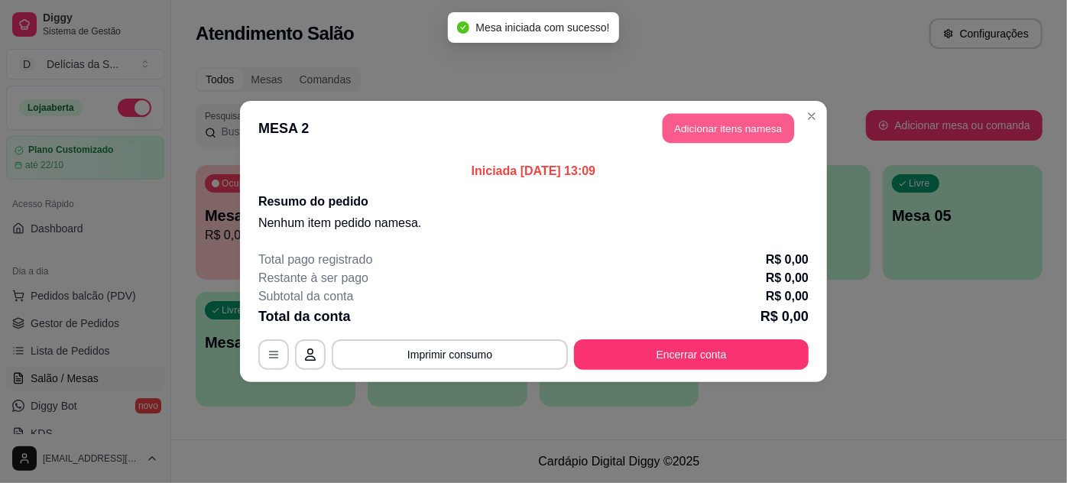
click at [683, 130] on button "Adicionar itens na mesa" at bounding box center [727, 129] width 131 height 30
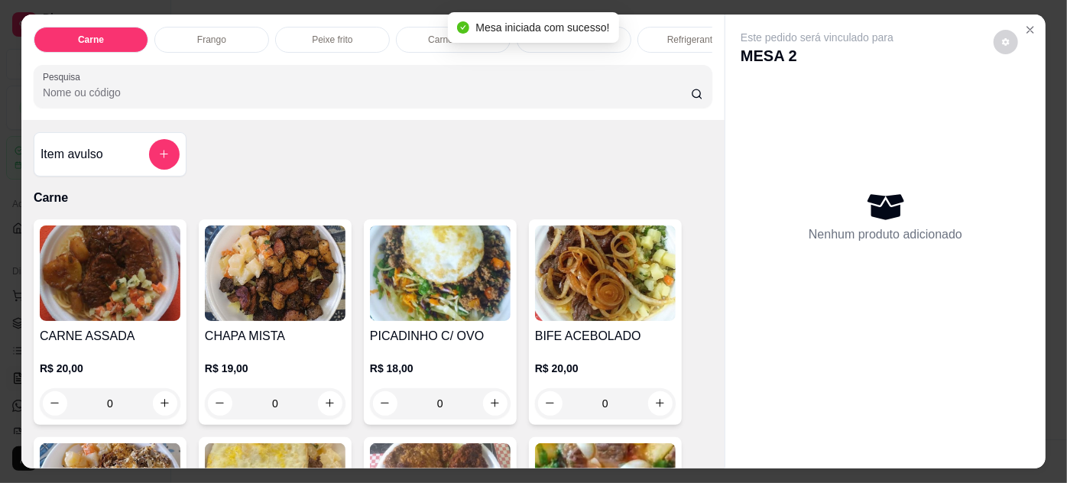
click at [553, 277] on img at bounding box center [605, 273] width 141 height 96
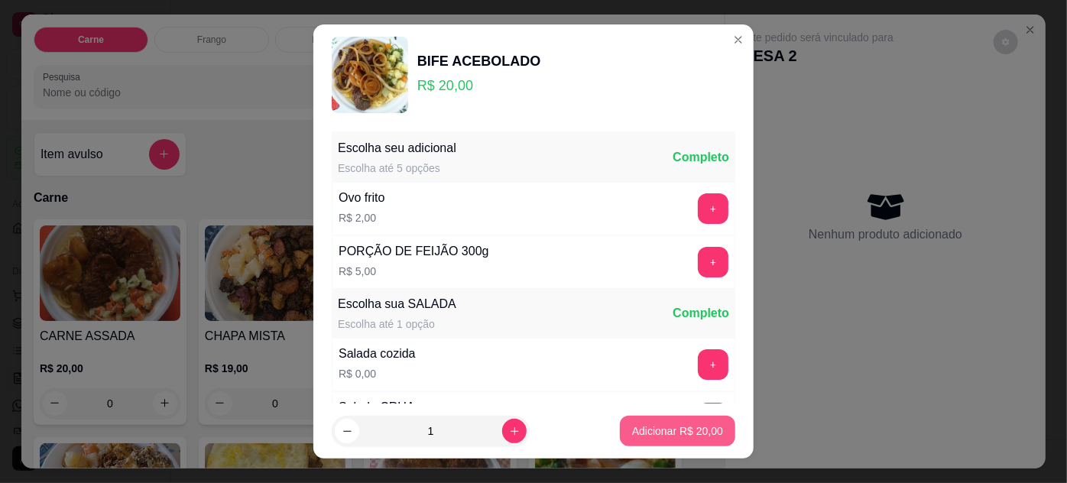
click at [660, 431] on p "Adicionar R$ 20,00" at bounding box center [677, 430] width 91 height 15
type input "1"
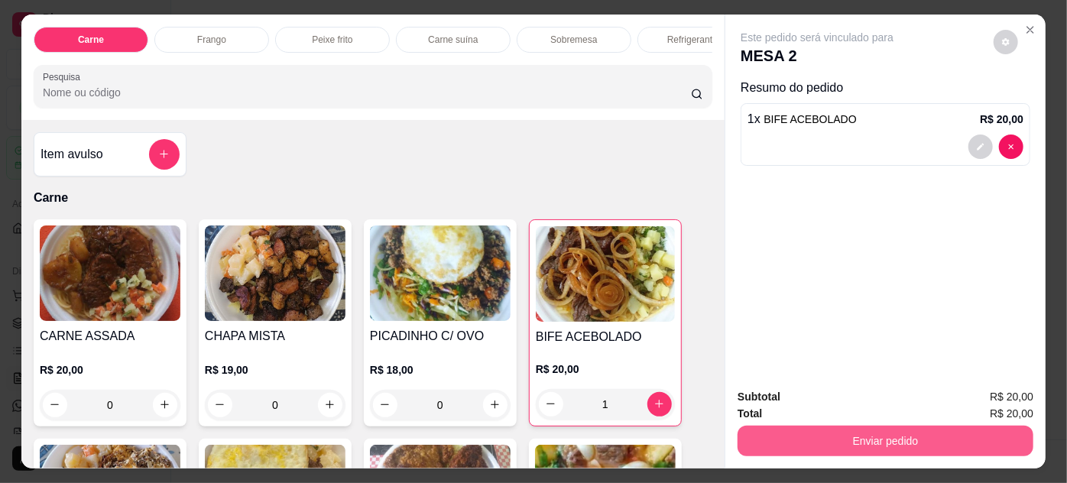
click at [776, 441] on button "Enviar pedido" at bounding box center [885, 441] width 296 height 31
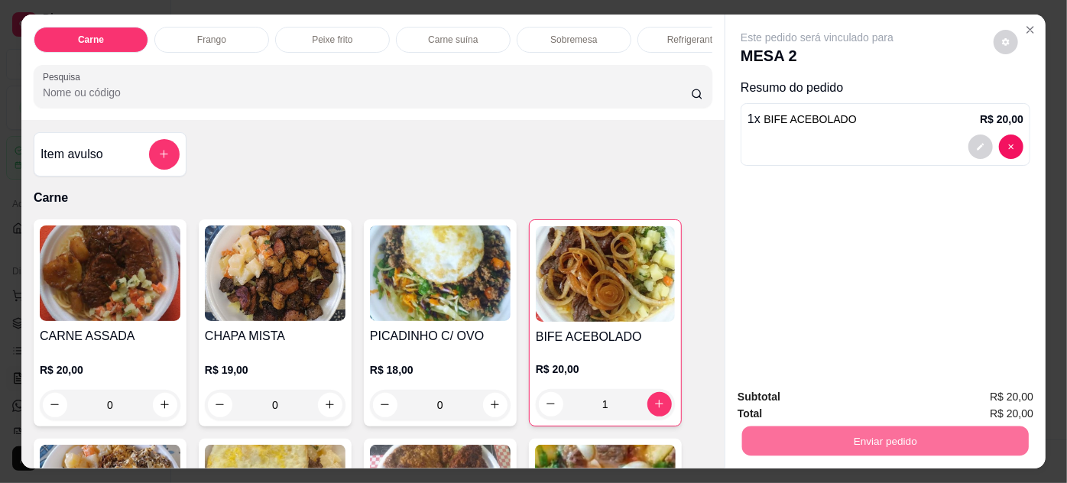
click at [987, 402] on button "Enviar pedido" at bounding box center [994, 398] width 84 height 28
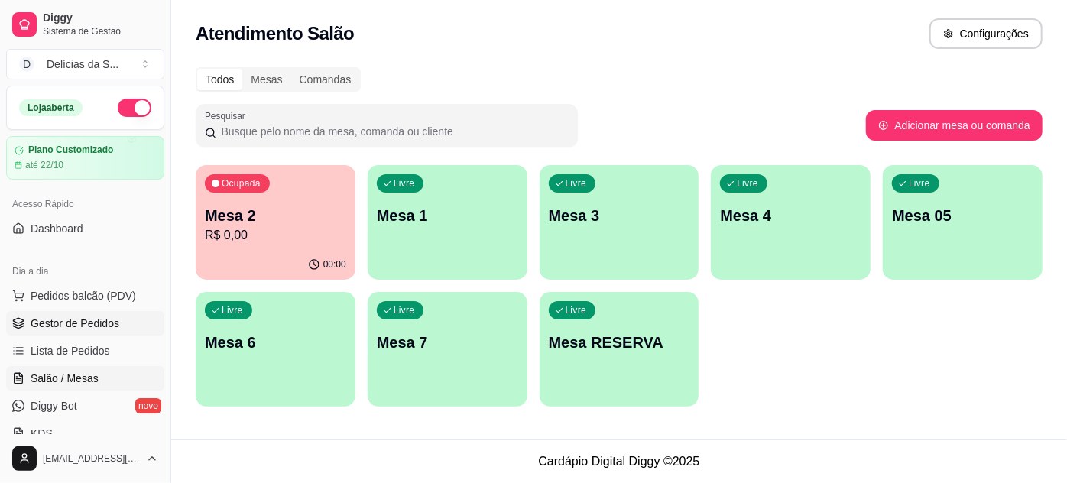
click at [100, 321] on span "Gestor de Pedidos" at bounding box center [75, 323] width 89 height 15
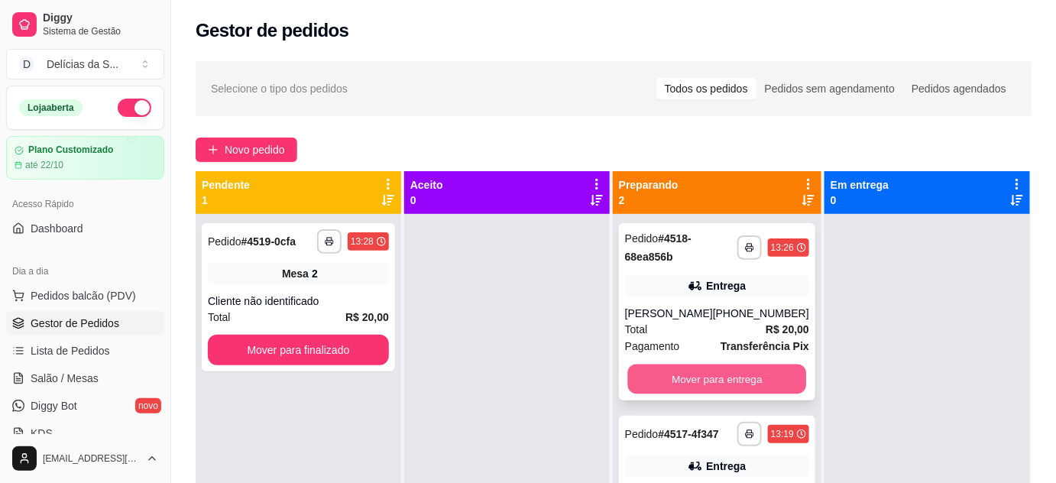
click at [750, 375] on button "Mover para entrega" at bounding box center [716, 379] width 179 height 30
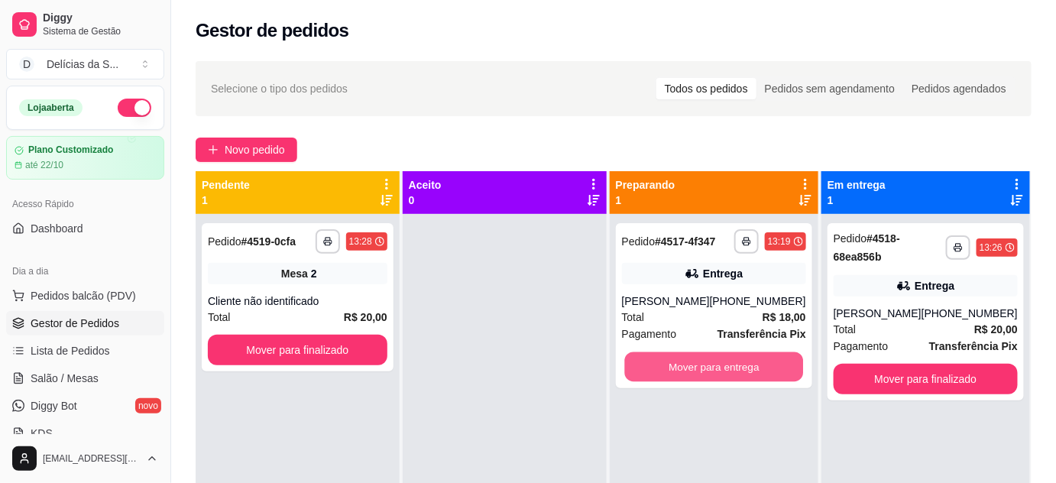
click at [750, 375] on button "Mover para entrega" at bounding box center [713, 367] width 179 height 30
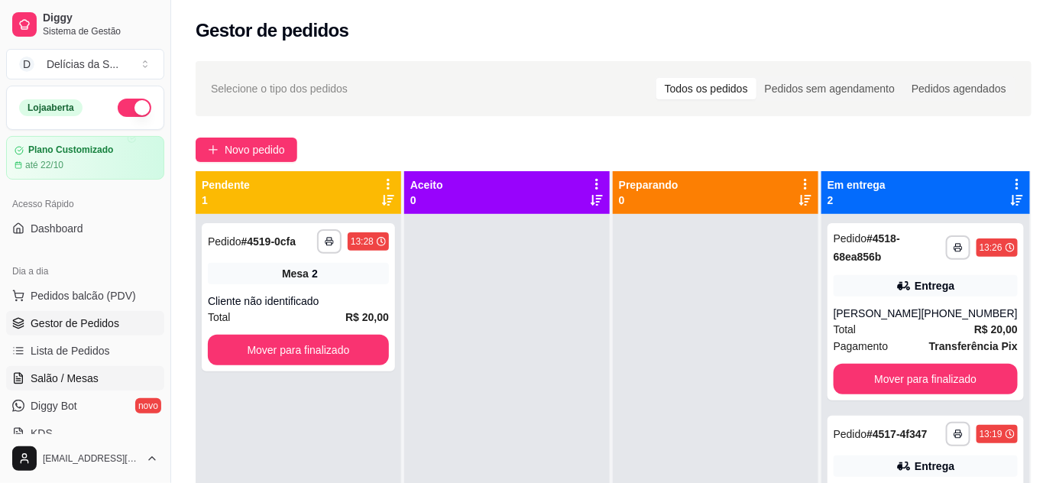
click at [78, 375] on span "Salão / Mesas" at bounding box center [65, 378] width 68 height 15
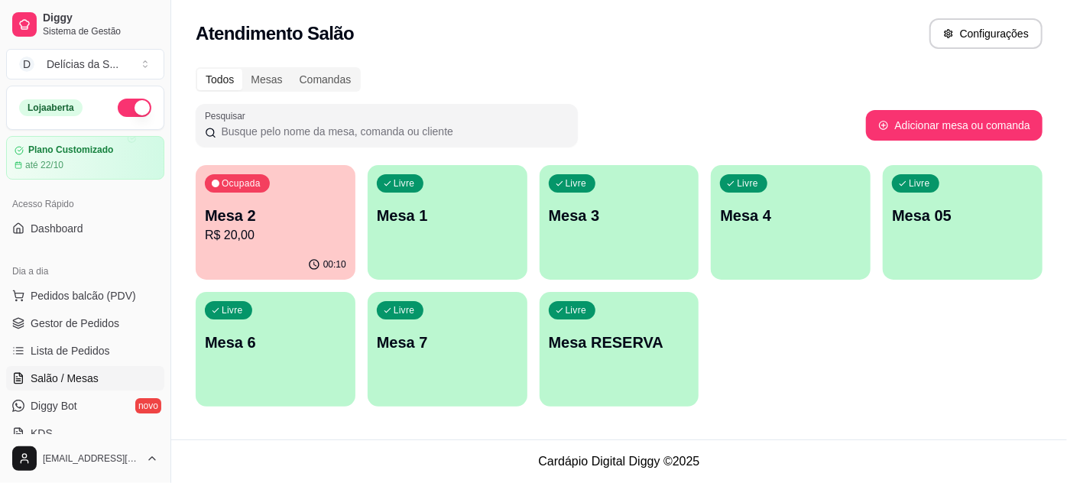
click at [230, 233] on p "R$ 20,00" at bounding box center [275, 235] width 141 height 18
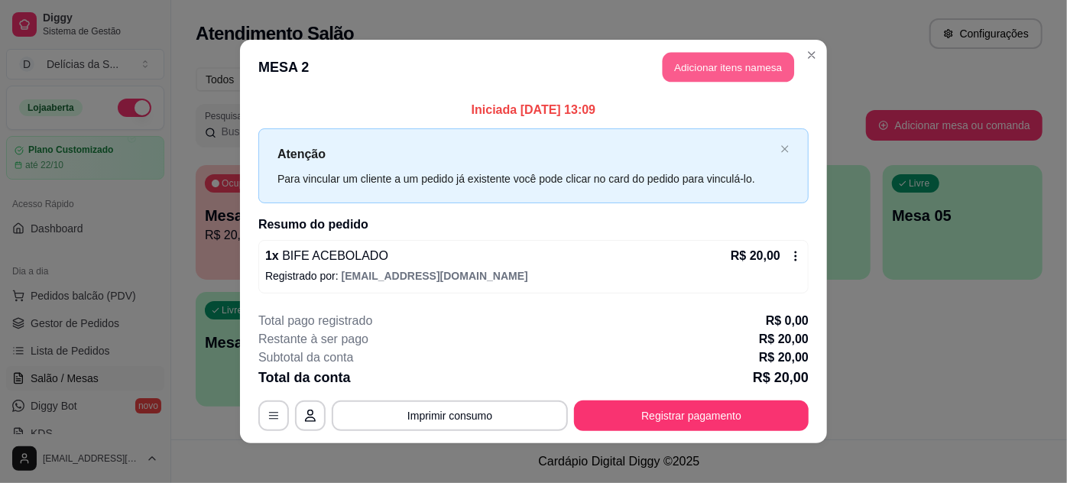
click at [711, 66] on button "Adicionar itens na mesa" at bounding box center [727, 68] width 131 height 30
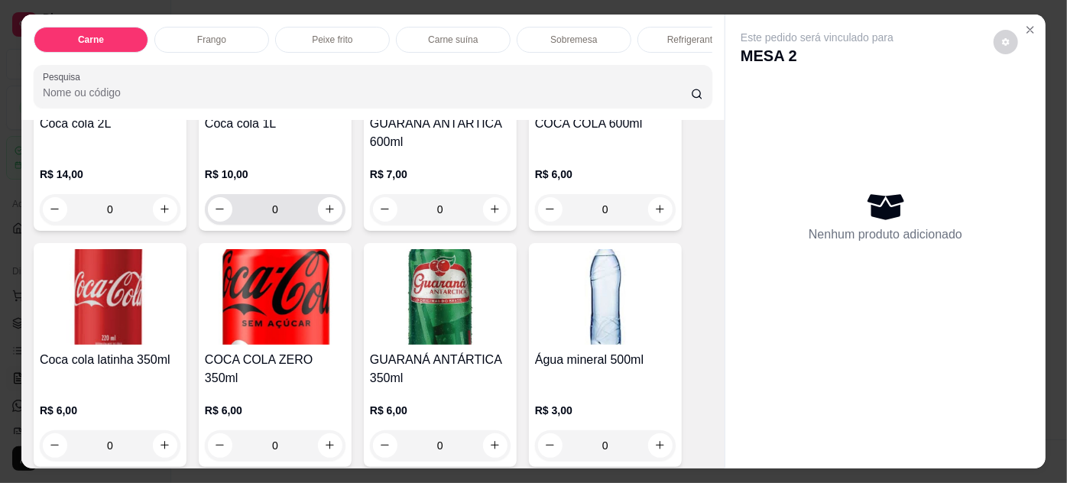
scroll to position [1946, 0]
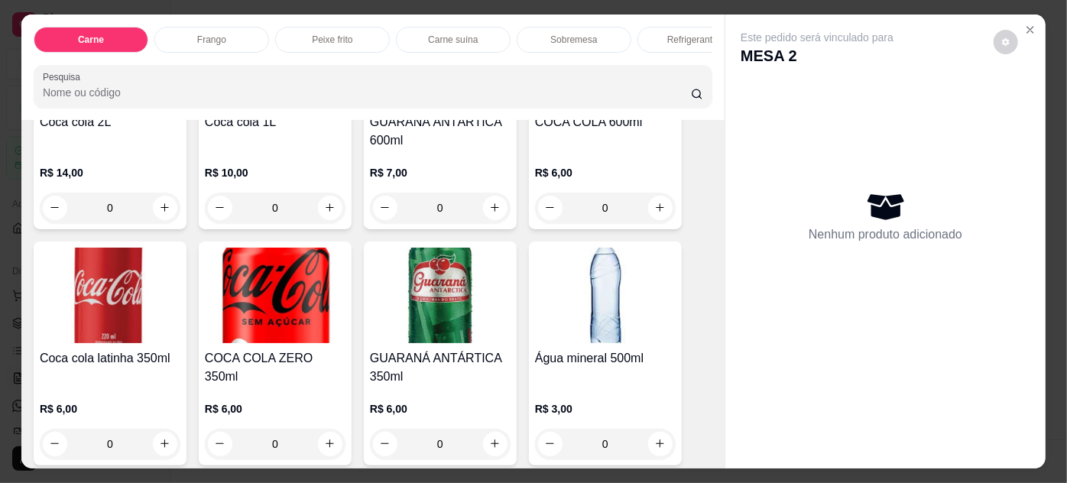
click at [280, 270] on img at bounding box center [275, 296] width 141 height 96
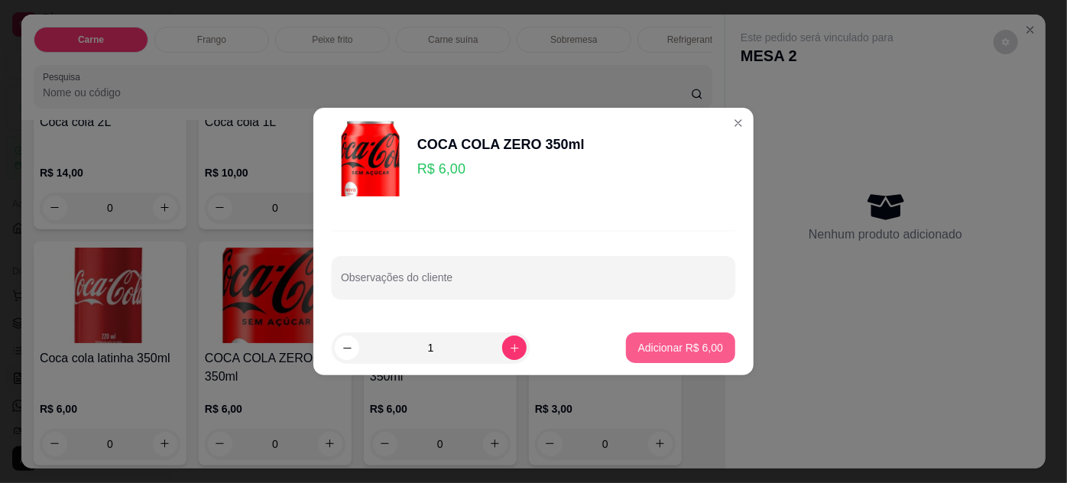
click at [628, 344] on button "Adicionar R$ 6,00" at bounding box center [680, 347] width 109 height 31
type input "1"
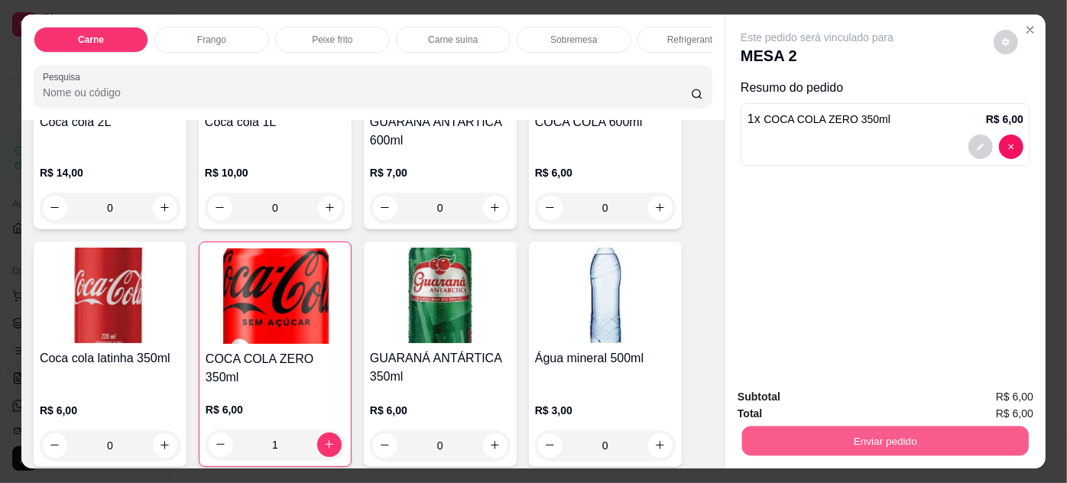
click at [878, 435] on button "Enviar pedido" at bounding box center [885, 441] width 287 height 30
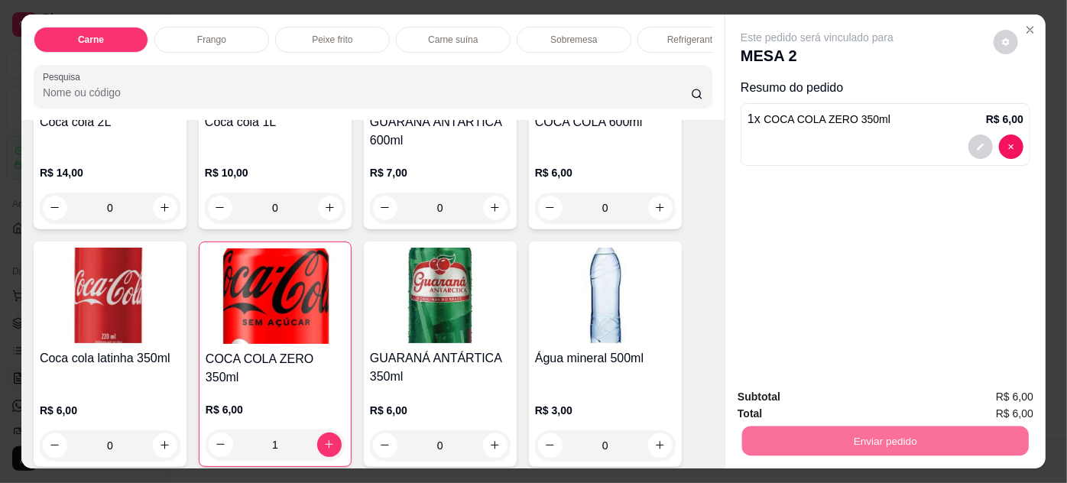
click at [986, 393] on button "Enviar pedido" at bounding box center [994, 398] width 84 height 28
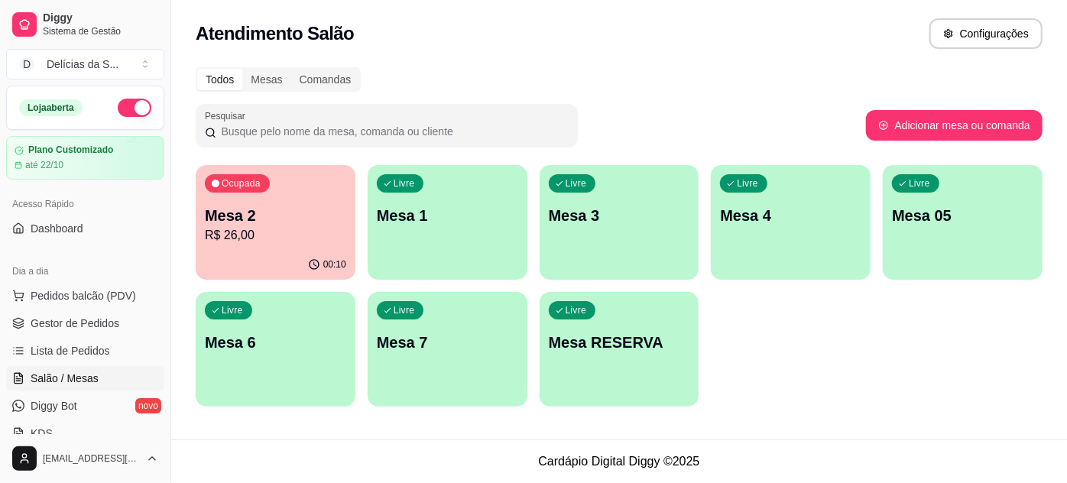
click at [283, 212] on p "Mesa 2" at bounding box center [275, 215] width 141 height 21
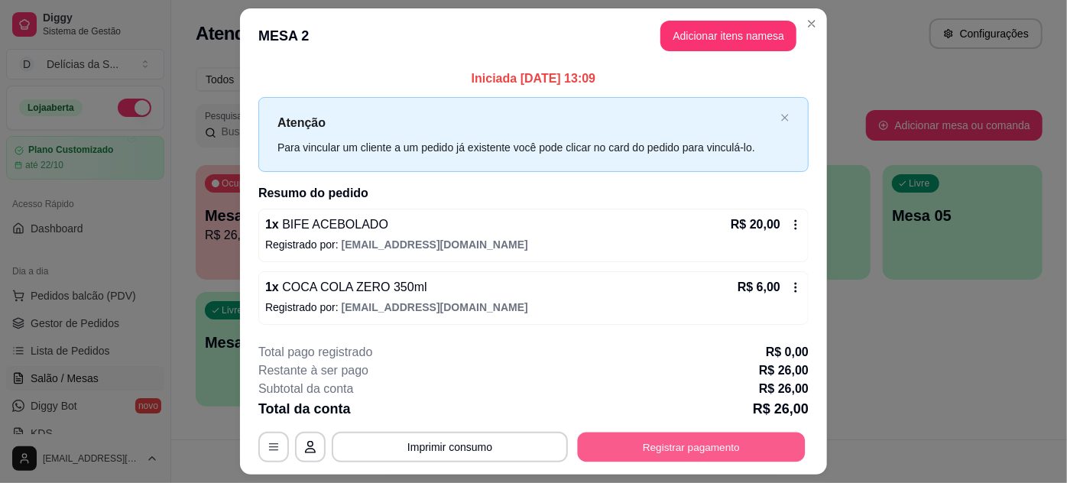
click at [658, 449] on button "Registrar pagamento" at bounding box center [692, 447] width 228 height 30
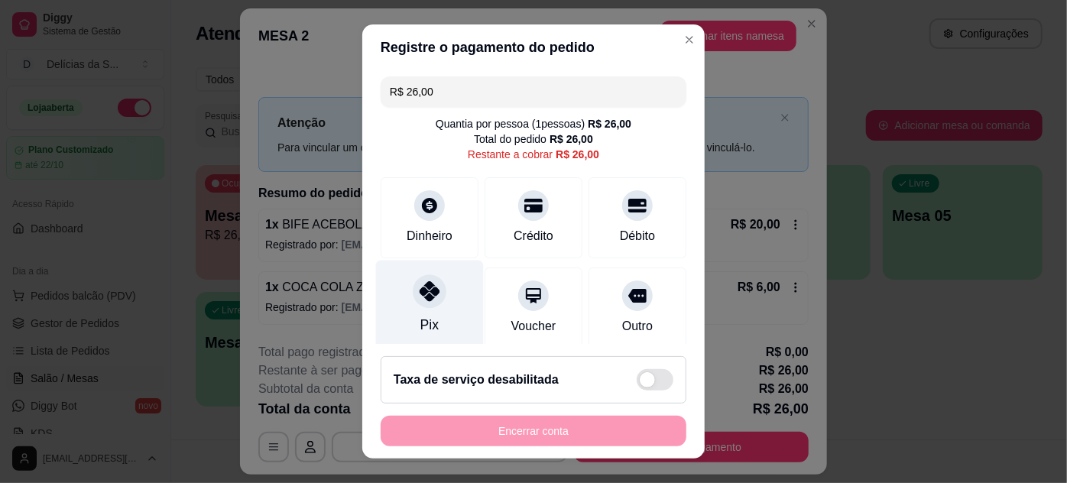
click at [419, 299] on icon at bounding box center [429, 291] width 20 height 20
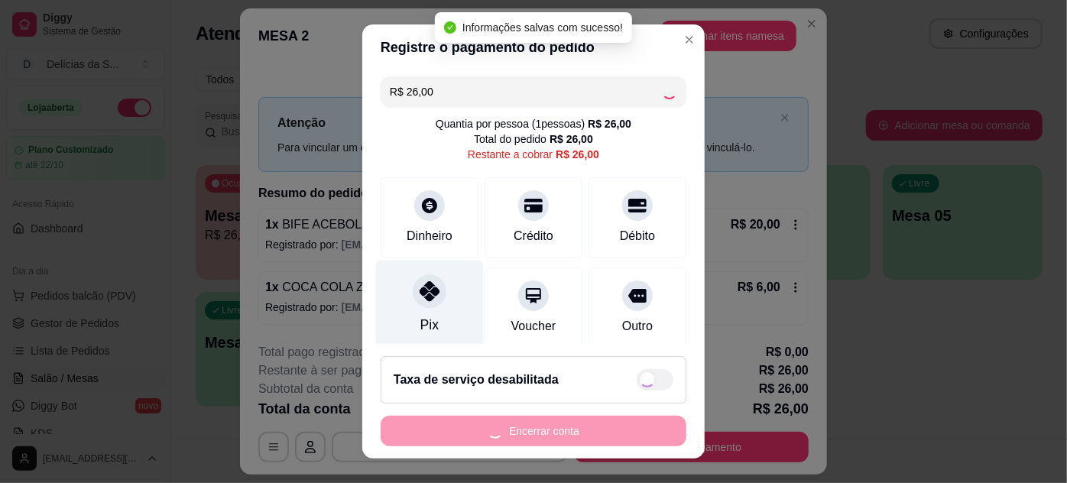
type input "R$ 0,00"
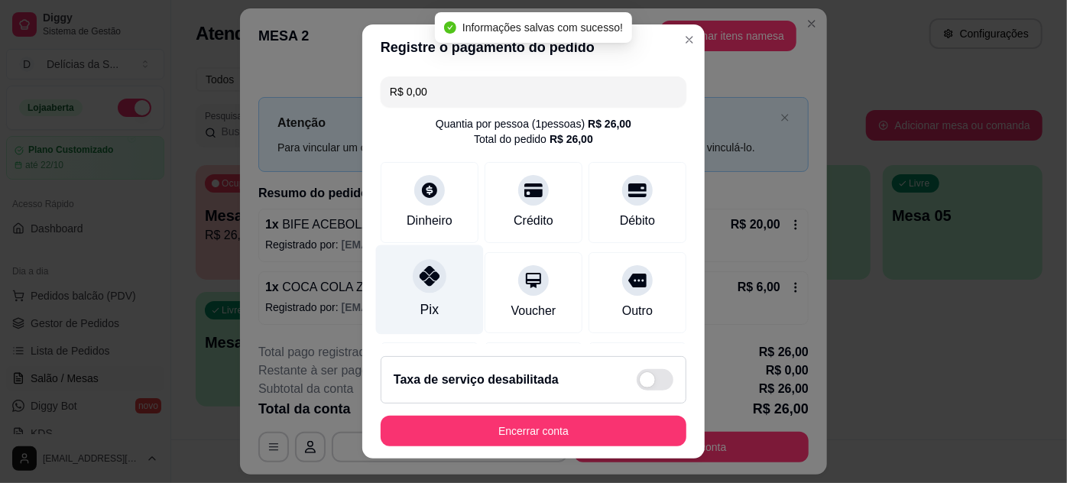
scroll to position [181, 0]
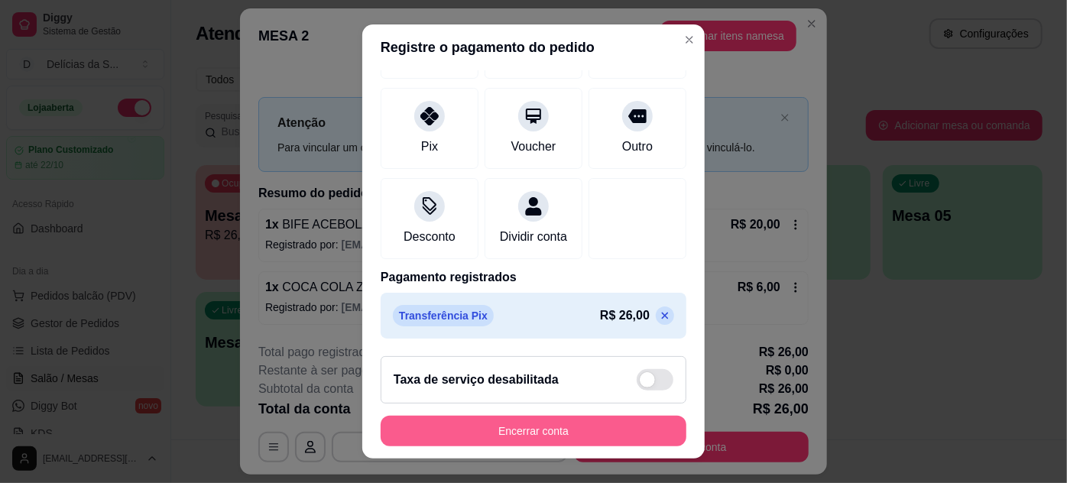
click at [595, 425] on button "Encerrar conta" at bounding box center [533, 431] width 306 height 31
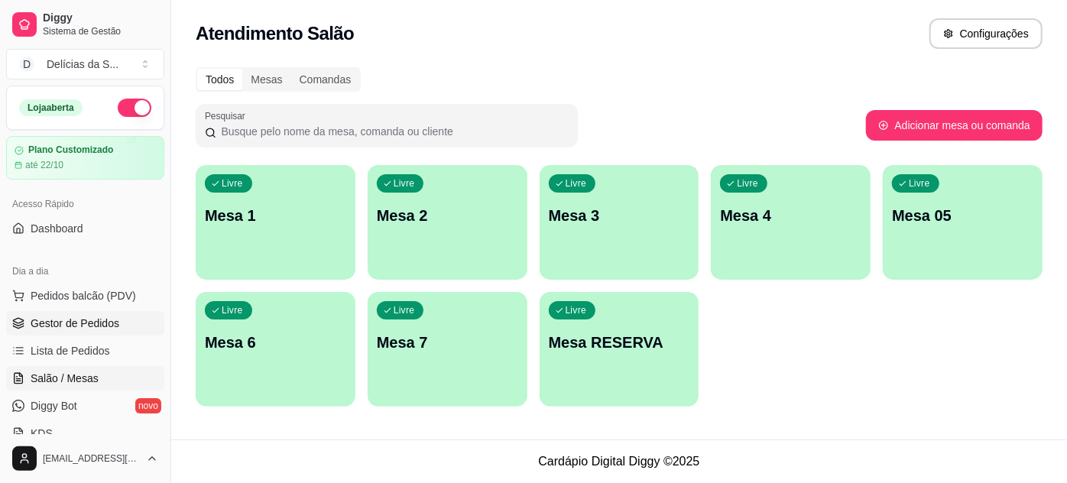
click at [76, 325] on span "Gestor de Pedidos" at bounding box center [75, 323] width 89 height 15
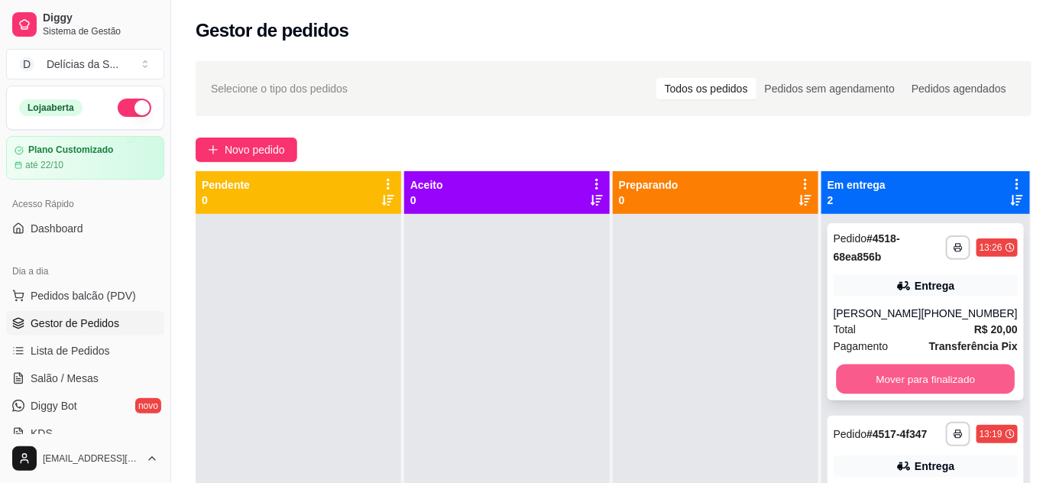
click at [862, 382] on button "Mover para finalizado" at bounding box center [925, 379] width 179 height 30
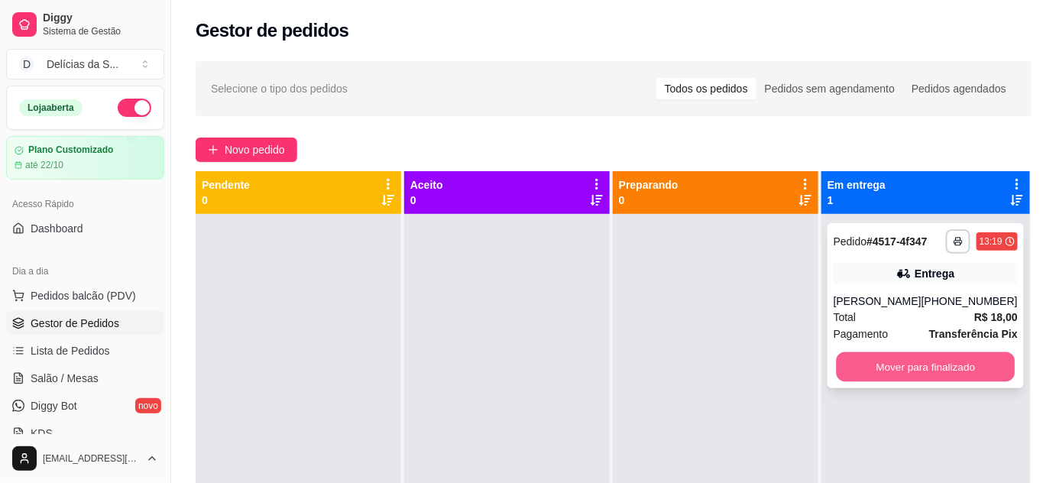
click at [865, 371] on button "Mover para finalizado" at bounding box center [925, 367] width 179 height 30
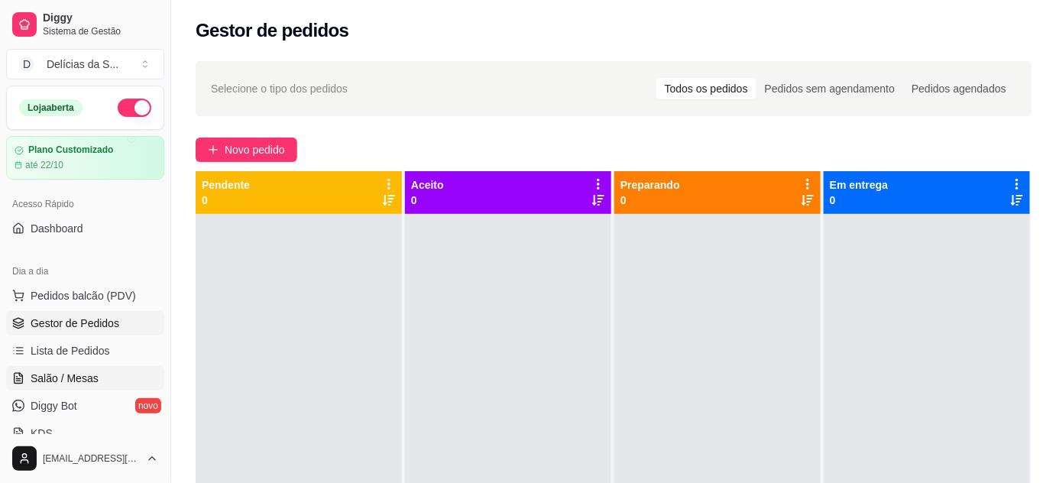
click at [44, 378] on span "Salão / Mesas" at bounding box center [65, 378] width 68 height 15
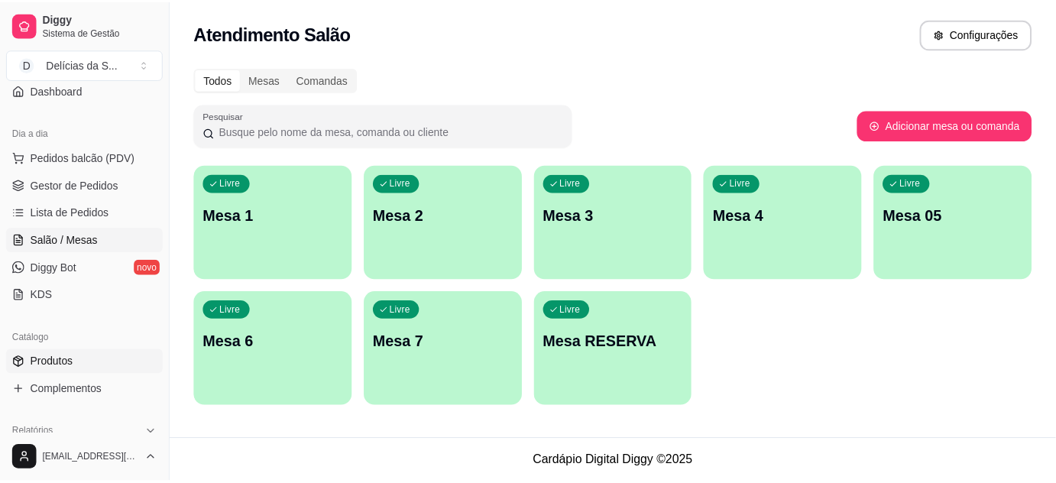
scroll to position [277, 0]
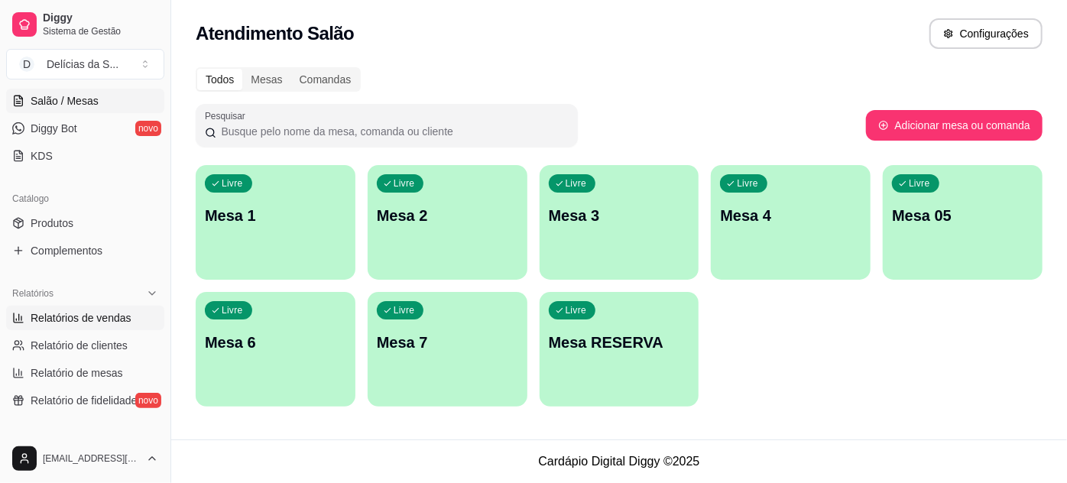
click at [73, 317] on span "Relatórios de vendas" at bounding box center [81, 317] width 101 height 15
select select "ALL"
select select "0"
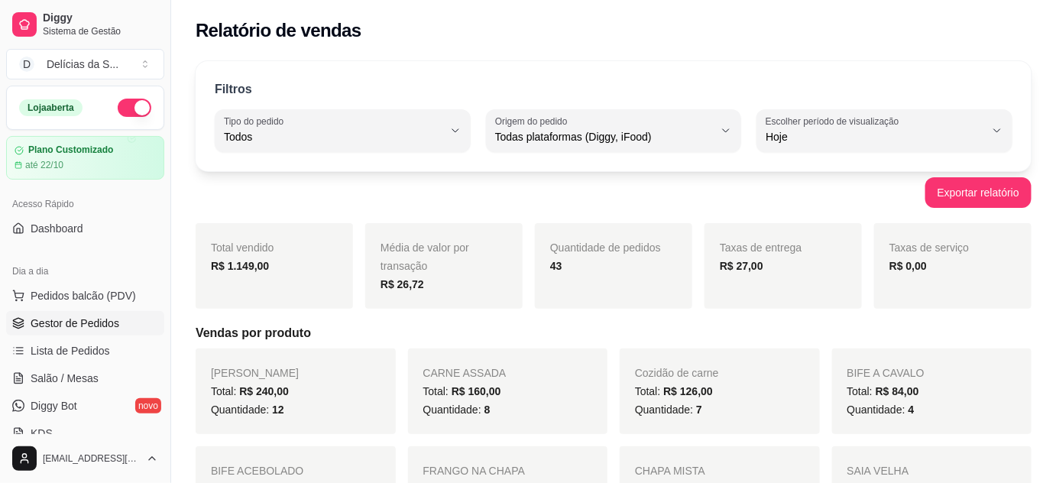
click at [84, 317] on span "Gestor de Pedidos" at bounding box center [75, 323] width 89 height 15
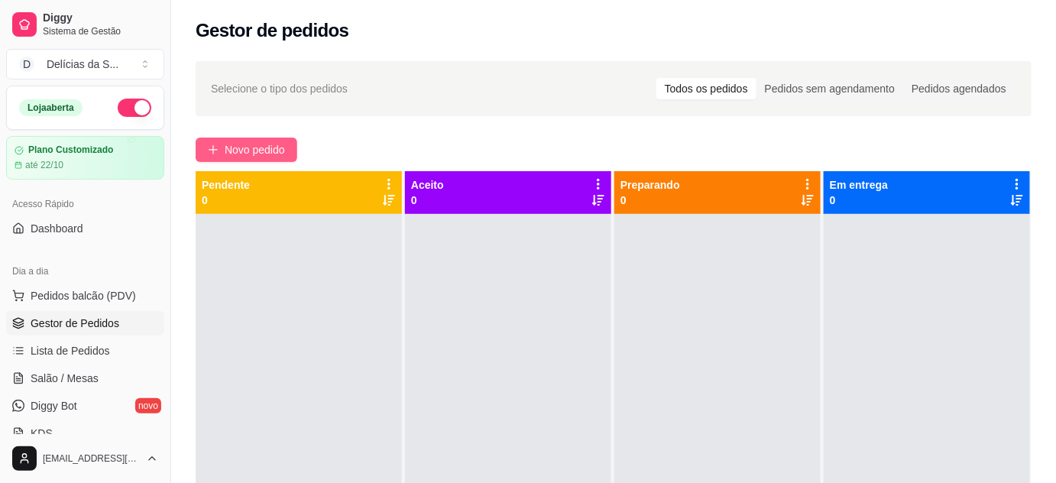
click at [267, 160] on button "Novo pedido" at bounding box center [247, 150] width 102 height 24
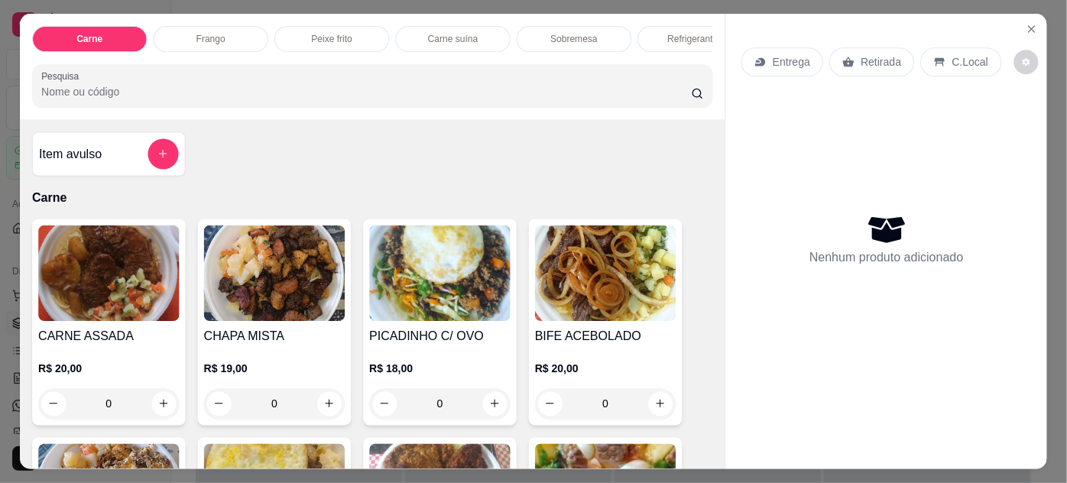
click at [278, 141] on div "Item avulso Carne CARNE ASSADA R$ 20,00 0 CHAPA MISTA R$ 19,00 0 PICADINHO C/ O…" at bounding box center [372, 294] width 705 height 349
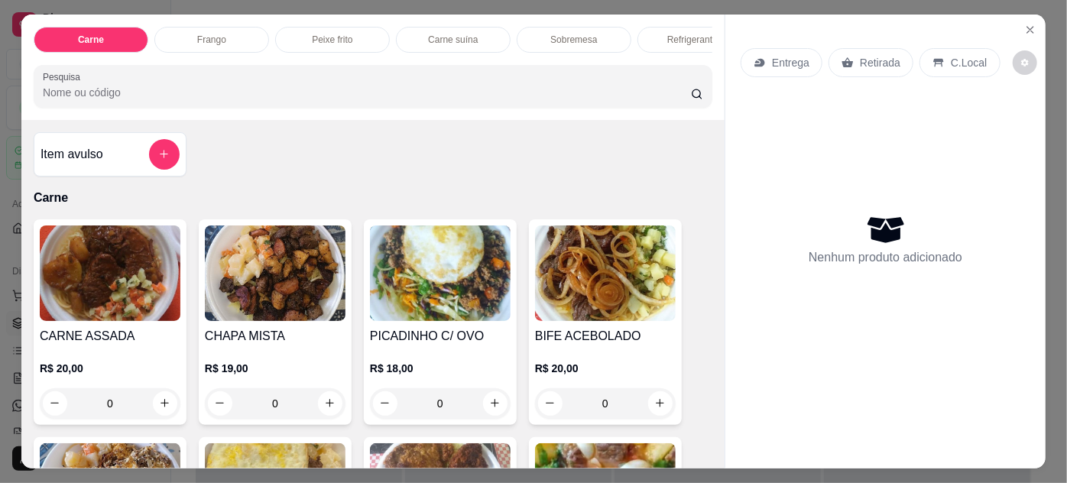
click at [163, 411] on div "0" at bounding box center [110, 403] width 141 height 31
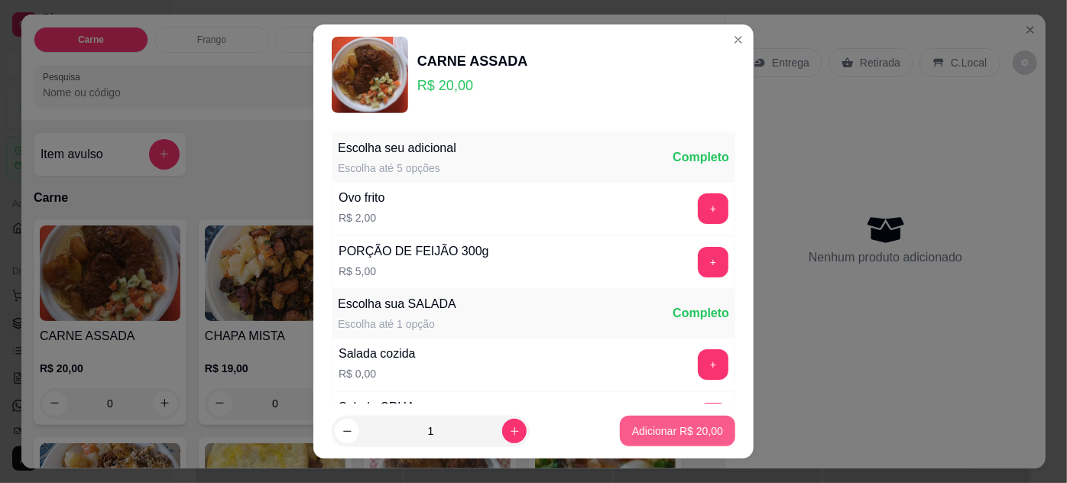
click at [628, 440] on button "Adicionar R$ 20,00" at bounding box center [677, 431] width 115 height 31
type input "1"
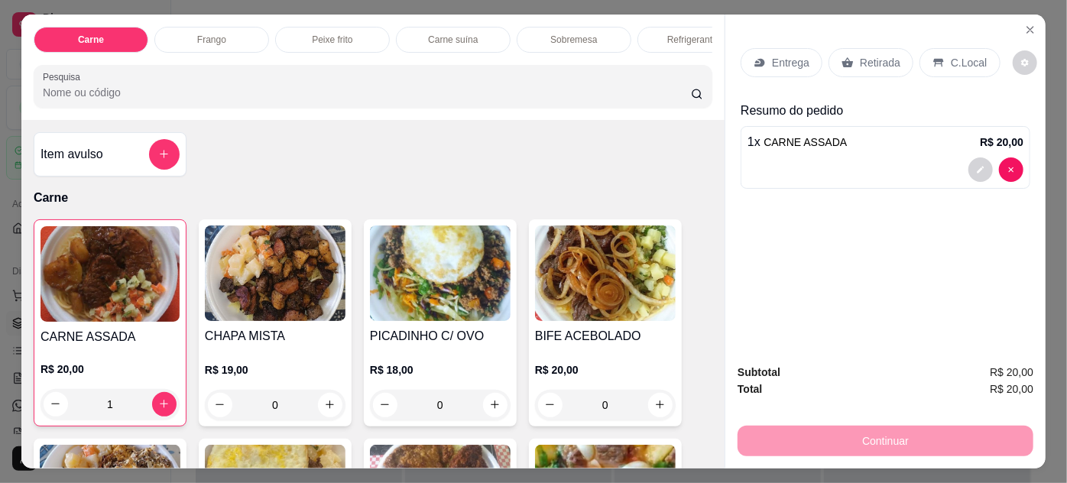
click at [860, 56] on p "Retirada" at bounding box center [880, 62] width 40 height 15
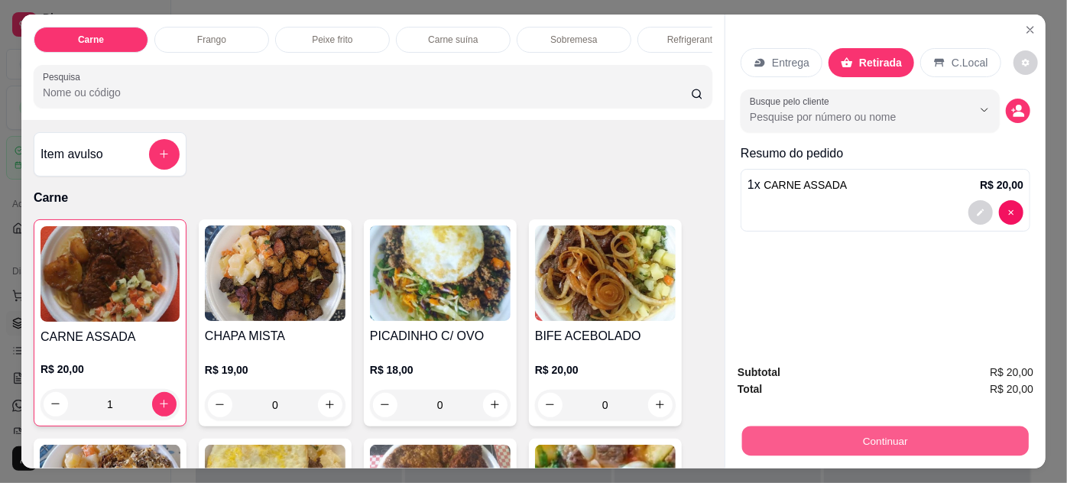
click at [851, 430] on button "Continuar" at bounding box center [885, 441] width 287 height 30
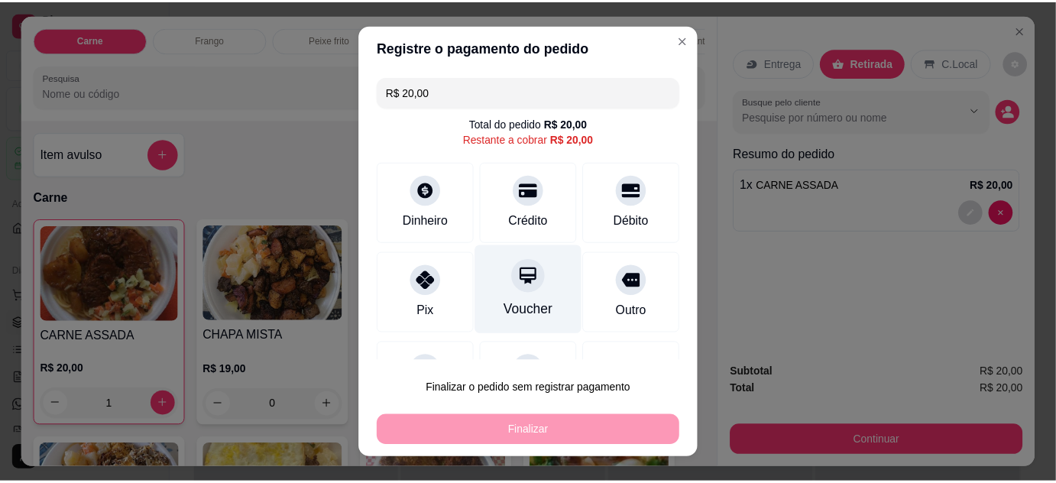
scroll to position [66, 0]
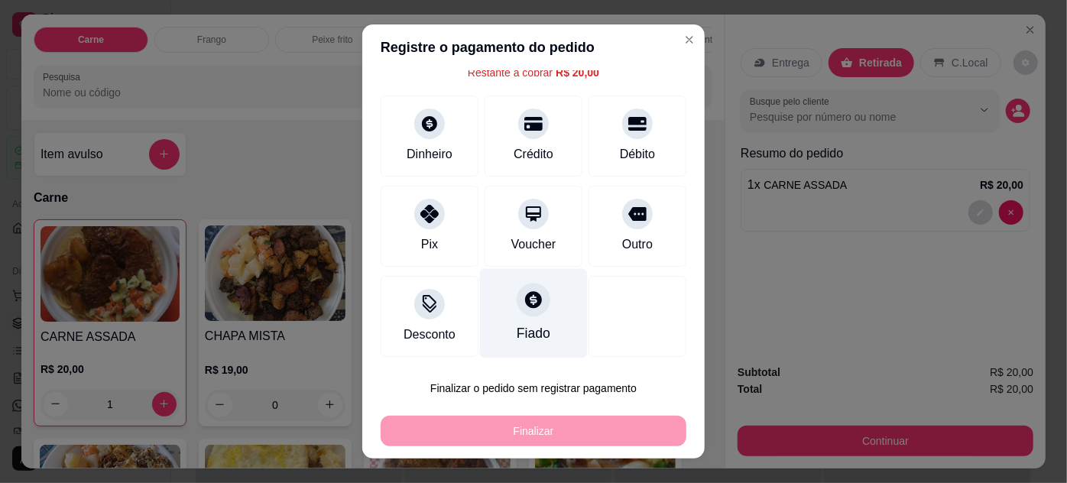
click at [520, 312] on div at bounding box center [533, 300] width 34 height 34
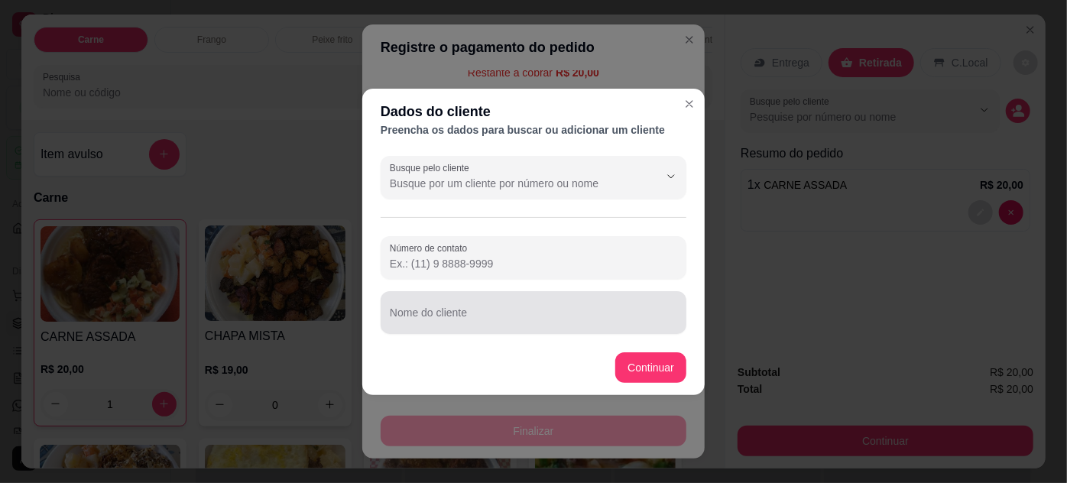
click at [521, 312] on input "Nome do cliente" at bounding box center [533, 318] width 287 height 15
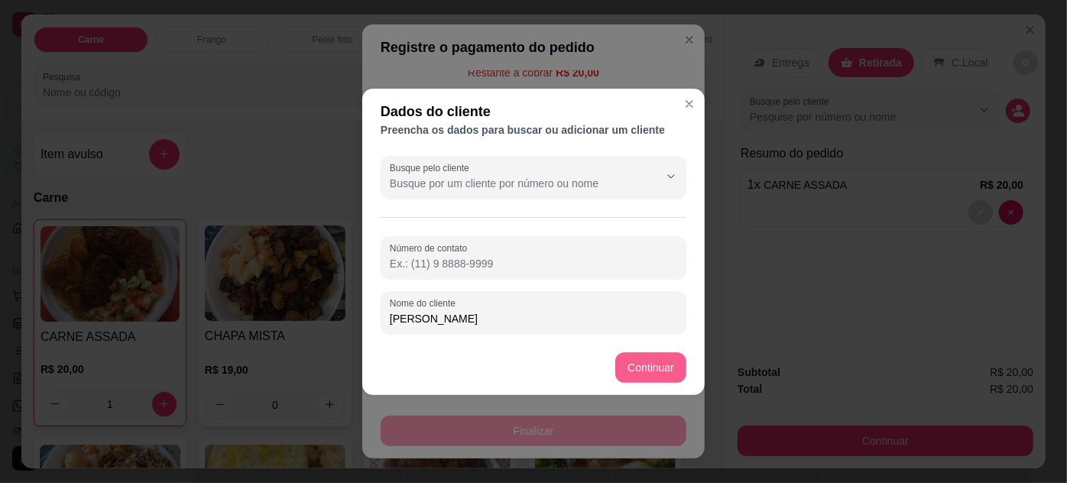
type input "MARLON"
click at [669, 365] on button "Continuar" at bounding box center [650, 367] width 71 height 31
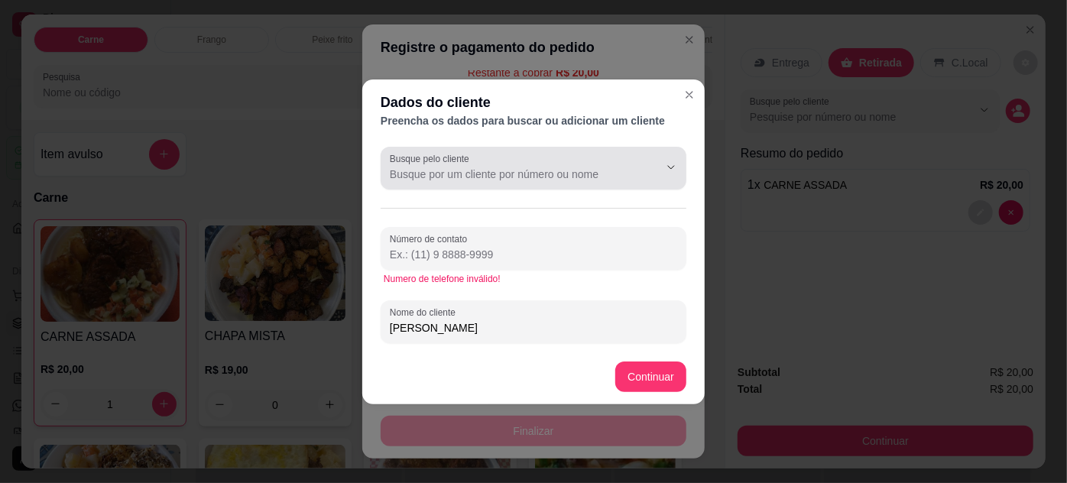
click at [472, 164] on label "Busque pelo cliente" at bounding box center [432, 158] width 85 height 13
click at [472, 167] on input "Busque pelo cliente" at bounding box center [512, 174] width 244 height 15
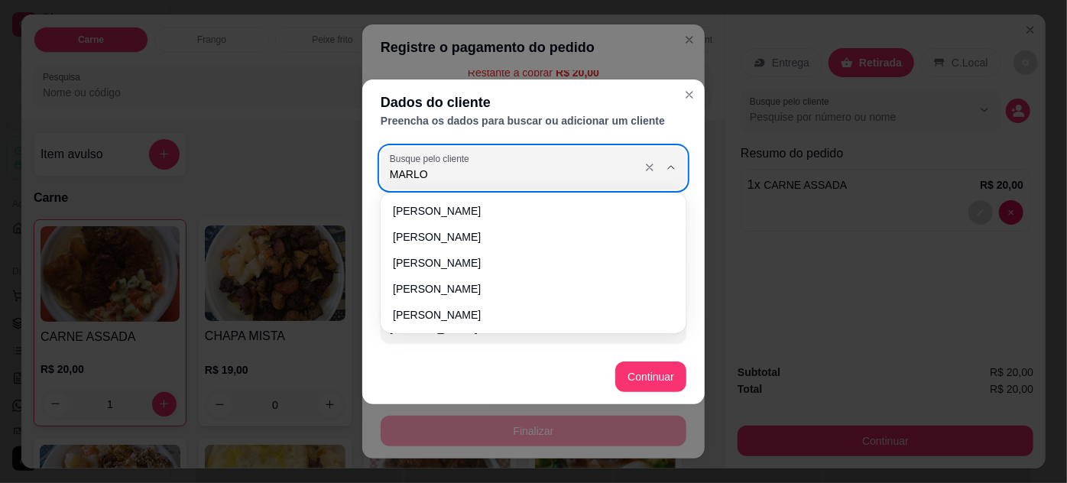
type input "MARLON"
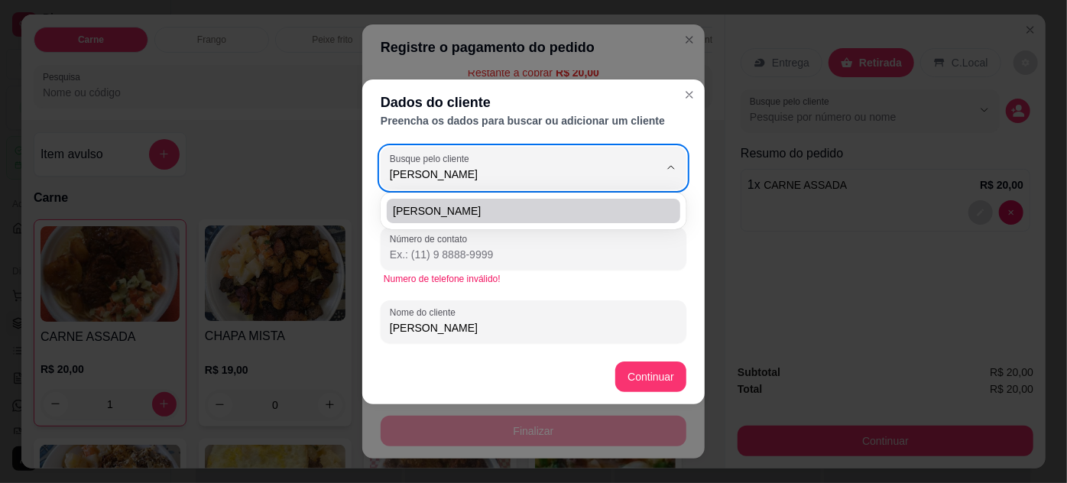
click at [507, 209] on span "MARLON" at bounding box center [526, 210] width 266 height 15
type input "(91) 9 8026-3200"
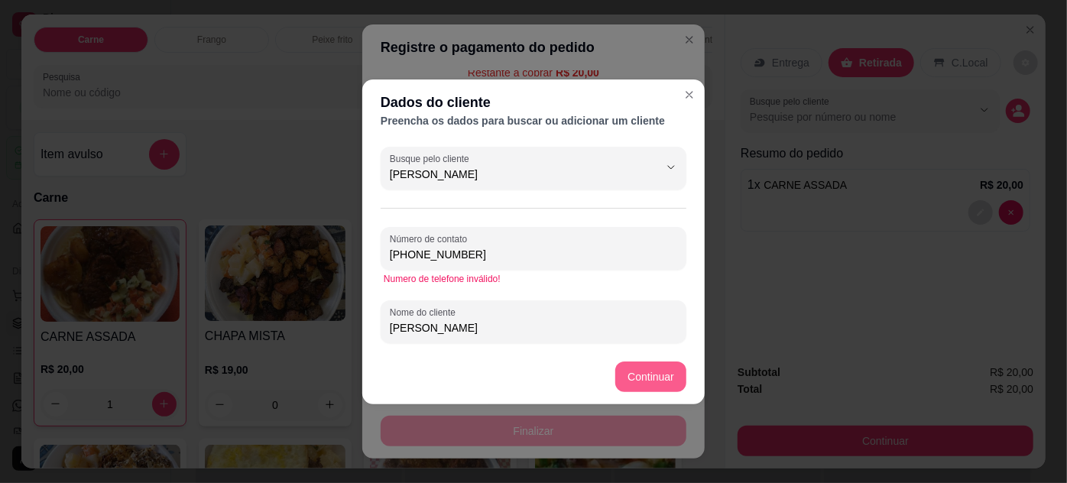
type input "MARLON"
type input "R$ 0,00"
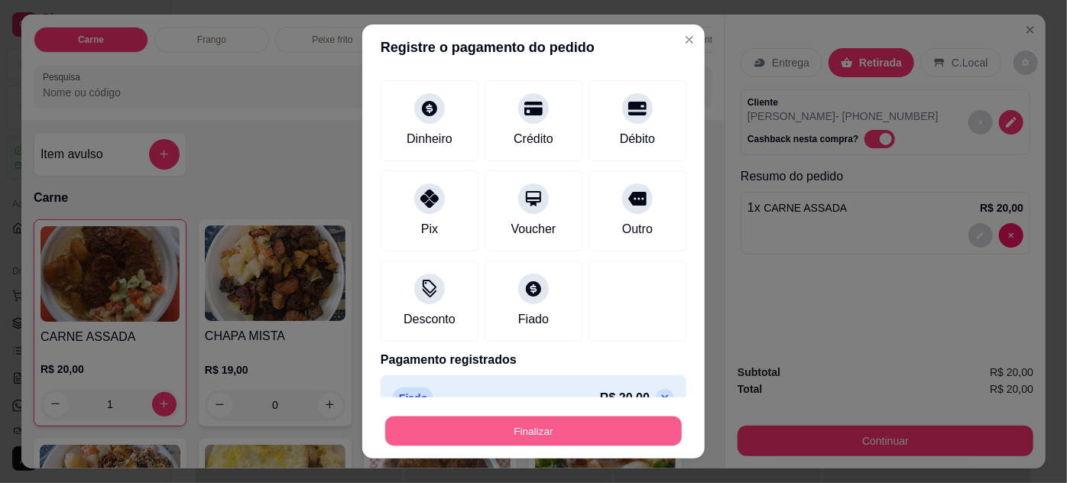
click at [546, 431] on button "Finalizar" at bounding box center [533, 431] width 296 height 30
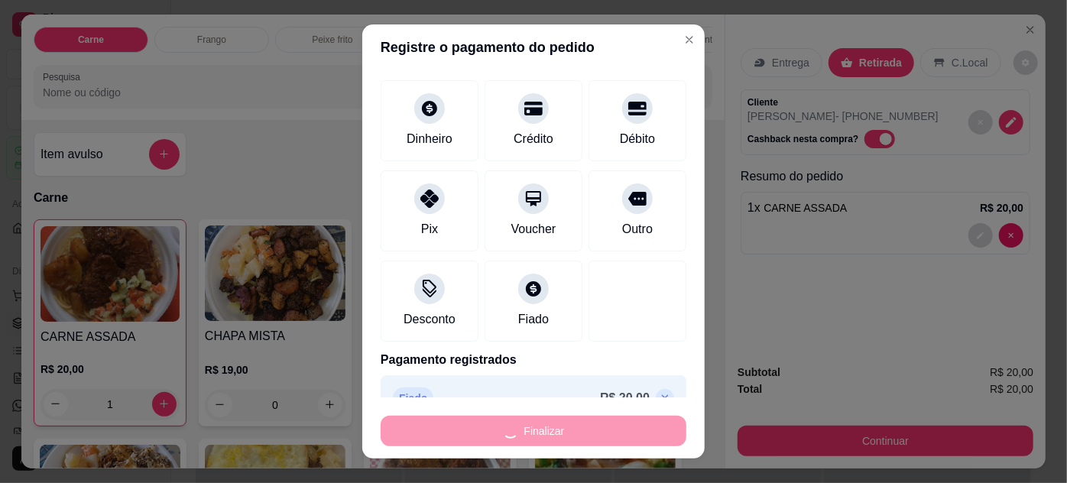
type input "0"
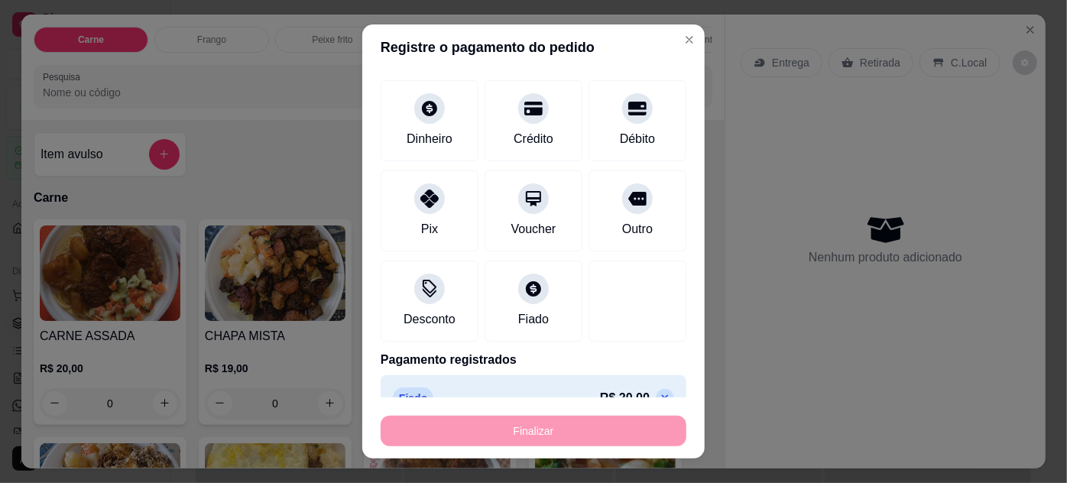
type input "-R$ 20,00"
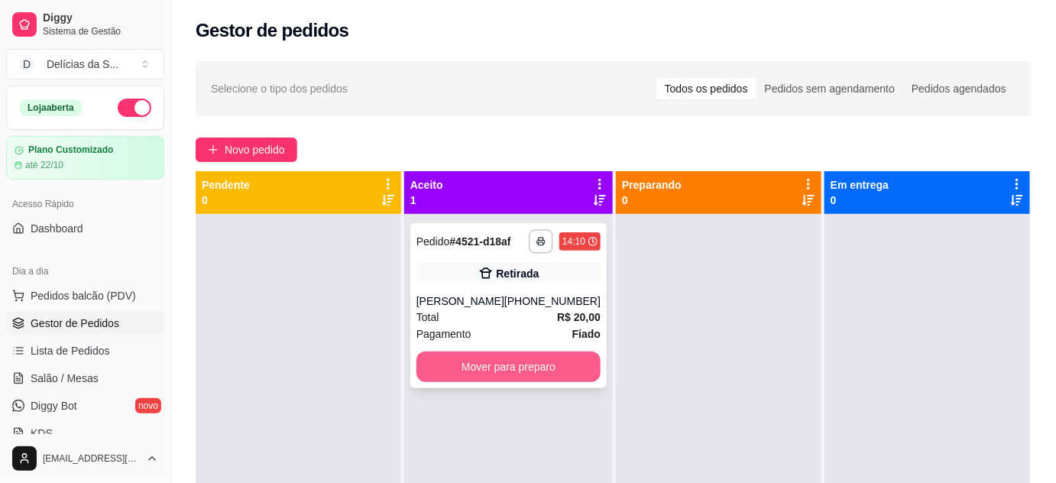
click at [497, 368] on button "Mover para preparo" at bounding box center [508, 366] width 184 height 31
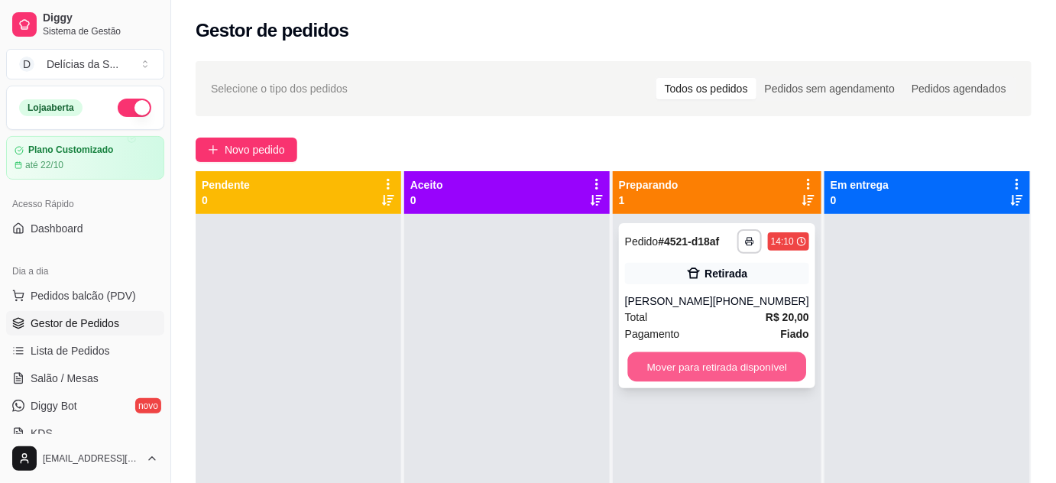
click at [695, 364] on button "Mover para retirada disponível" at bounding box center [716, 367] width 179 height 30
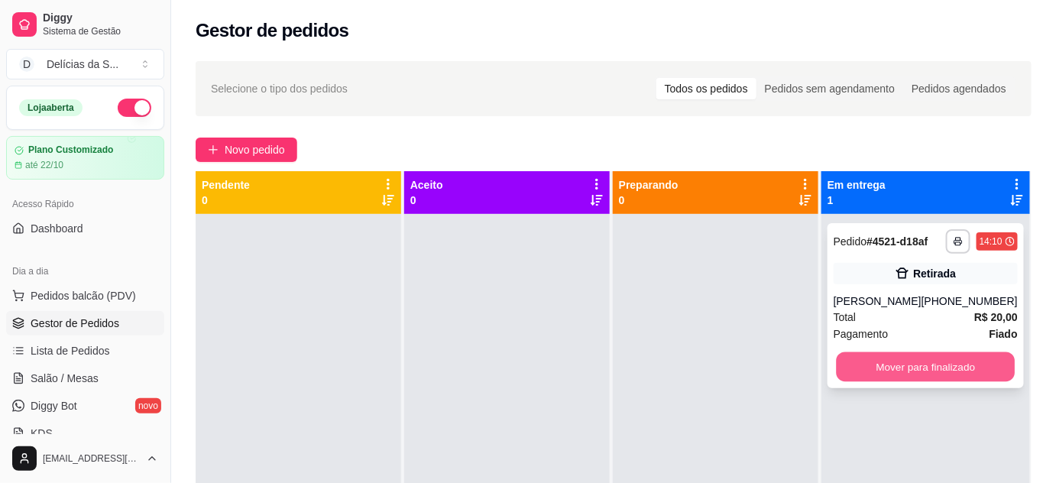
click at [946, 364] on button "Mover para finalizado" at bounding box center [925, 367] width 179 height 30
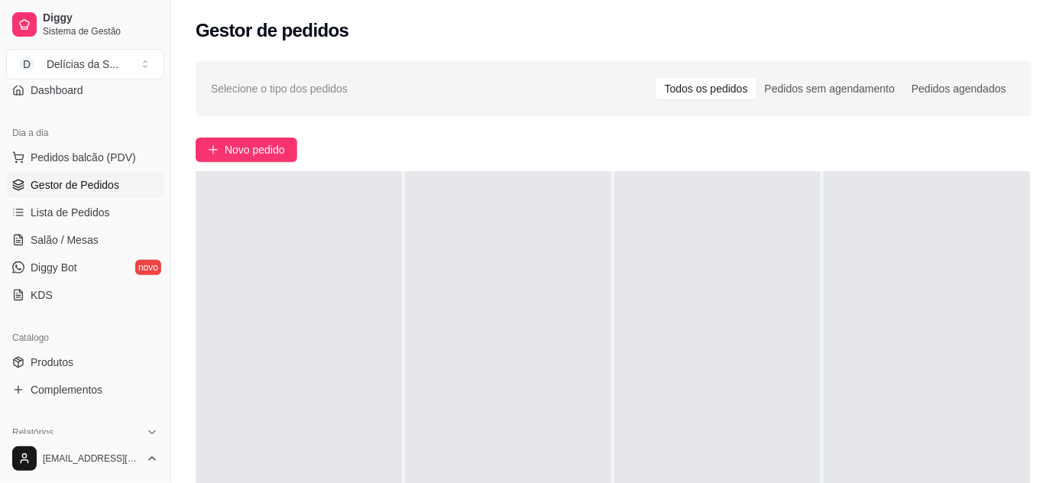
scroll to position [277, 0]
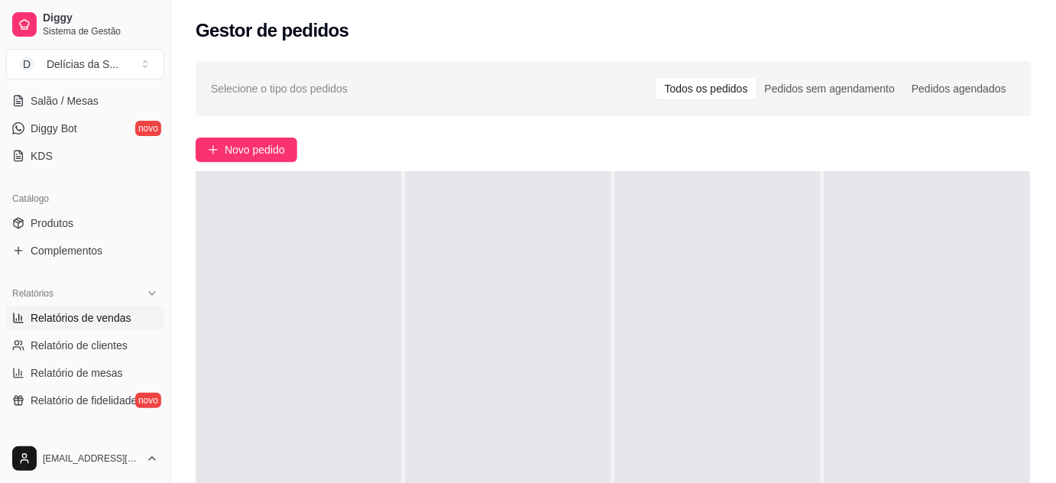
click at [79, 317] on span "Relatórios de vendas" at bounding box center [81, 317] width 101 height 15
select select "ALL"
select select "0"
